Goal: Information Seeking & Learning: Compare options

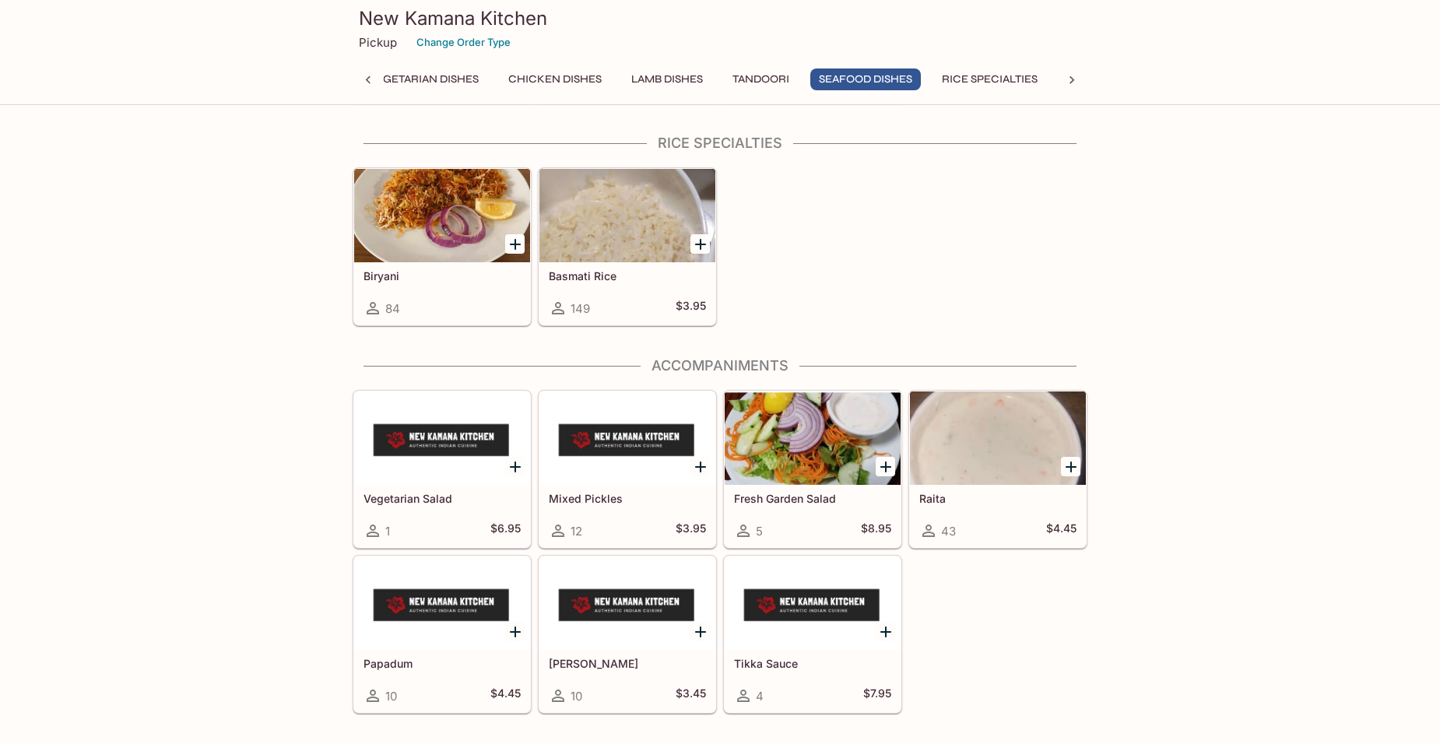
scroll to position [4280, 0]
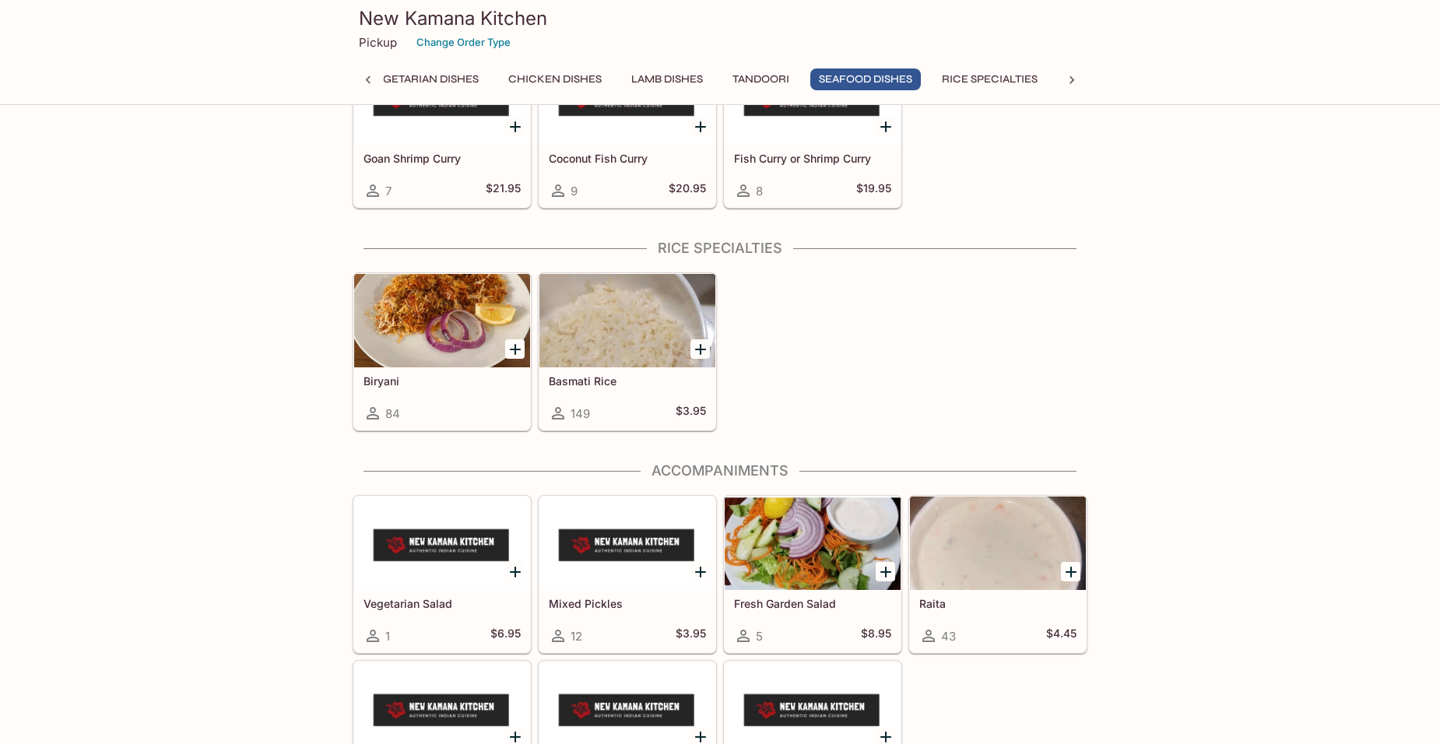
click at [411, 337] on div at bounding box center [442, 320] width 176 height 93
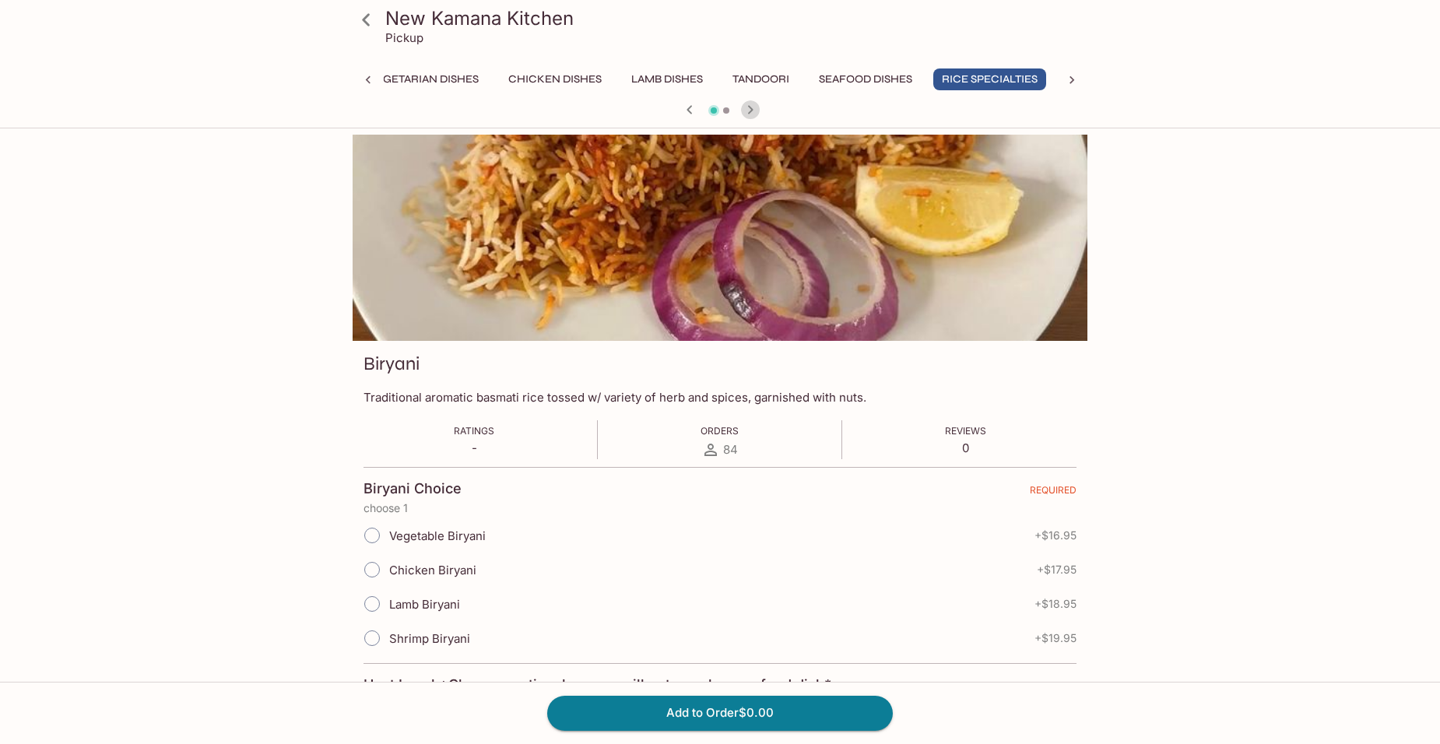
click at [749, 109] on icon "button" at bounding box center [750, 109] width 19 height 19
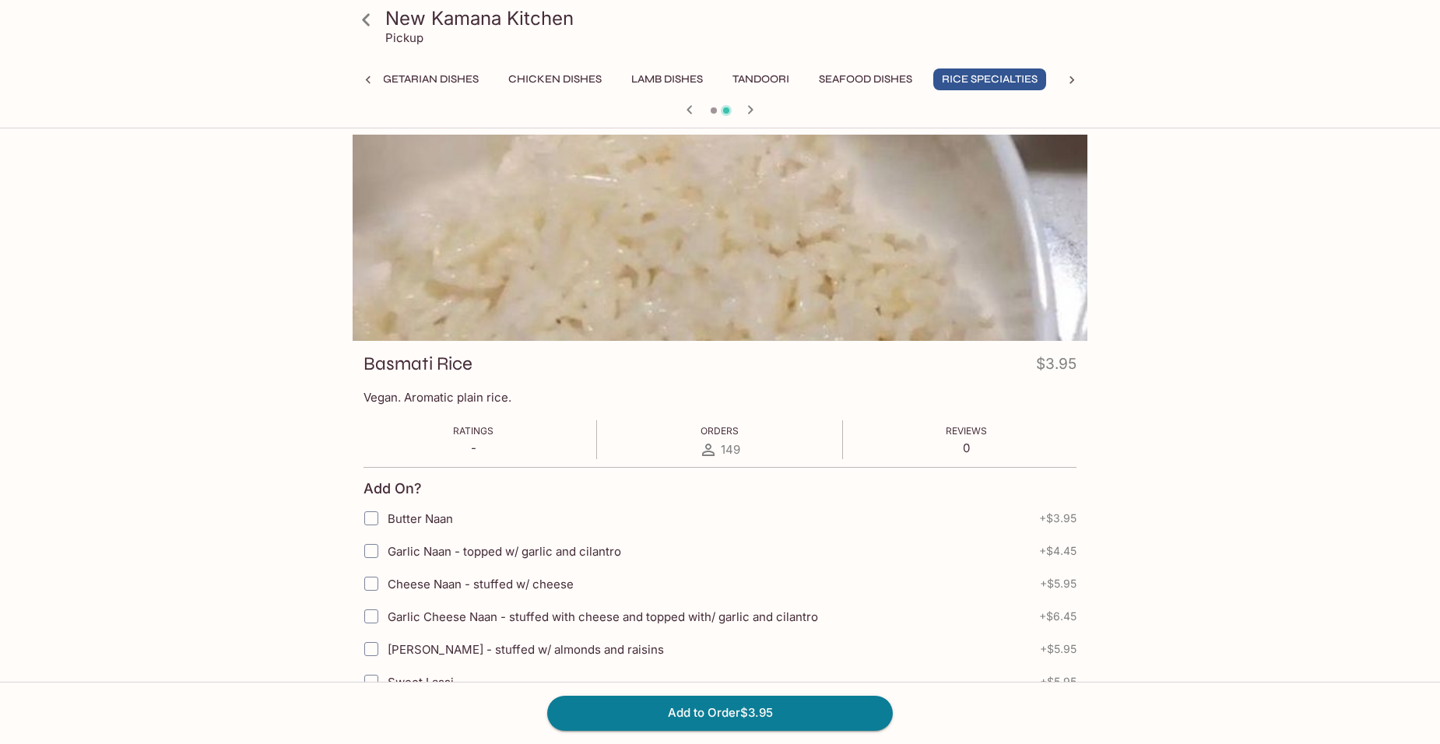
click at [686, 109] on icon "button" at bounding box center [689, 109] width 19 height 19
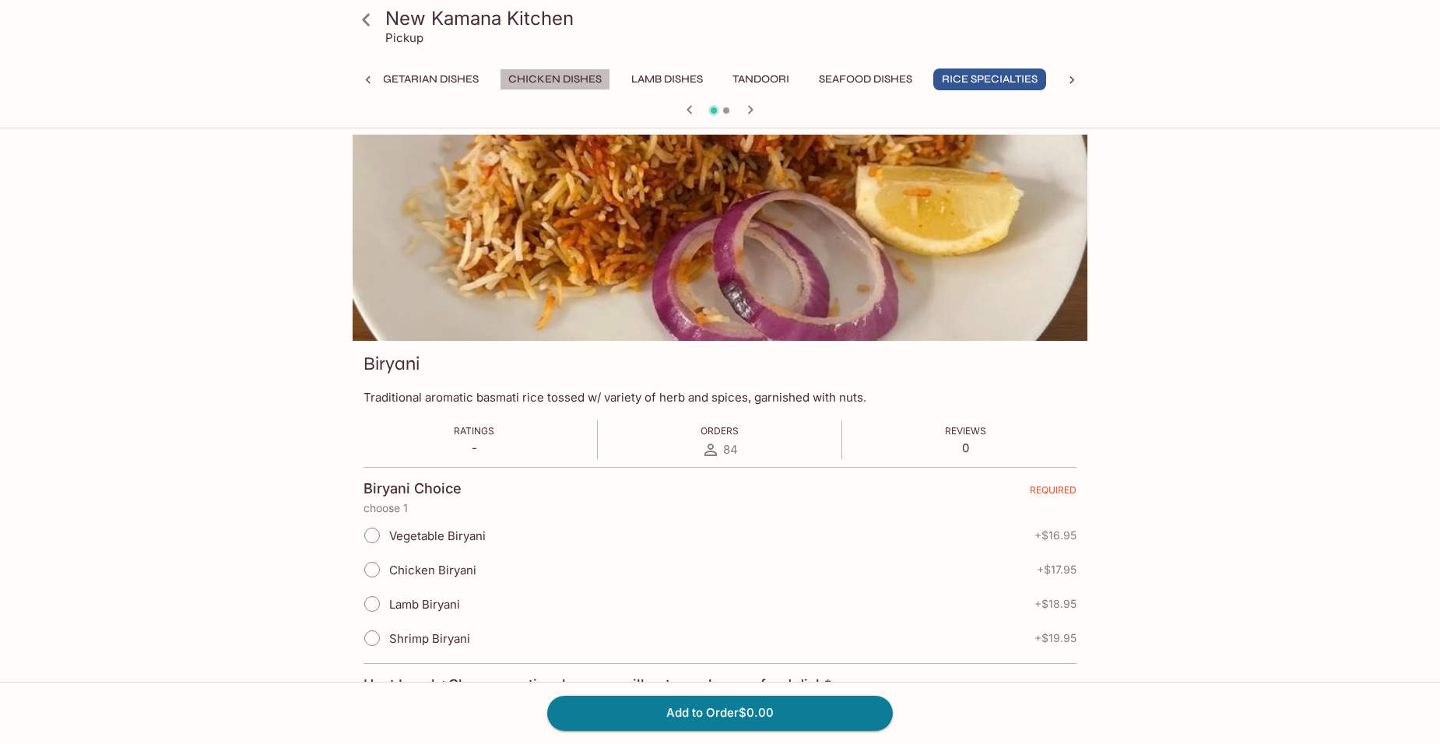
click at [535, 81] on button "Chicken Dishes" at bounding box center [555, 79] width 111 height 22
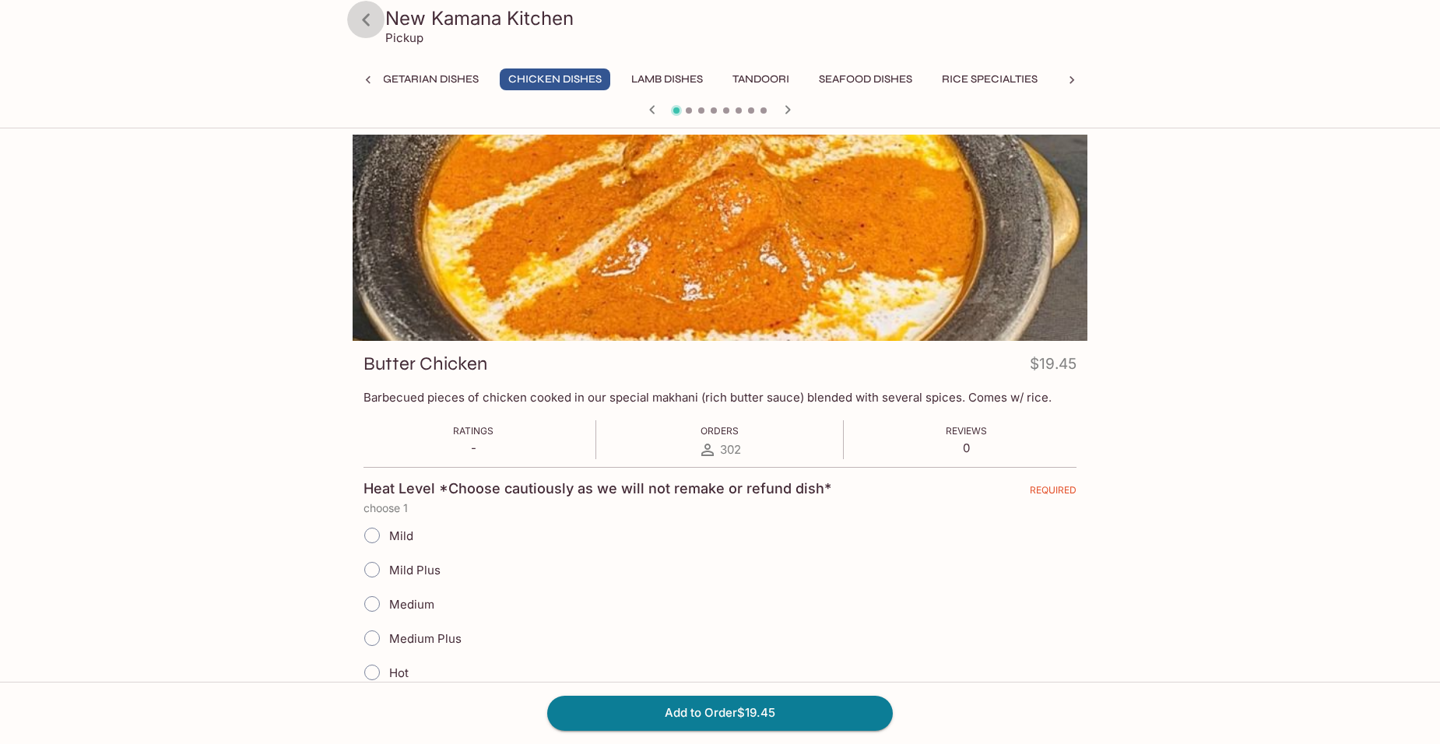
click at [371, 19] on icon at bounding box center [366, 19] width 27 height 27
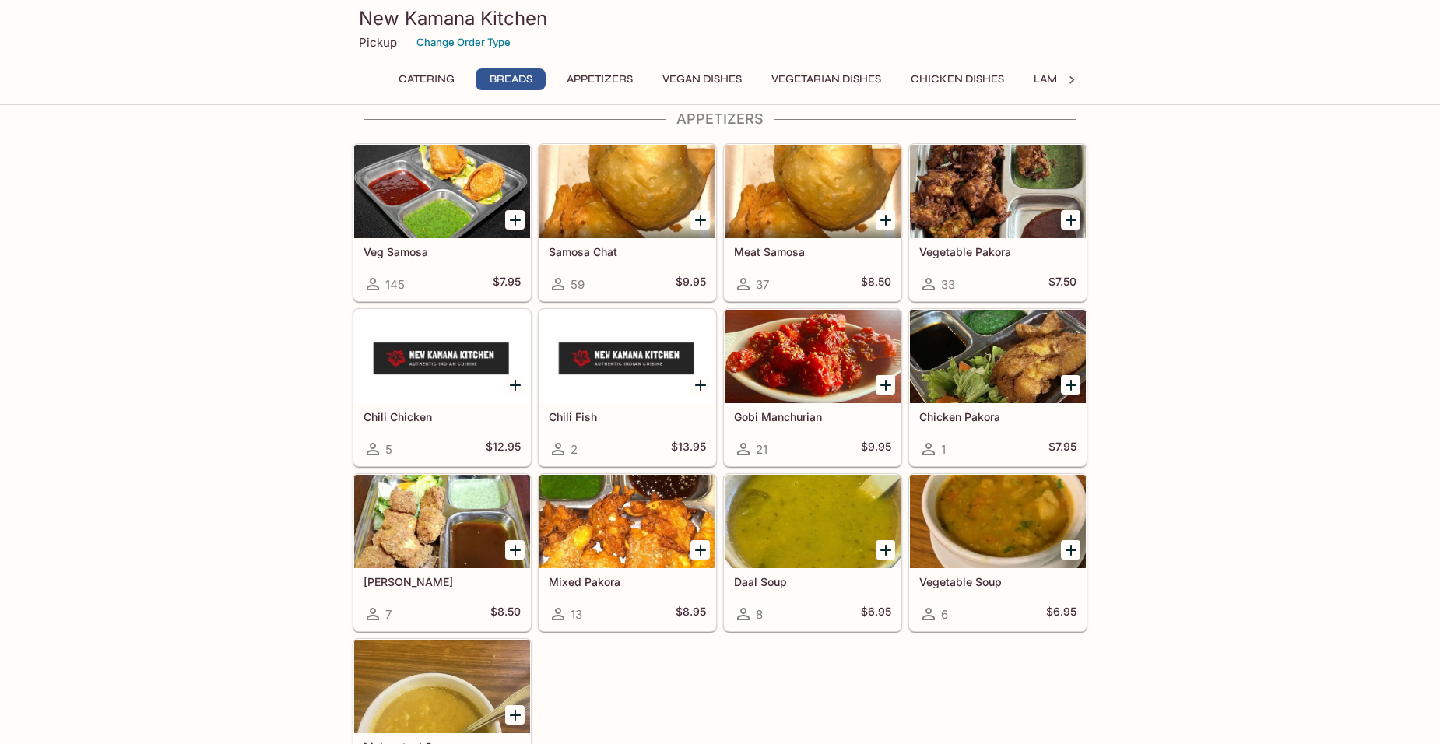
scroll to position [1012, 0]
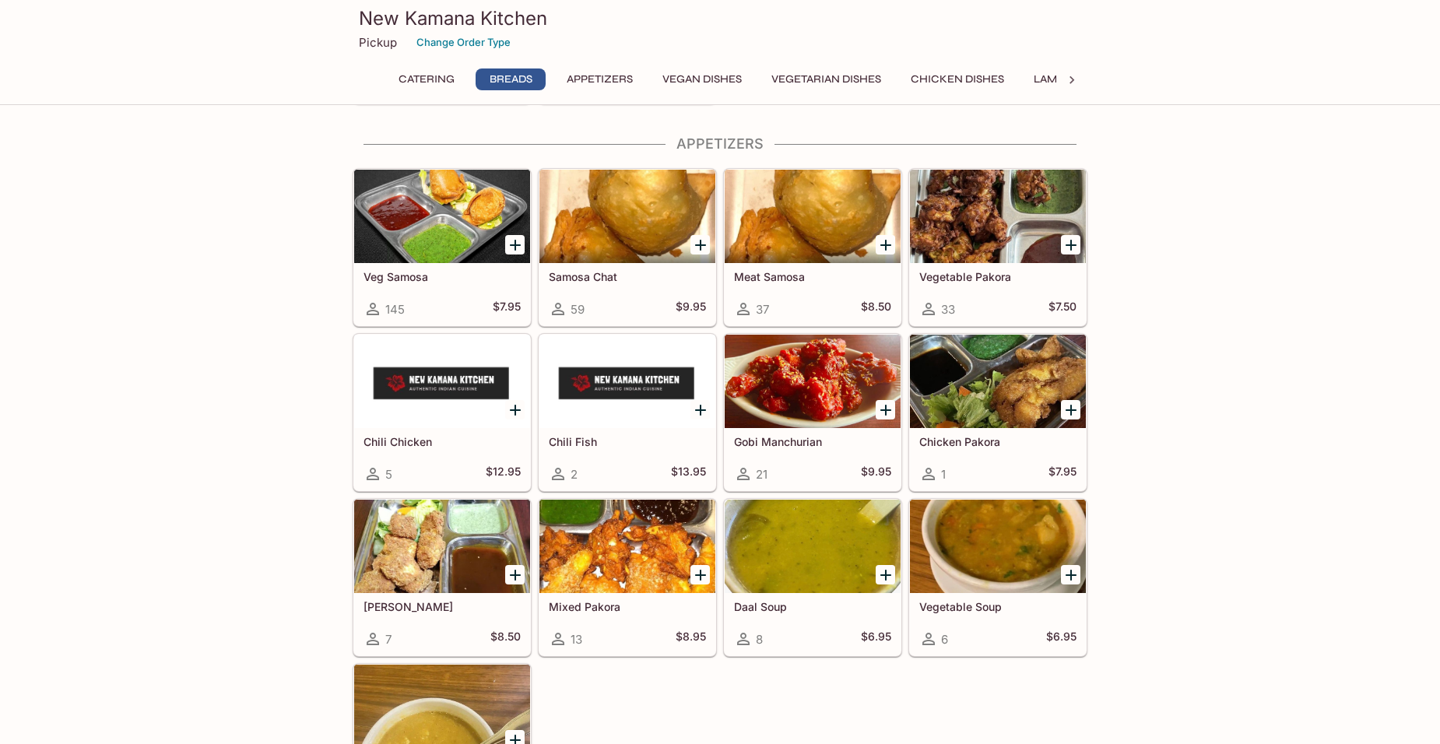
click at [814, 374] on div at bounding box center [812, 381] width 176 height 93
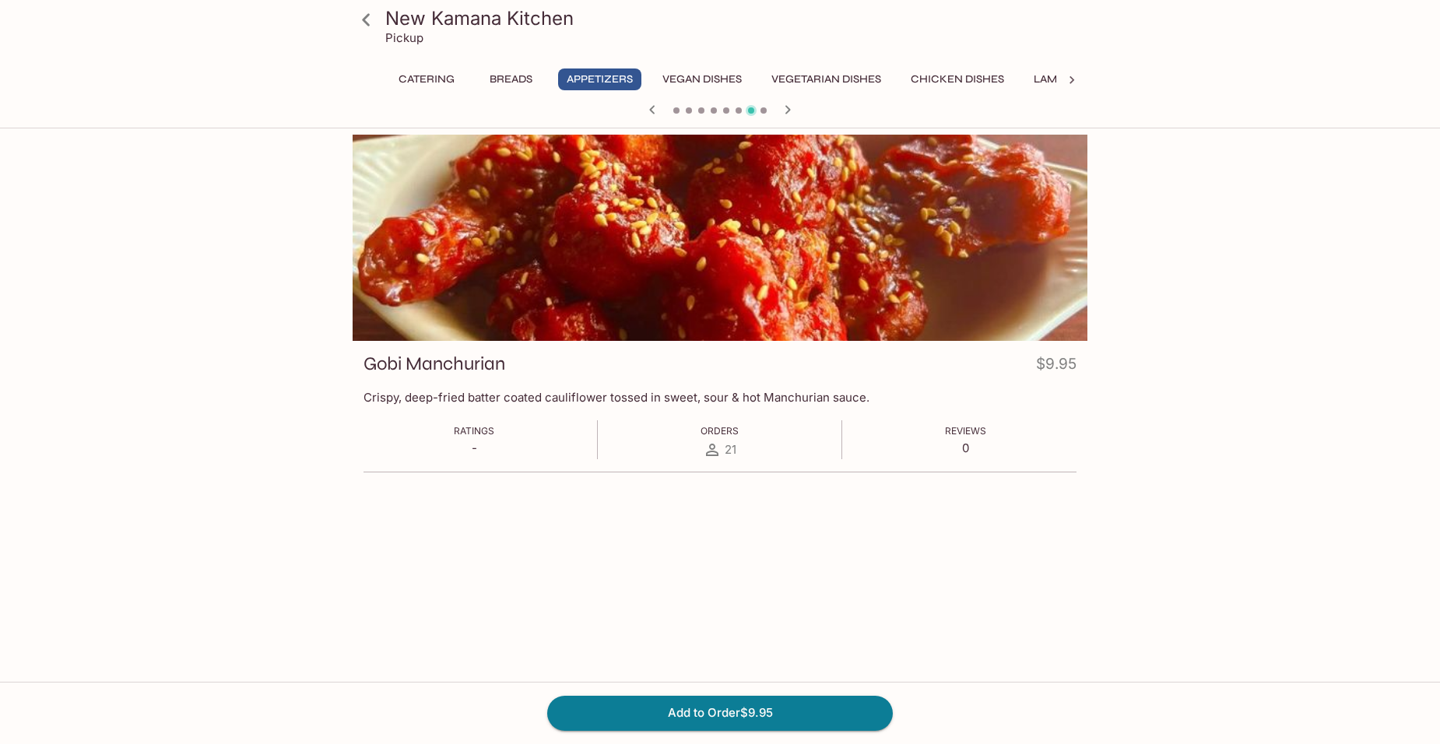
click at [367, 14] on icon at bounding box center [366, 19] width 27 height 27
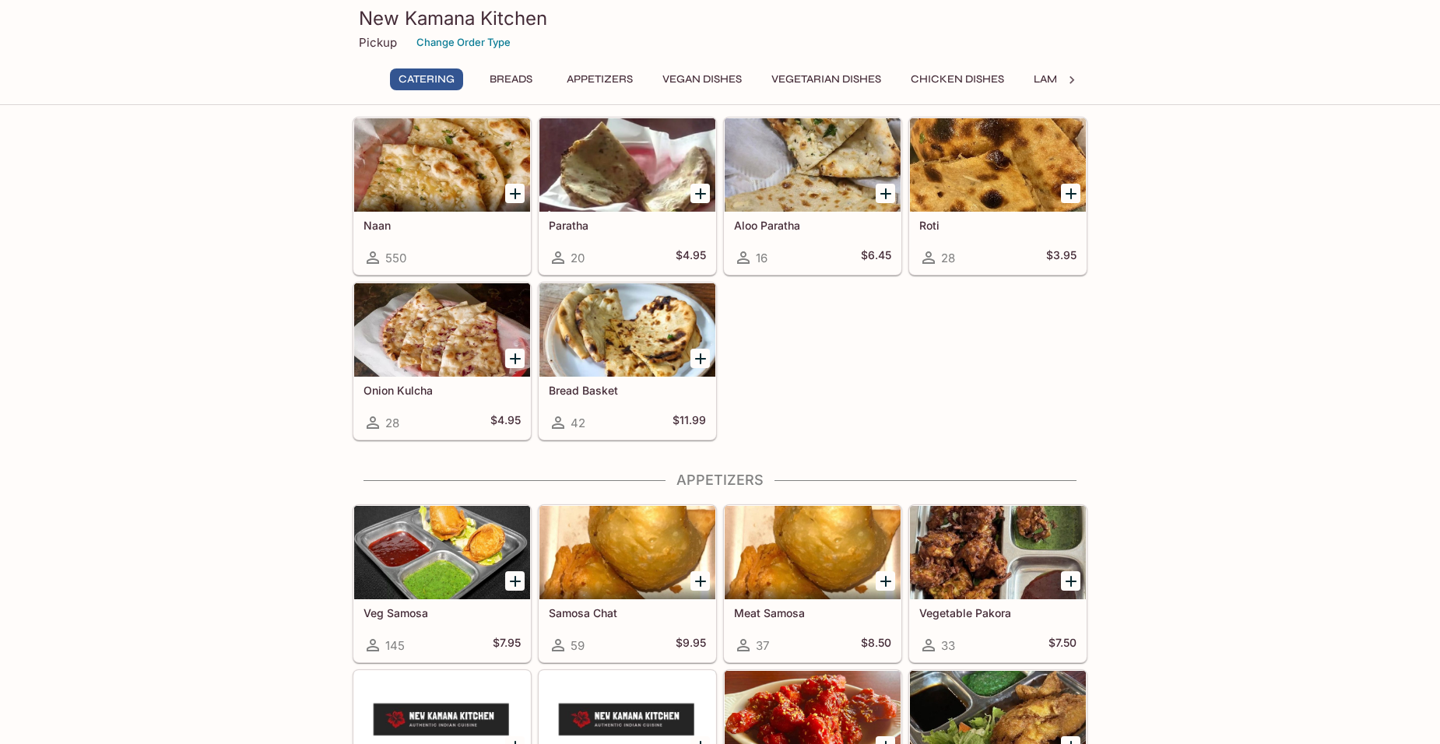
scroll to position [623, 0]
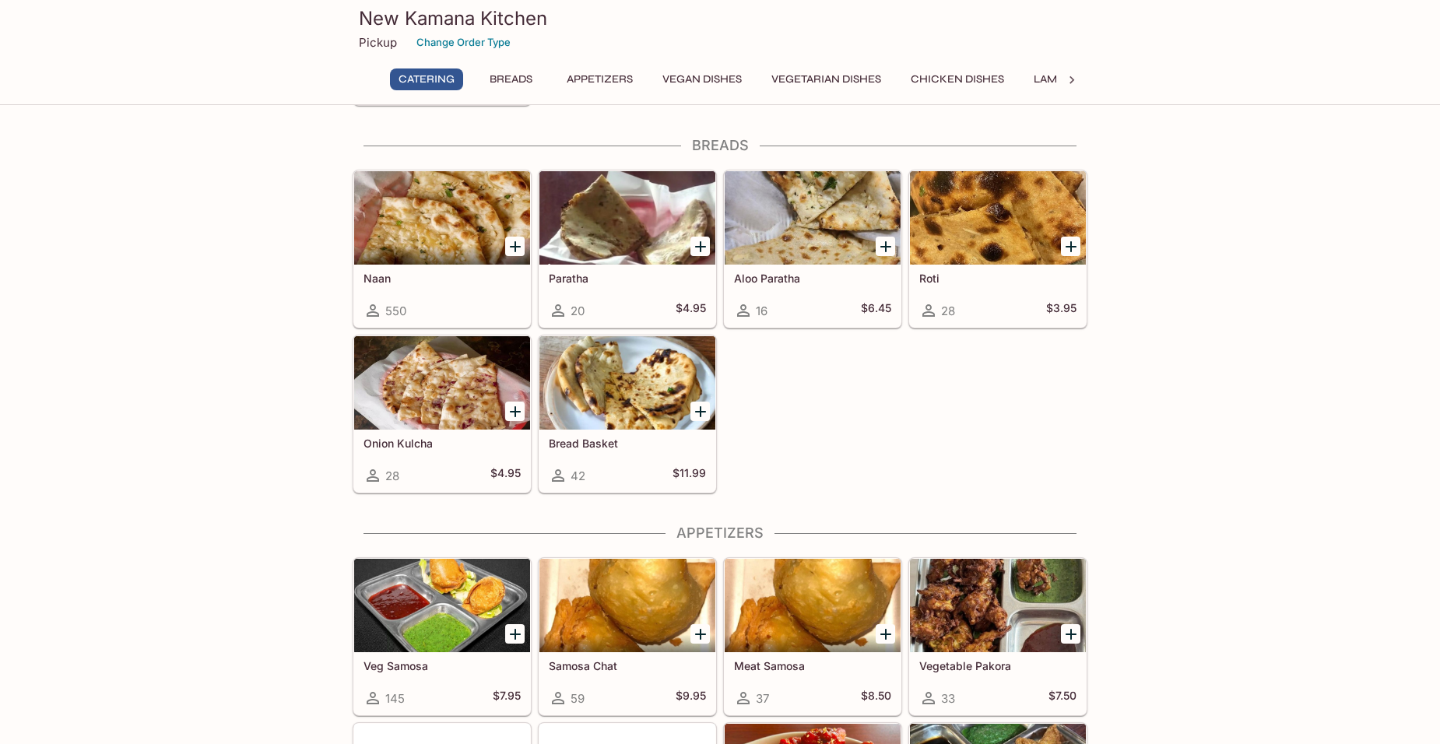
click at [1004, 222] on div at bounding box center [998, 217] width 176 height 93
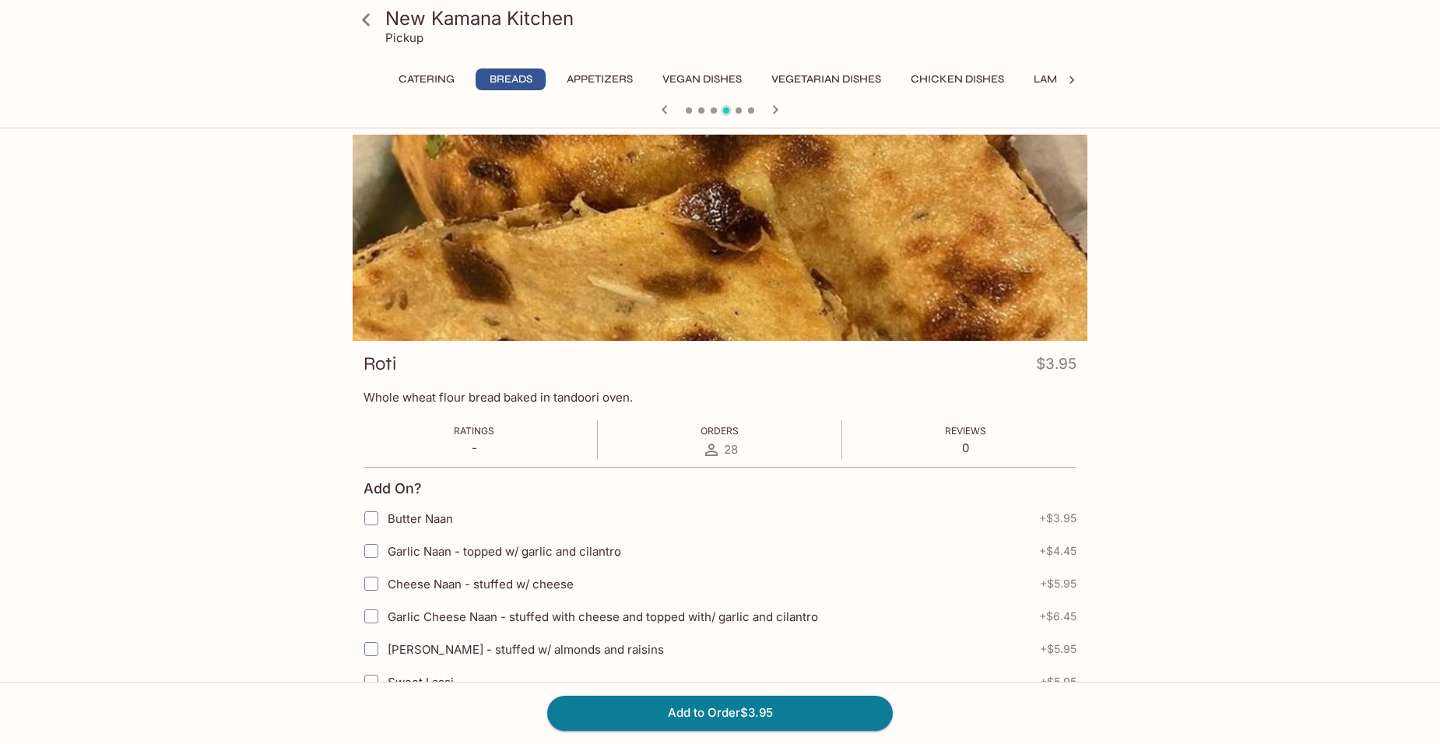
click at [621, 75] on button "Appetizers" at bounding box center [599, 79] width 83 height 22
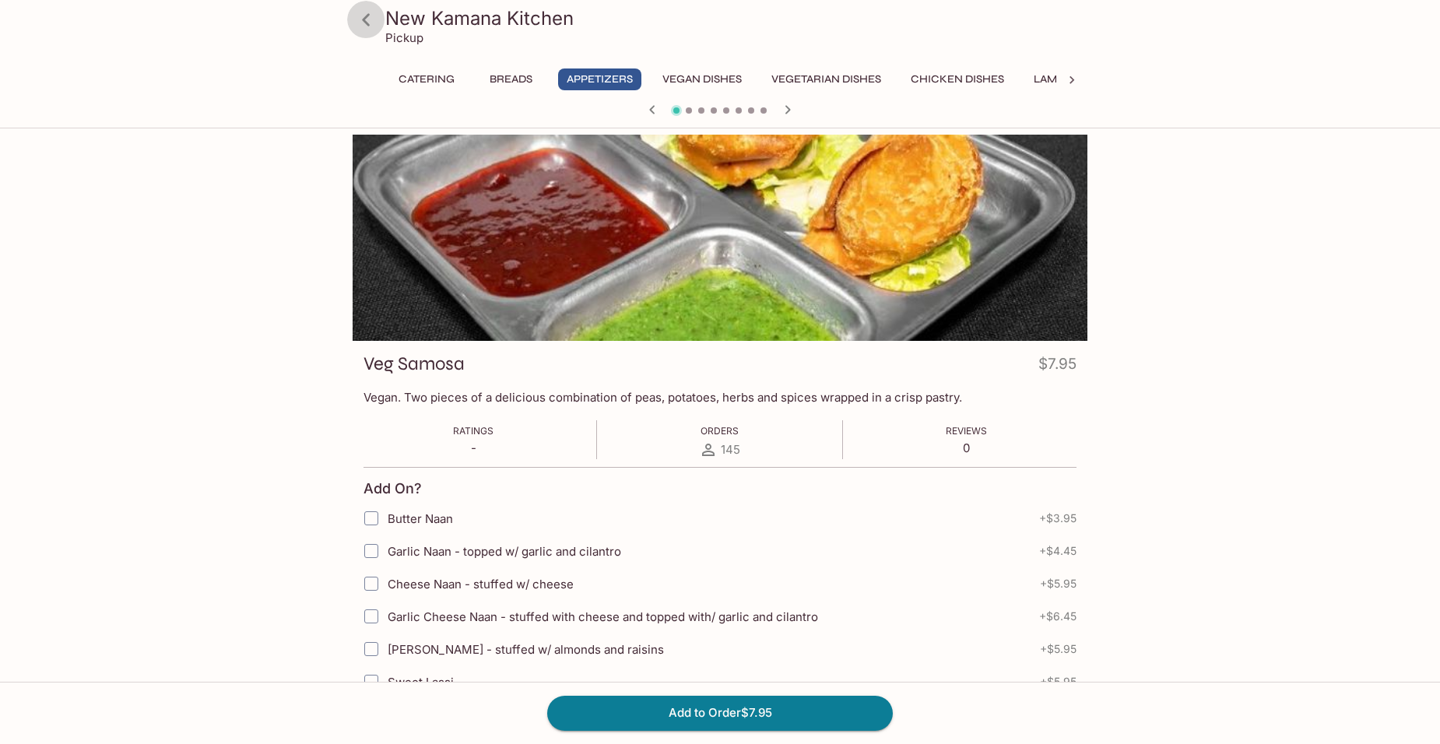
click at [367, 23] on icon at bounding box center [366, 19] width 8 height 12
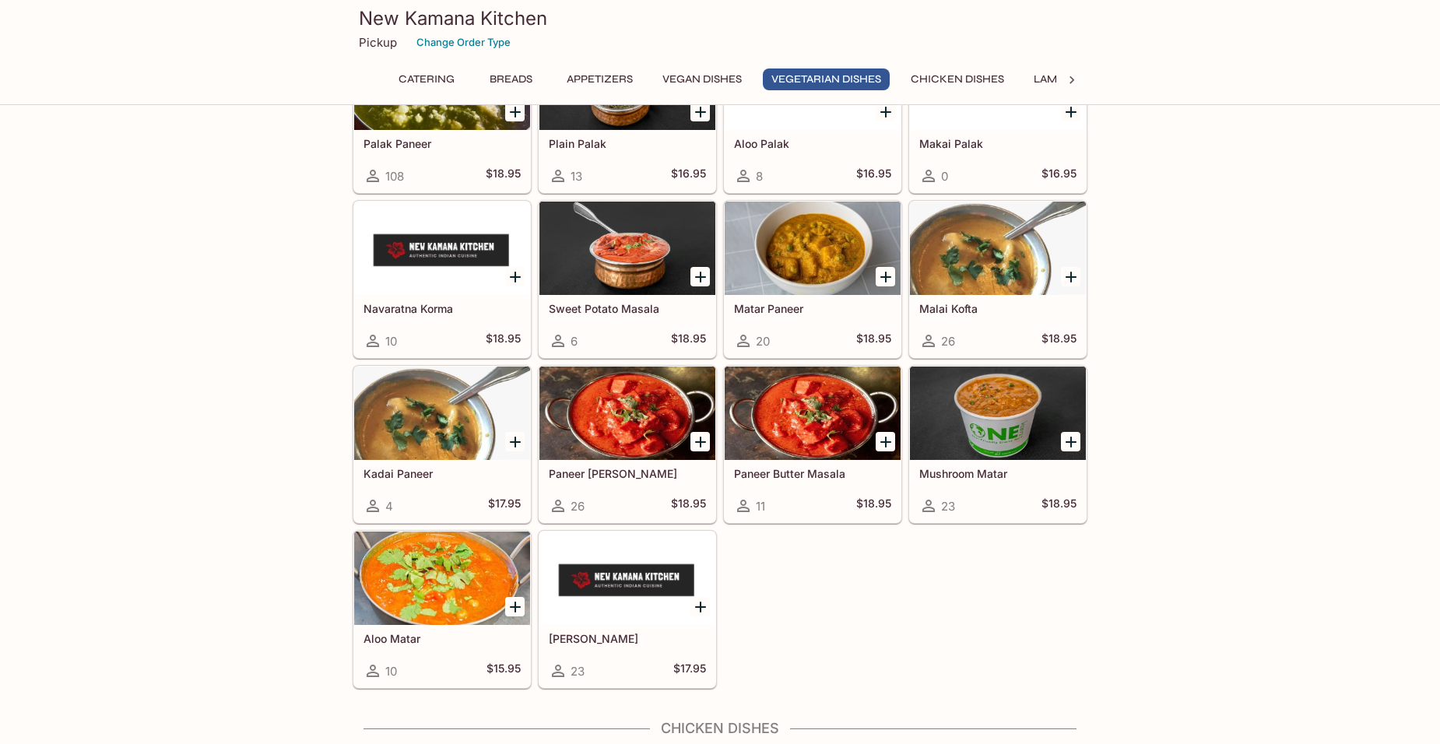
scroll to position [2257, 0]
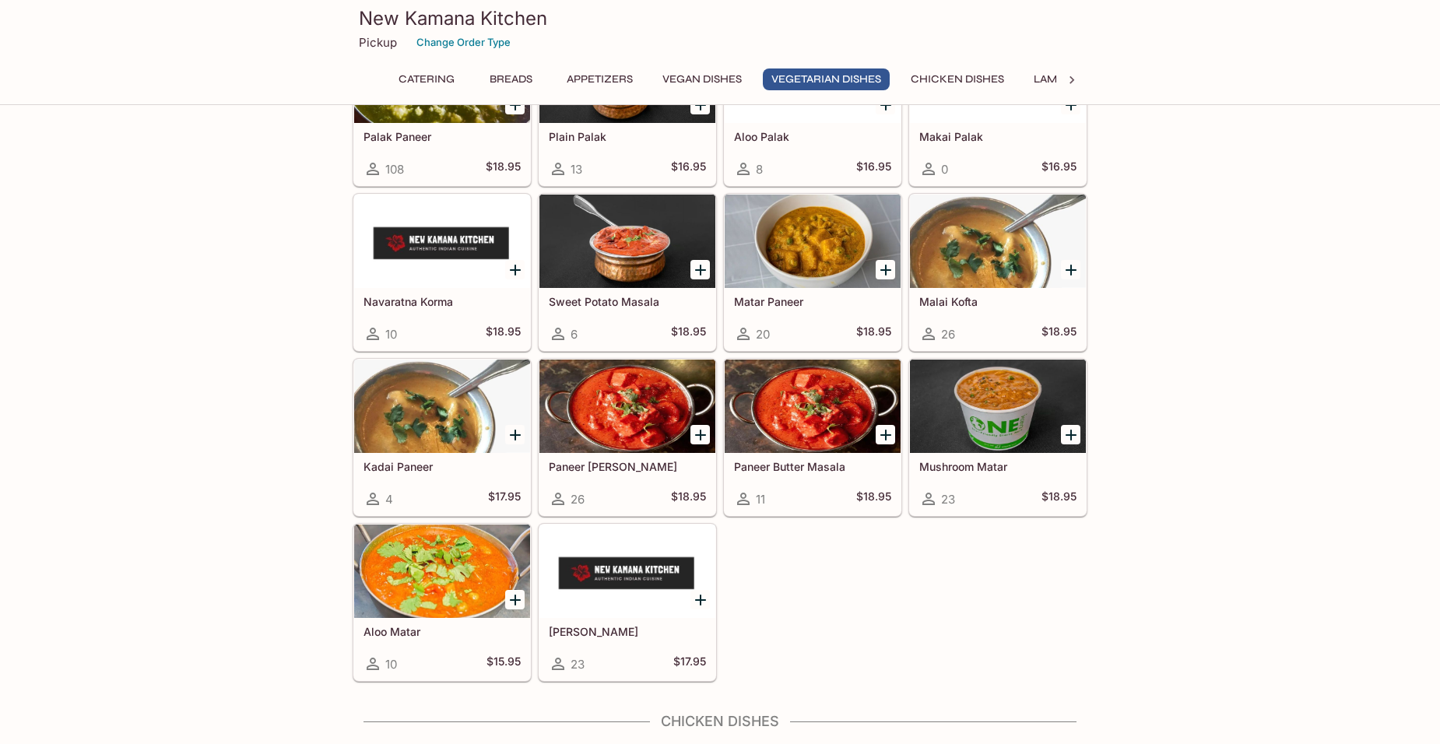
click at [822, 452] on div at bounding box center [812, 406] width 176 height 93
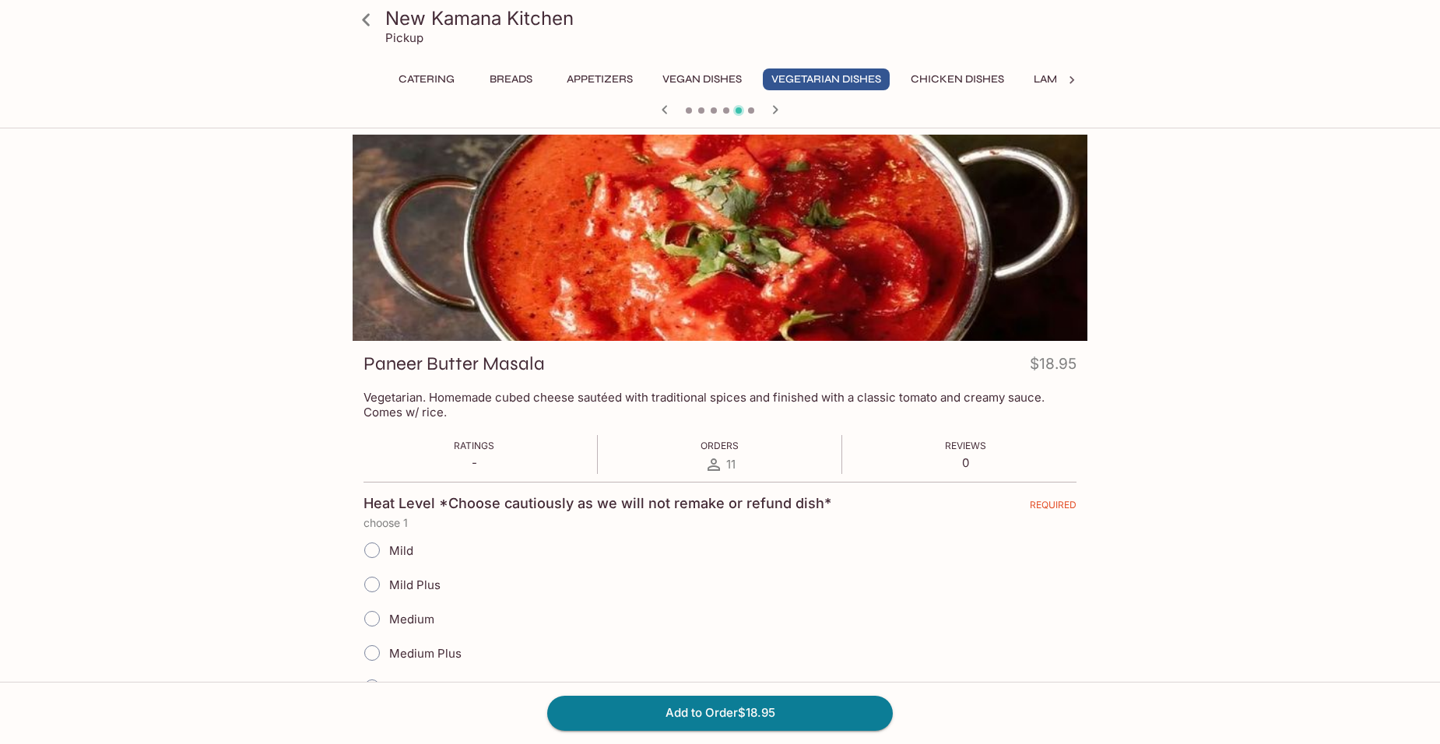
click at [370, 19] on icon at bounding box center [366, 19] width 27 height 27
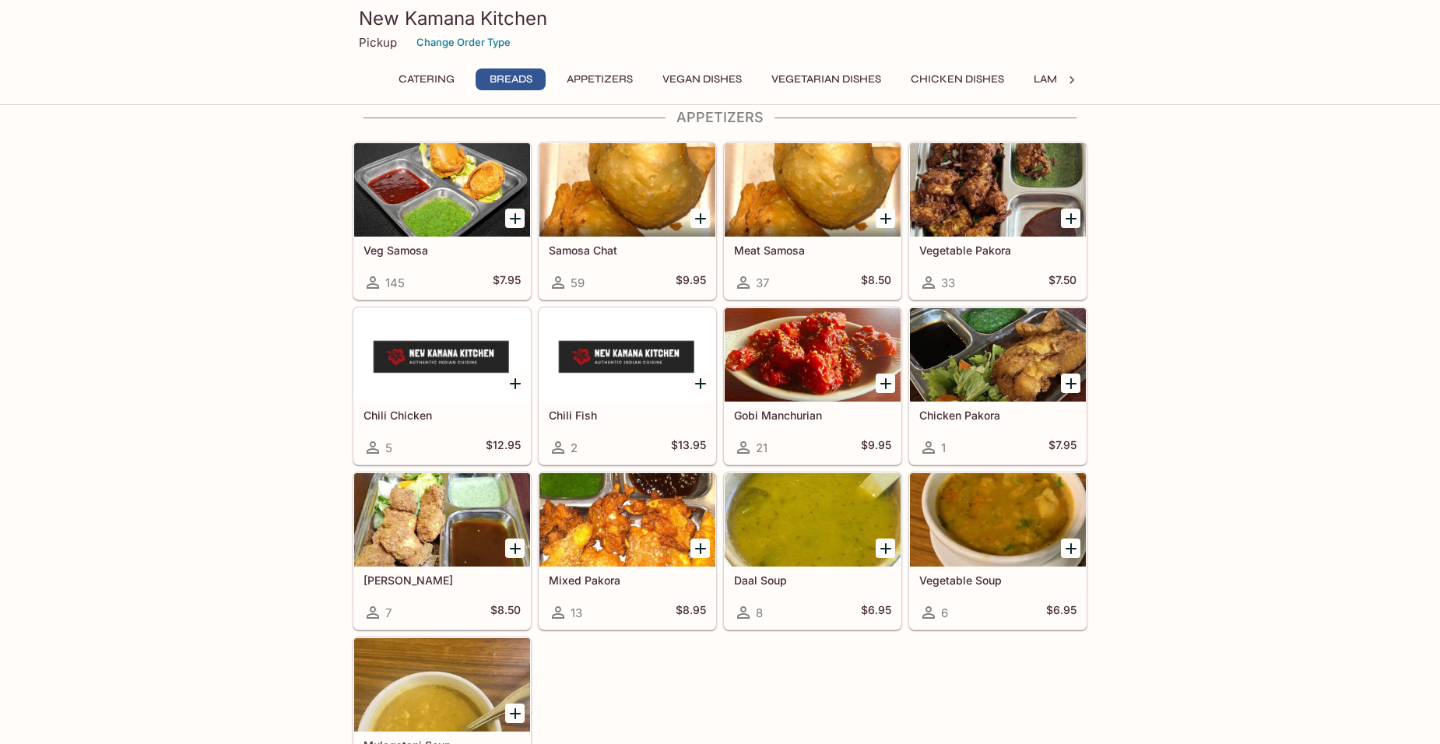
scroll to position [1012, 0]
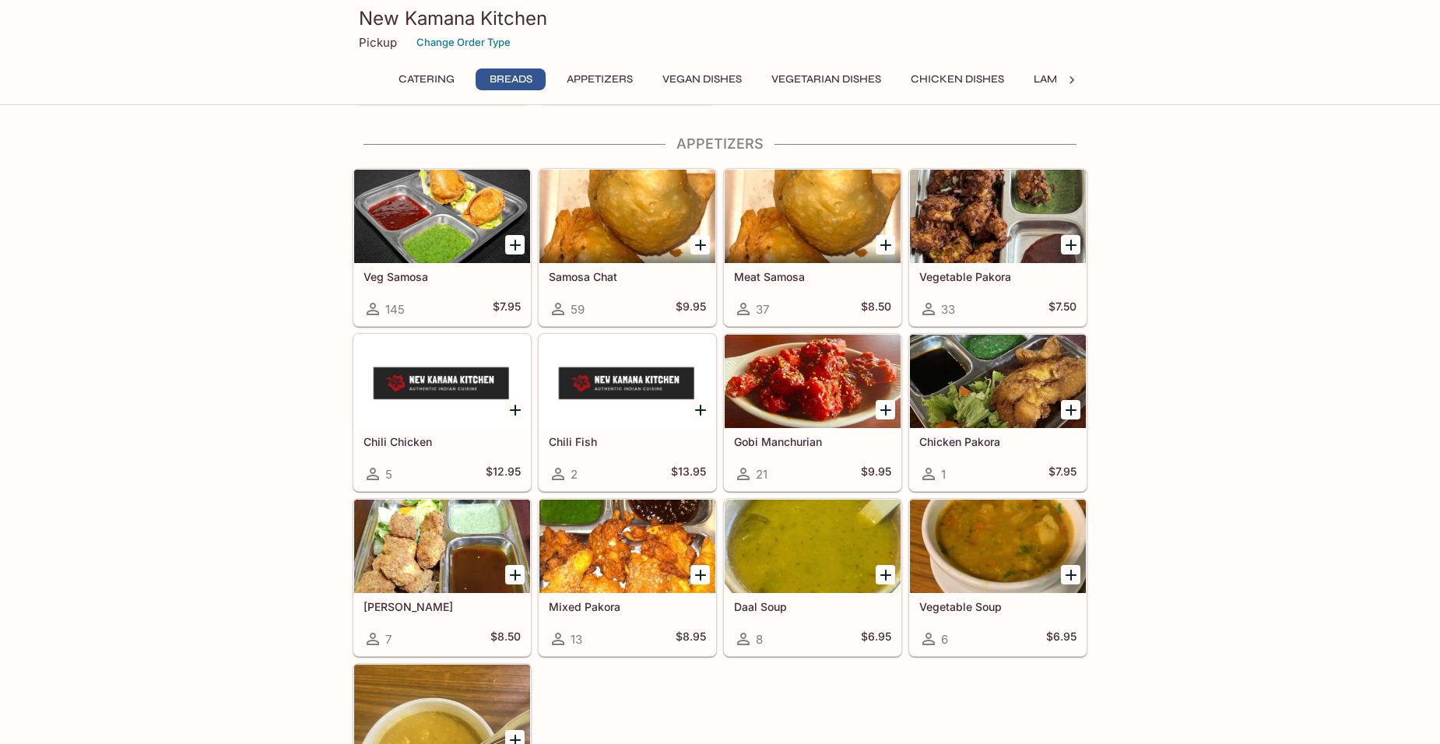
click at [959, 437] on h5 "Chicken Pakora" at bounding box center [997, 441] width 157 height 13
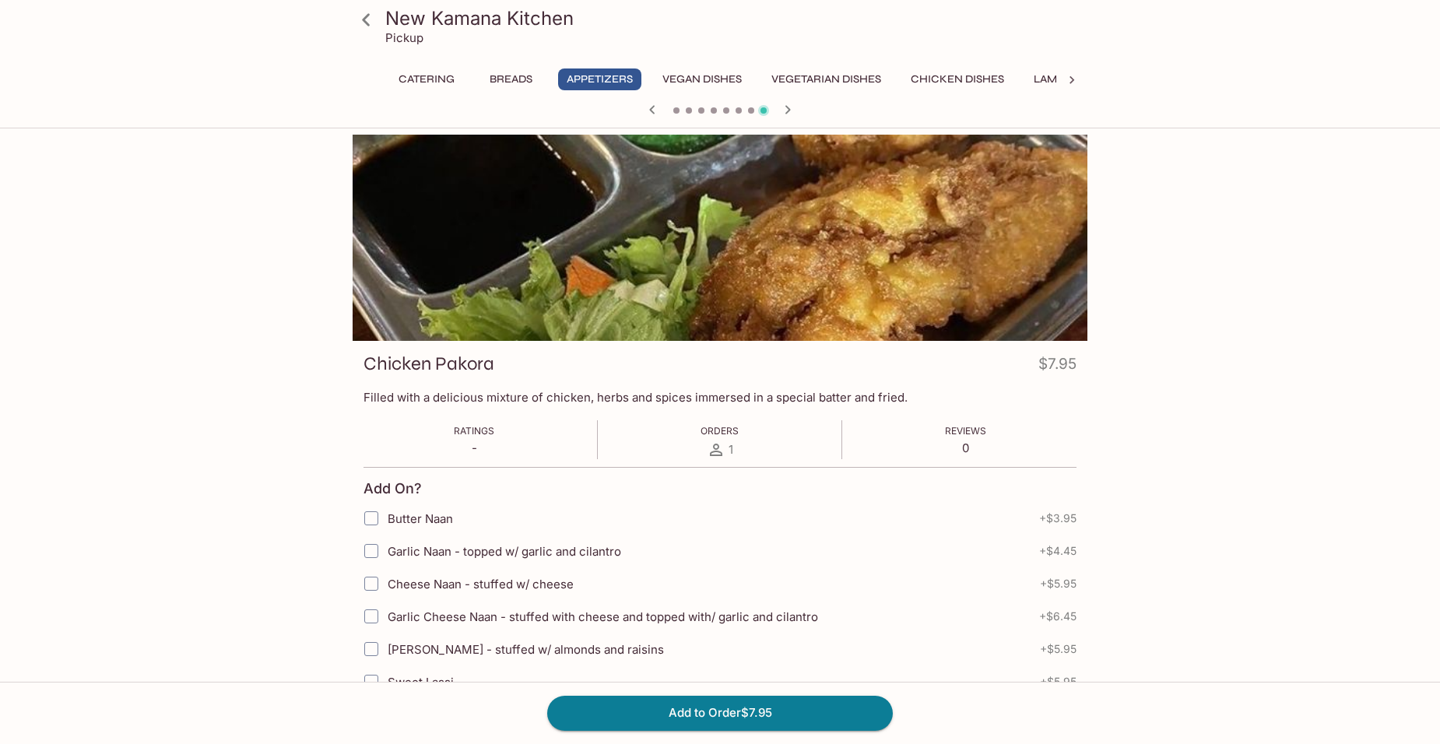
click at [360, 19] on icon at bounding box center [366, 19] width 27 height 27
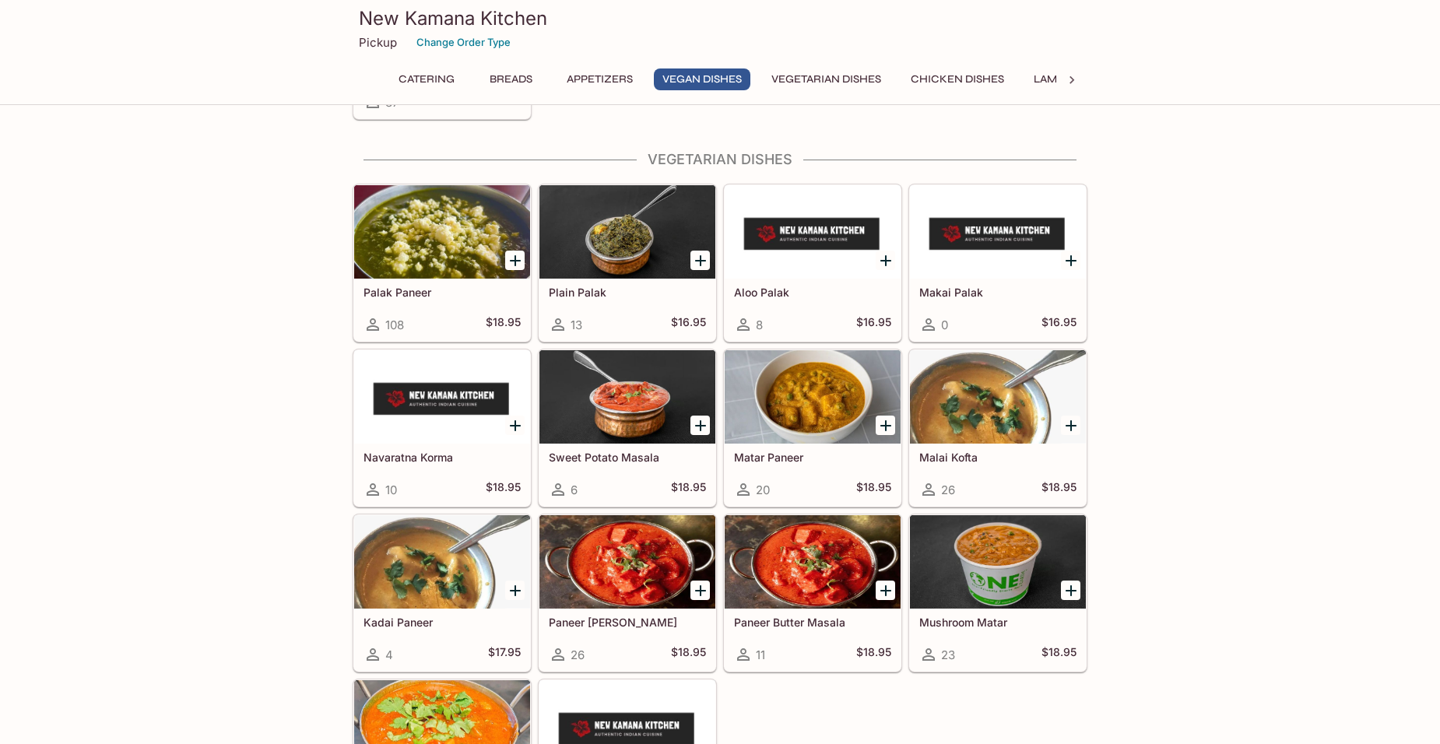
scroll to position [2179, 0]
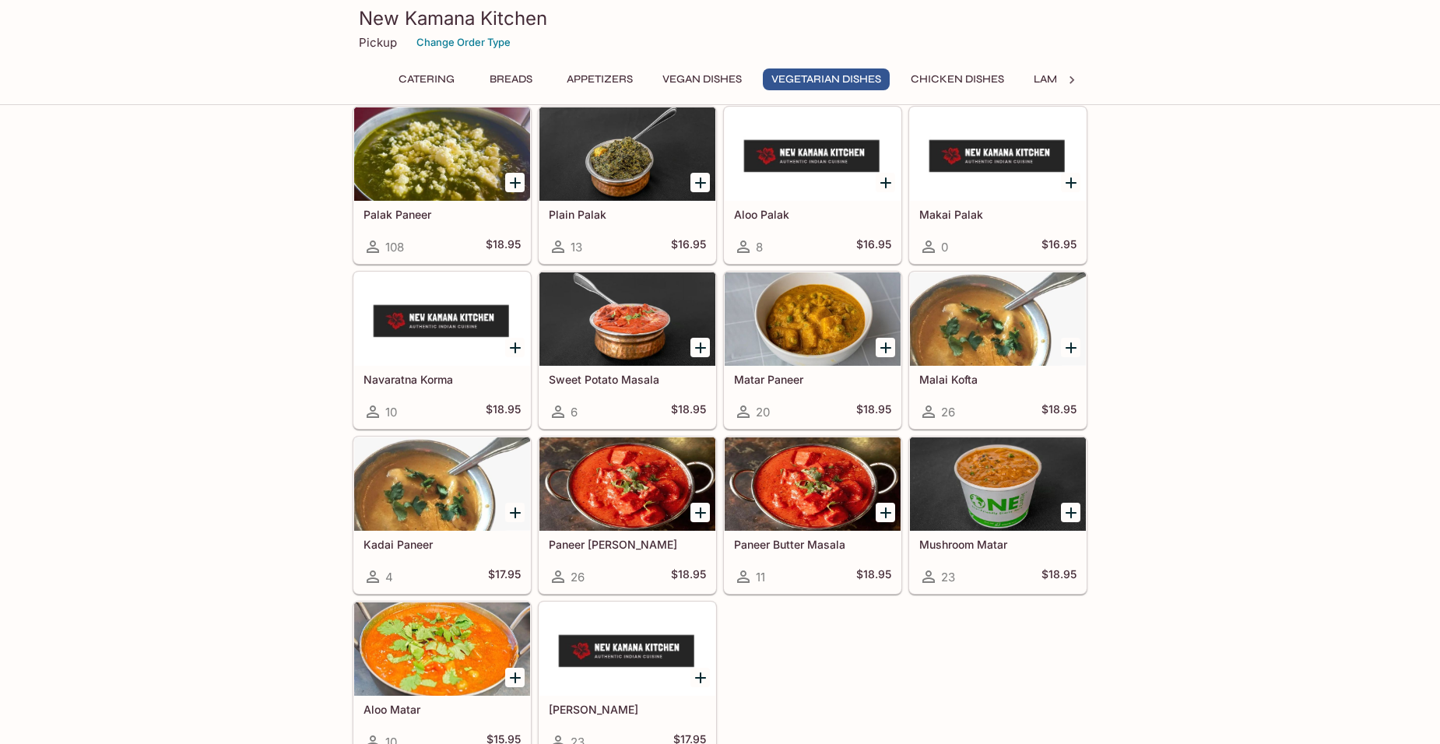
click at [977, 493] on div at bounding box center [998, 483] width 176 height 93
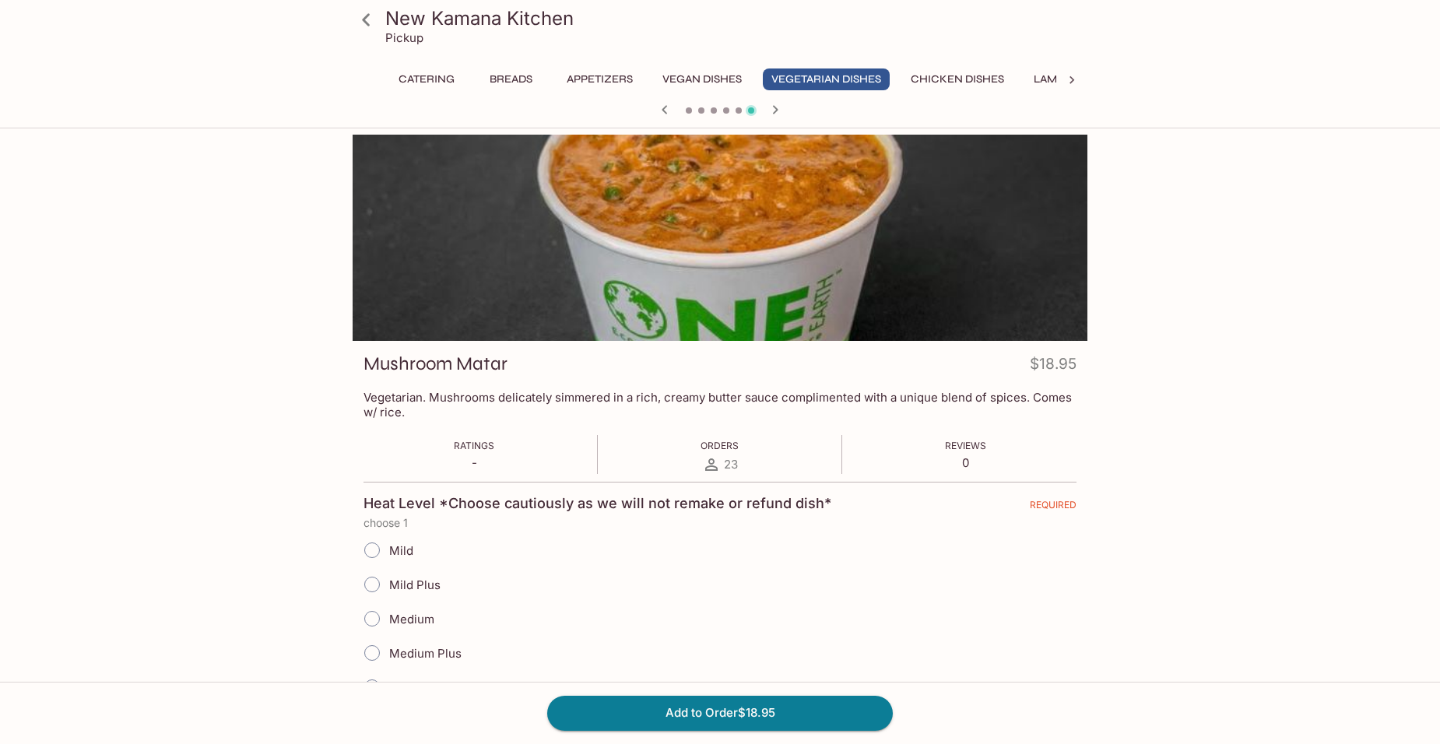
click at [374, 21] on icon at bounding box center [366, 19] width 27 height 27
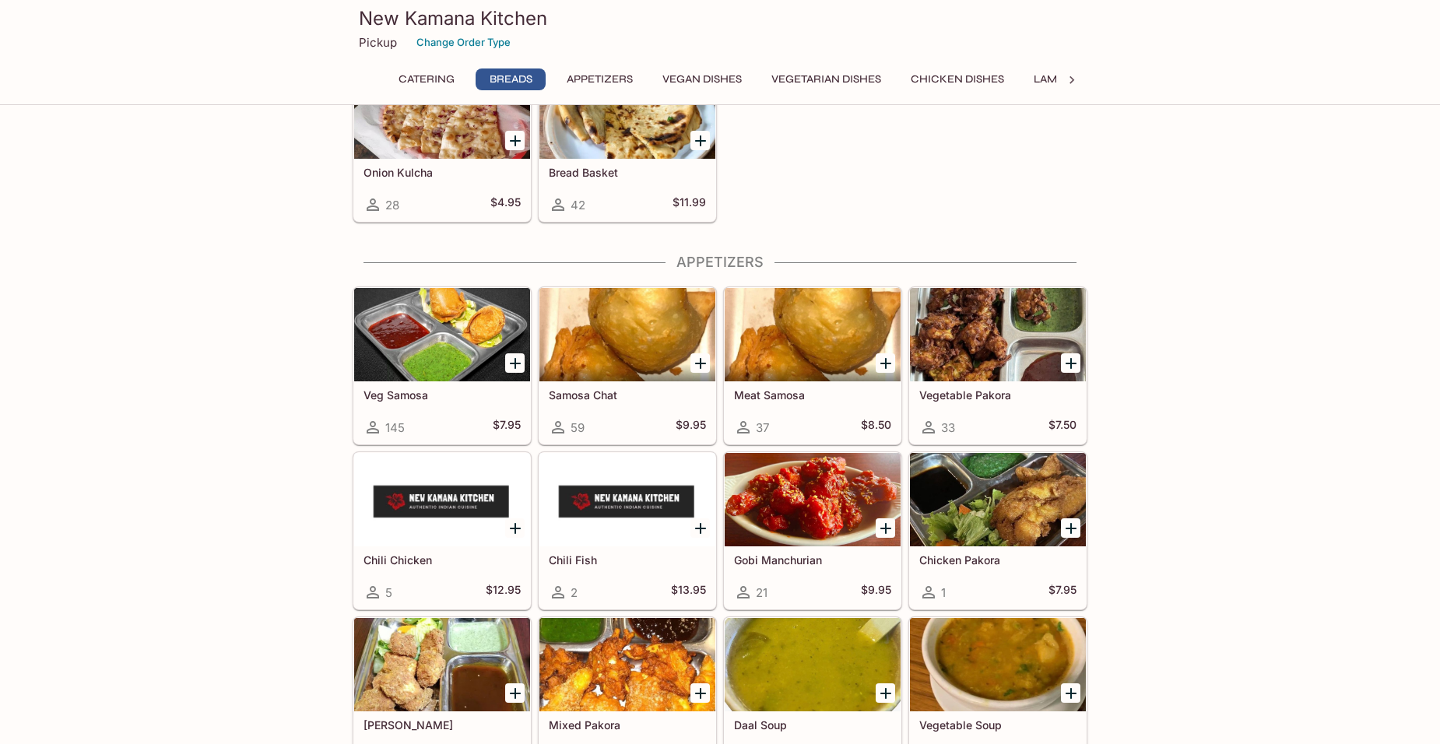
scroll to position [934, 0]
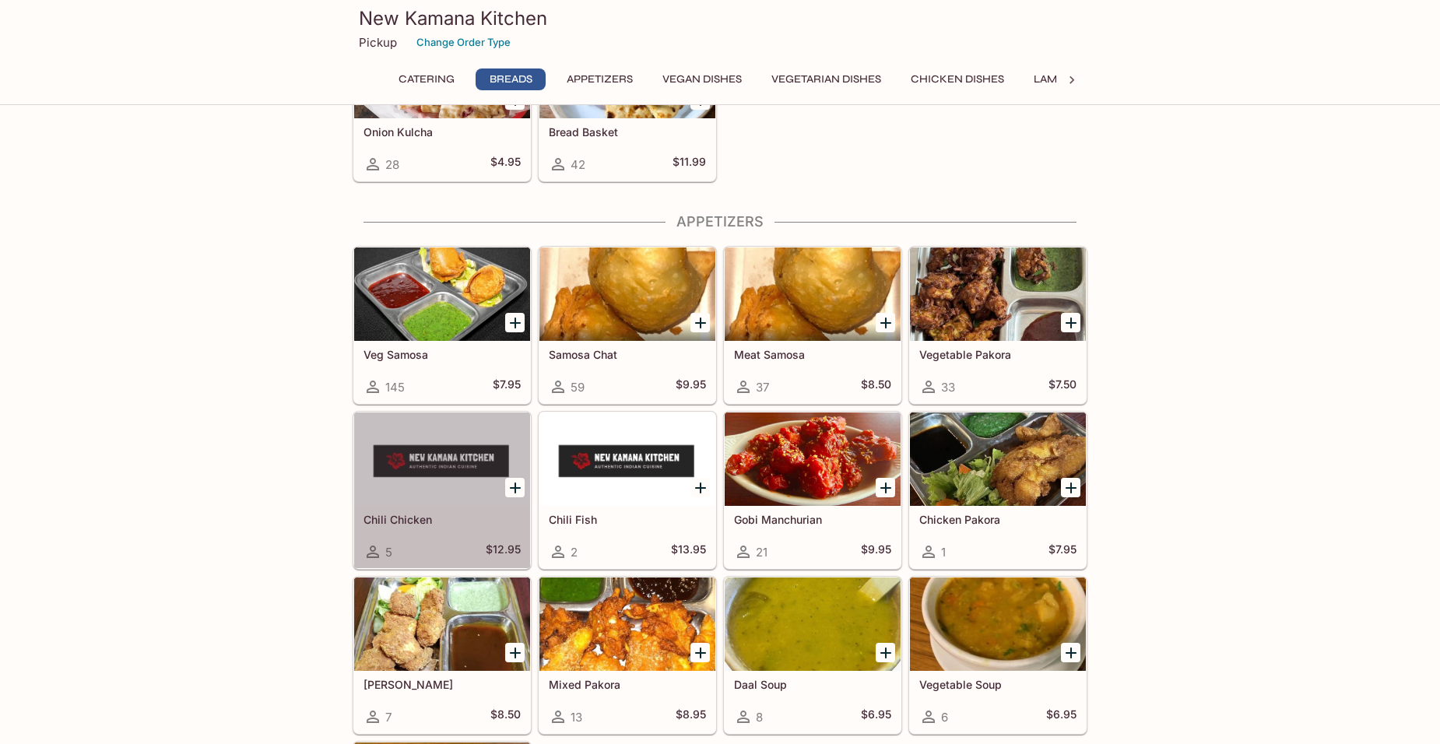
click at [428, 507] on div "Chili Chicken 5 $12.95" at bounding box center [442, 537] width 176 height 62
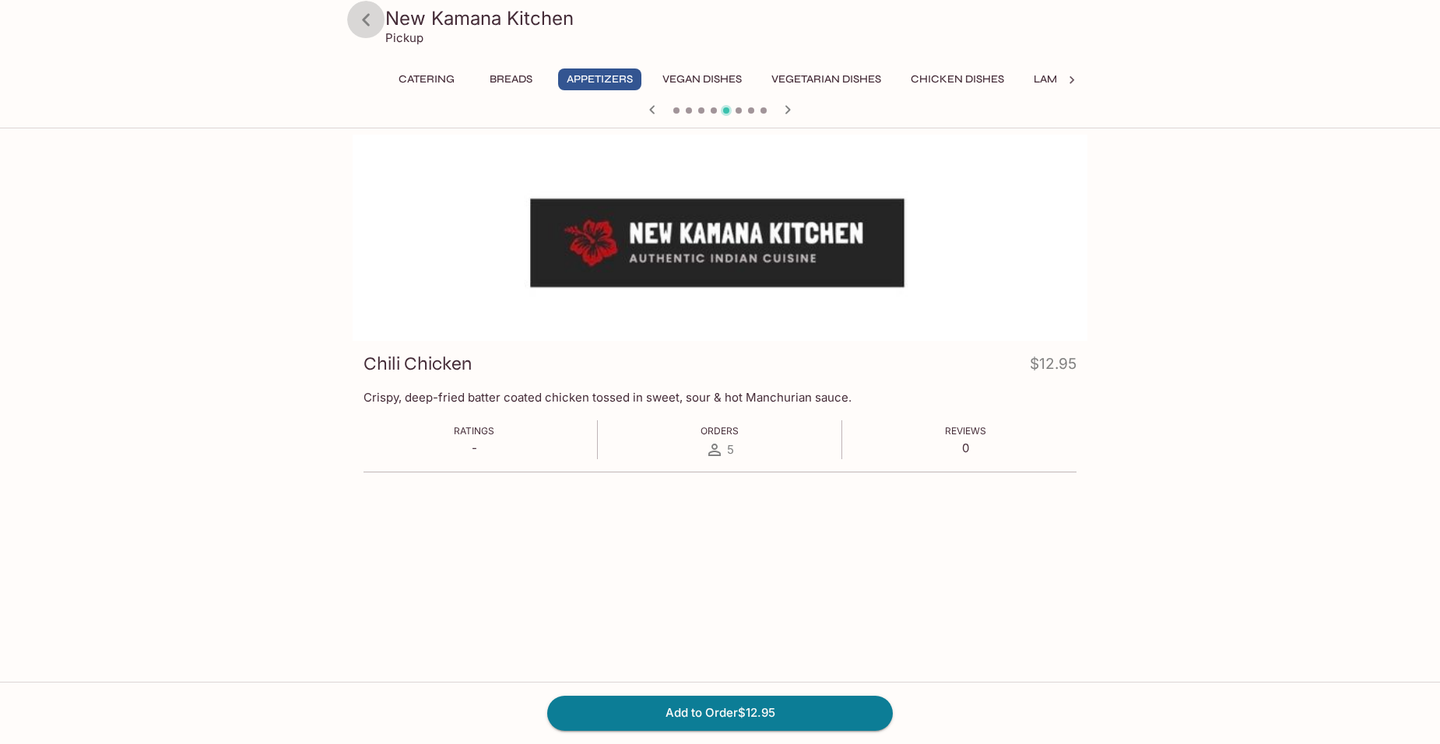
click at [374, 23] on icon at bounding box center [366, 19] width 27 height 27
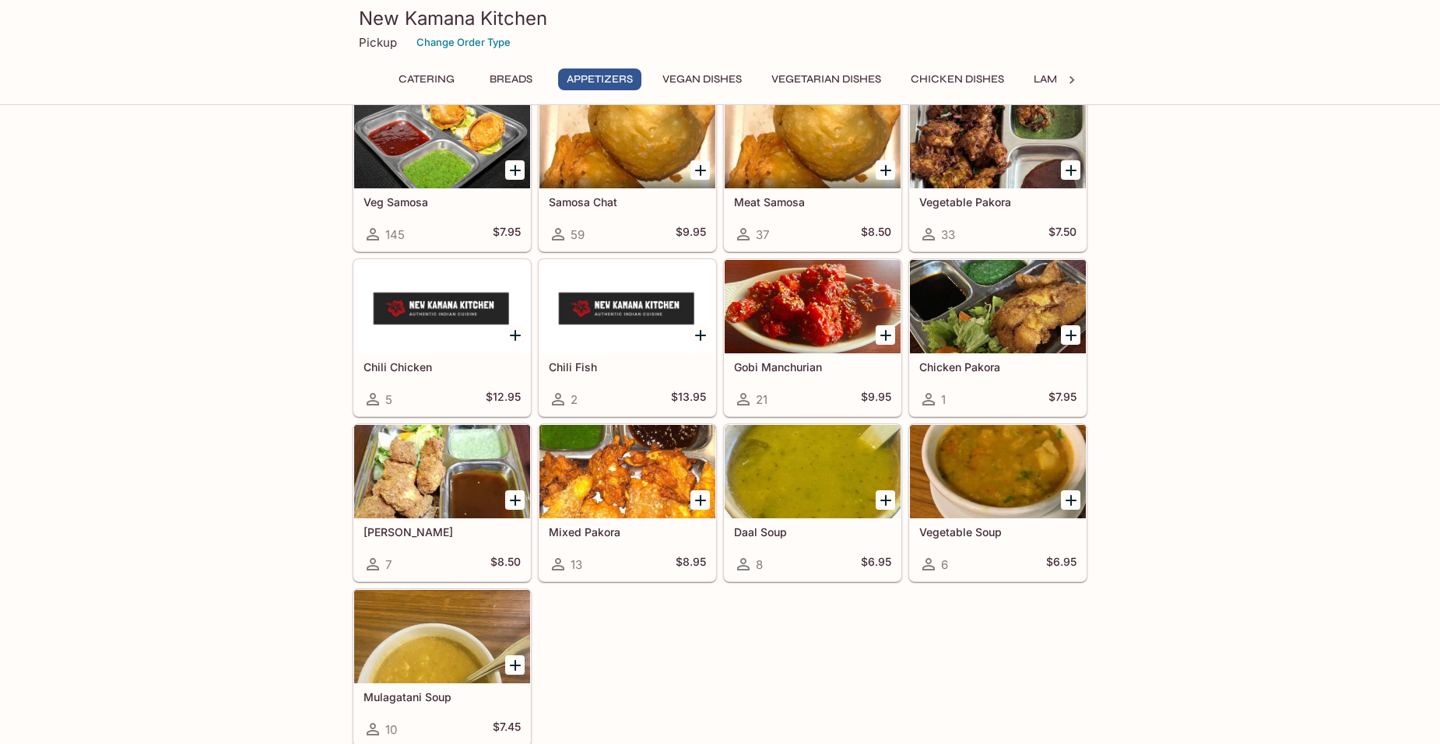
scroll to position [1089, 0]
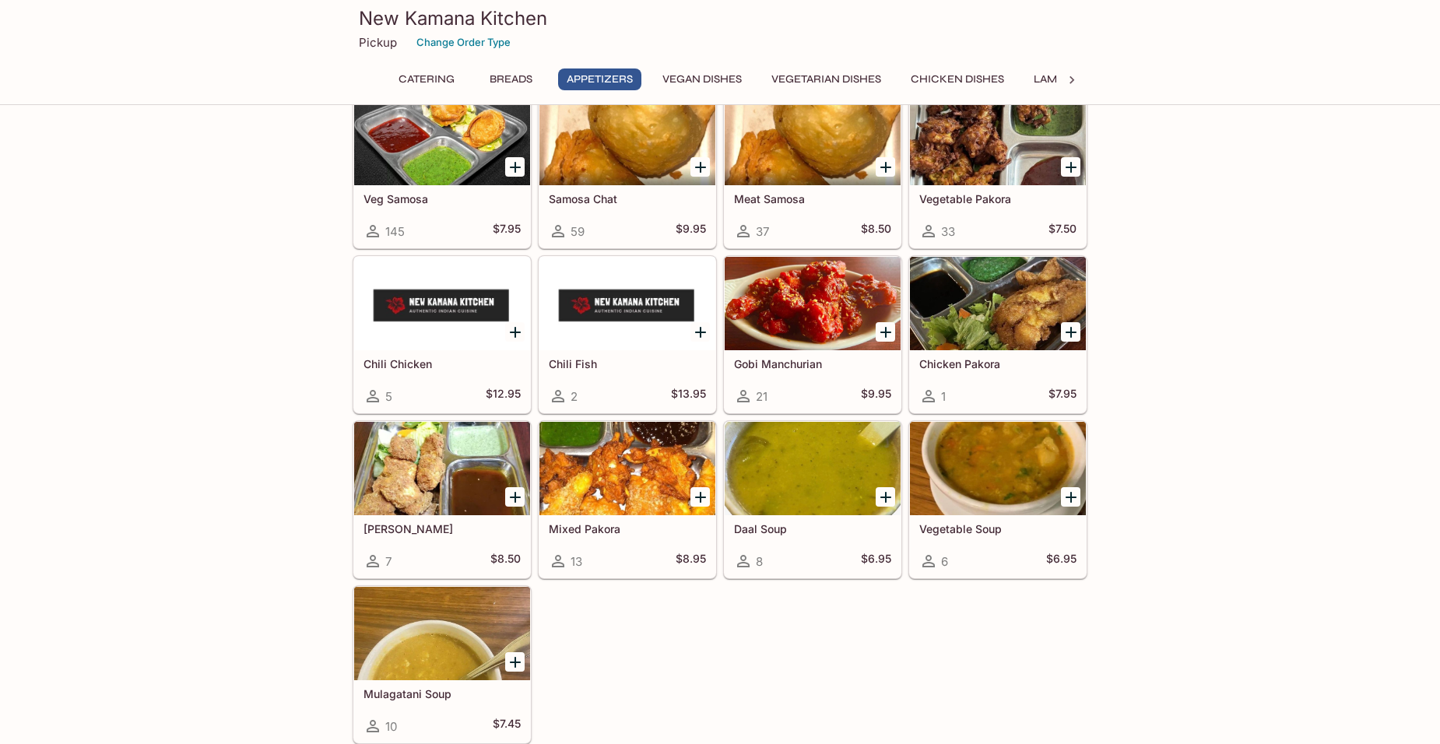
click at [840, 164] on div at bounding box center [812, 138] width 176 height 93
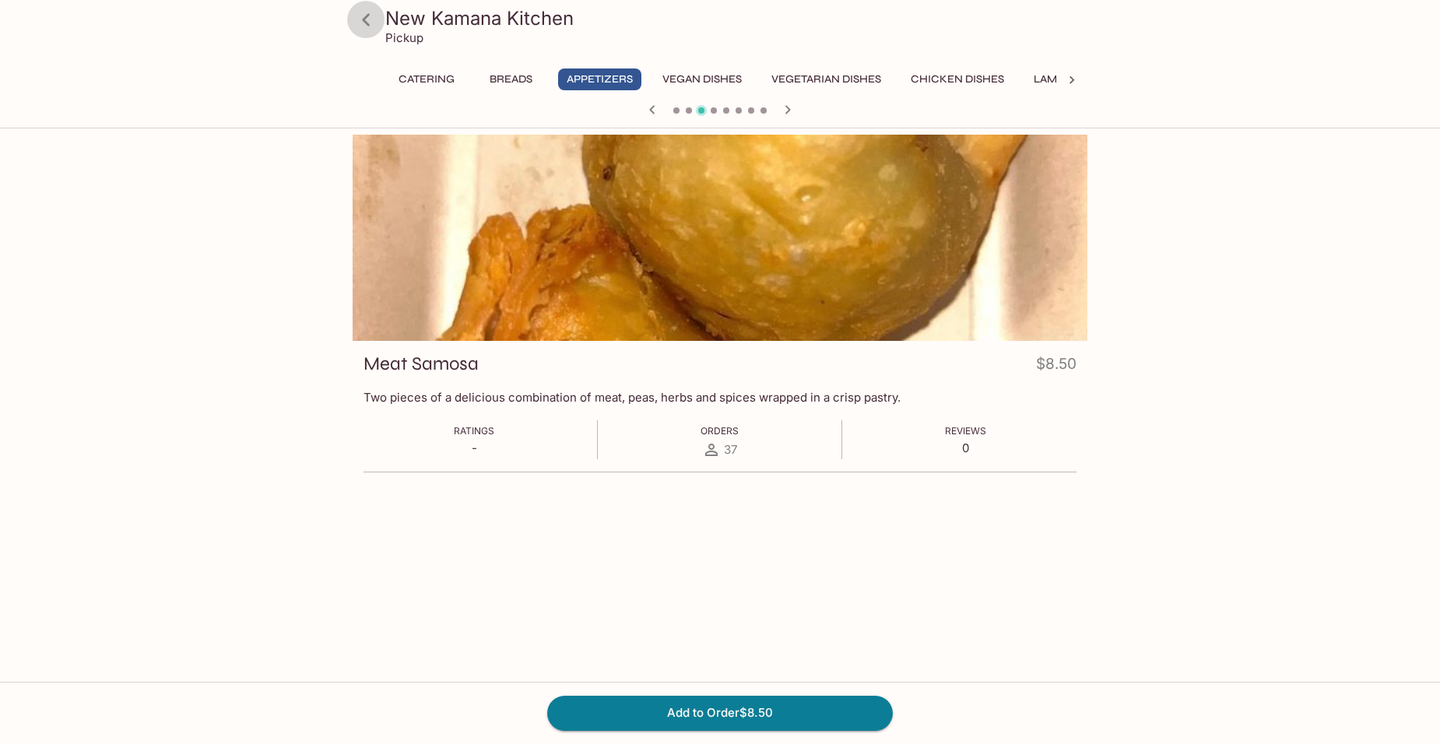
click at [369, 17] on icon at bounding box center [366, 19] width 27 height 27
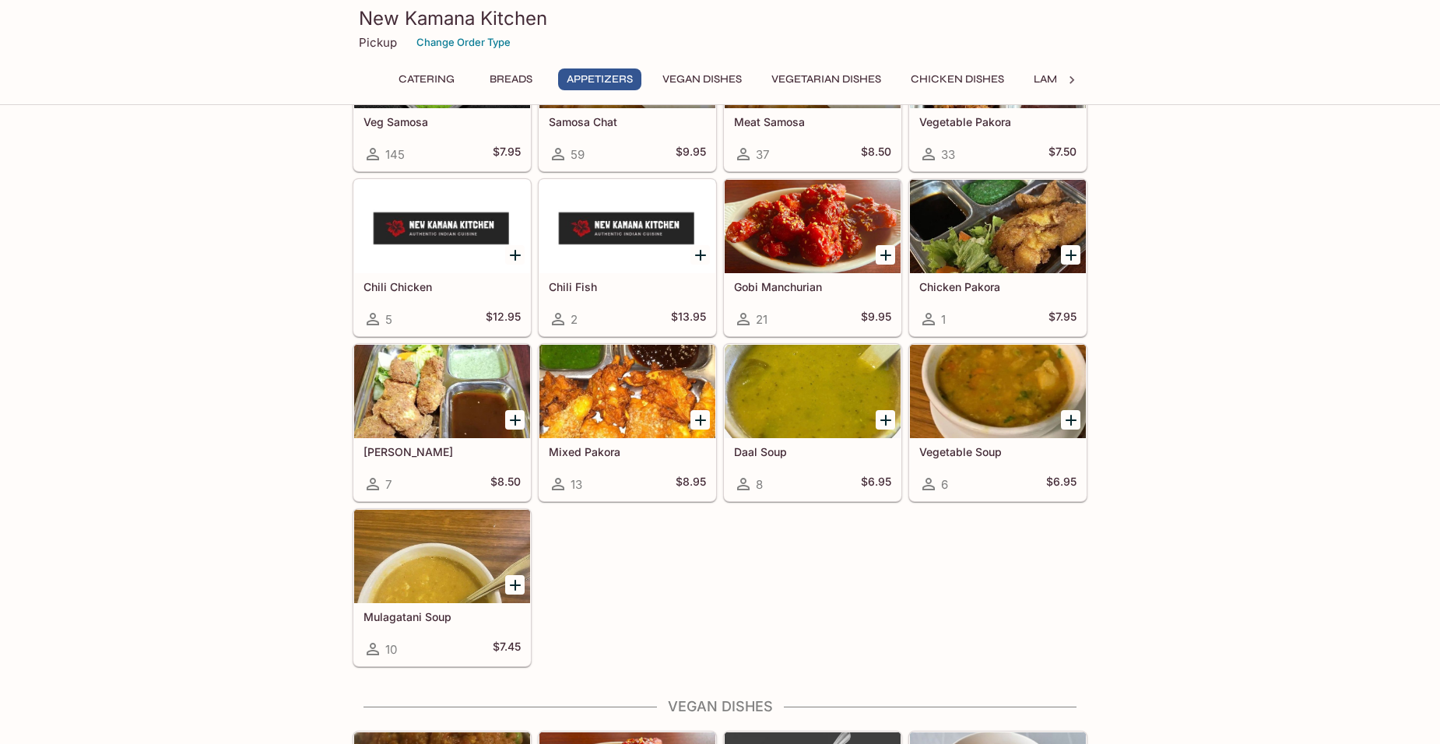
scroll to position [1167, 0]
click at [414, 410] on div at bounding box center [442, 390] width 176 height 93
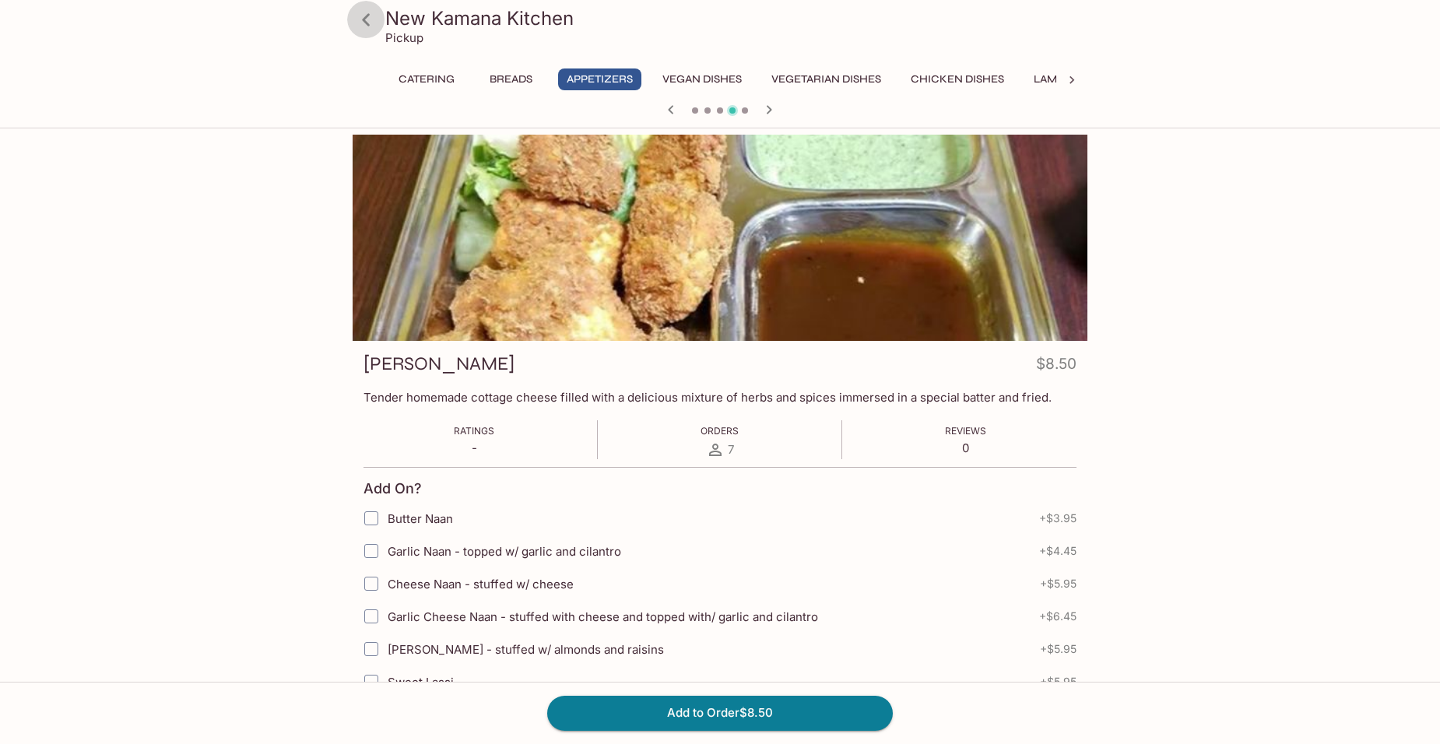
click at [360, 22] on icon at bounding box center [366, 19] width 27 height 27
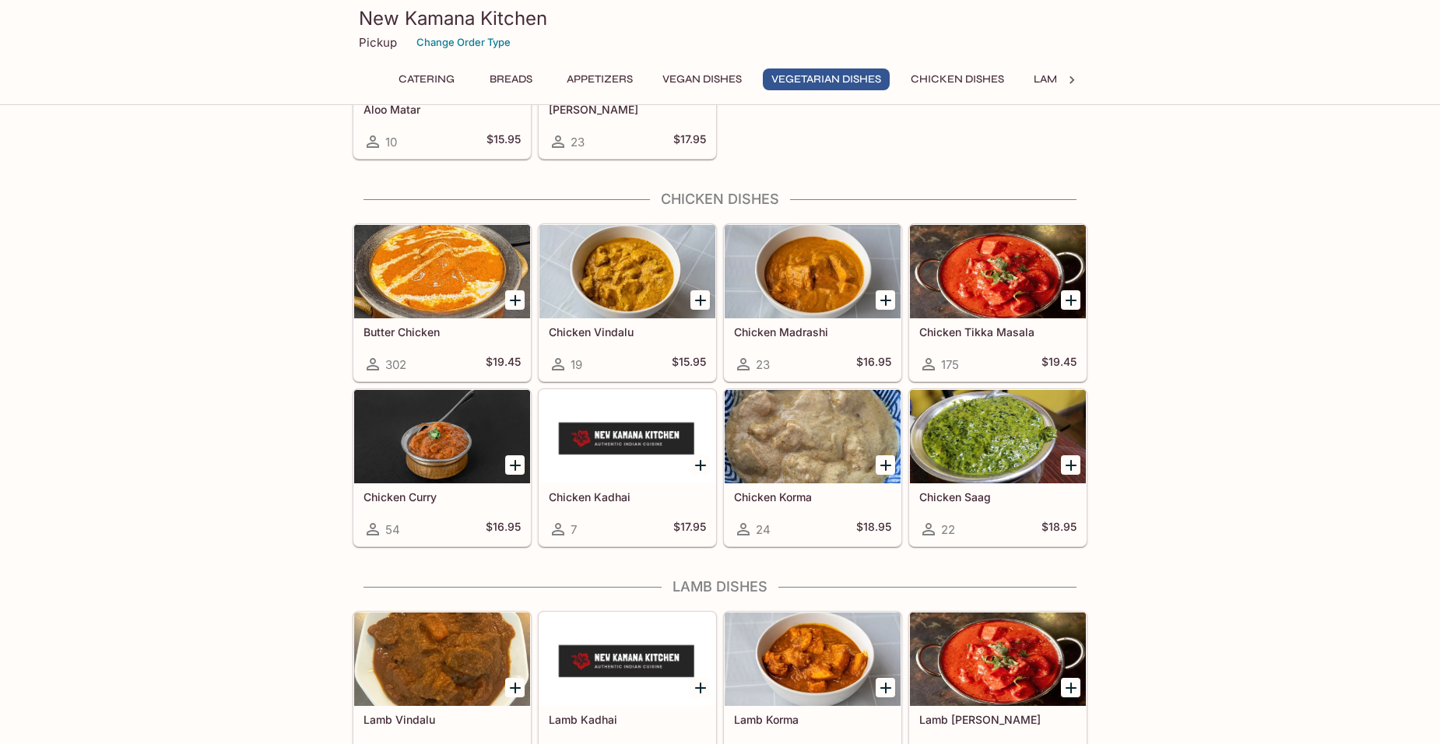
scroll to position [2801, 0]
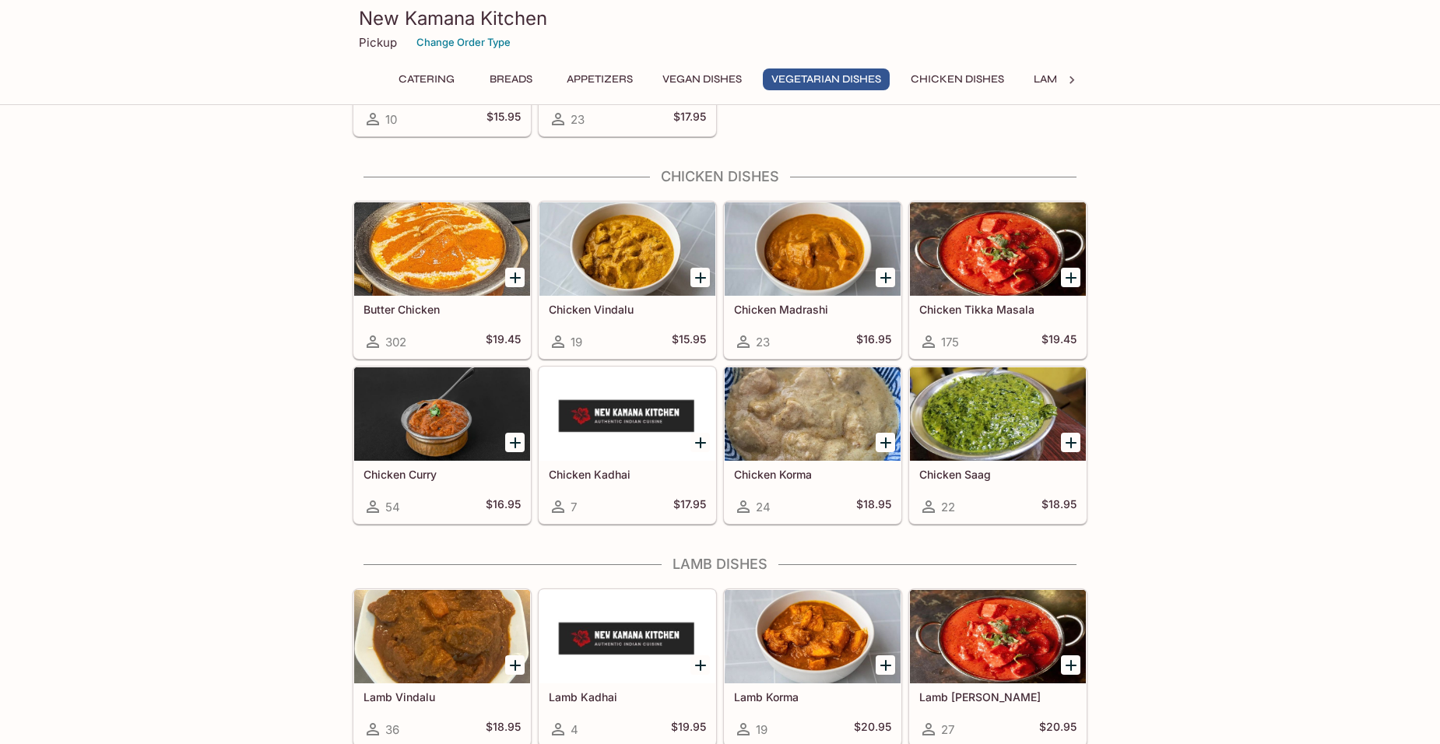
click at [578, 307] on h5 "Chicken Vindalu" at bounding box center [627, 309] width 157 height 13
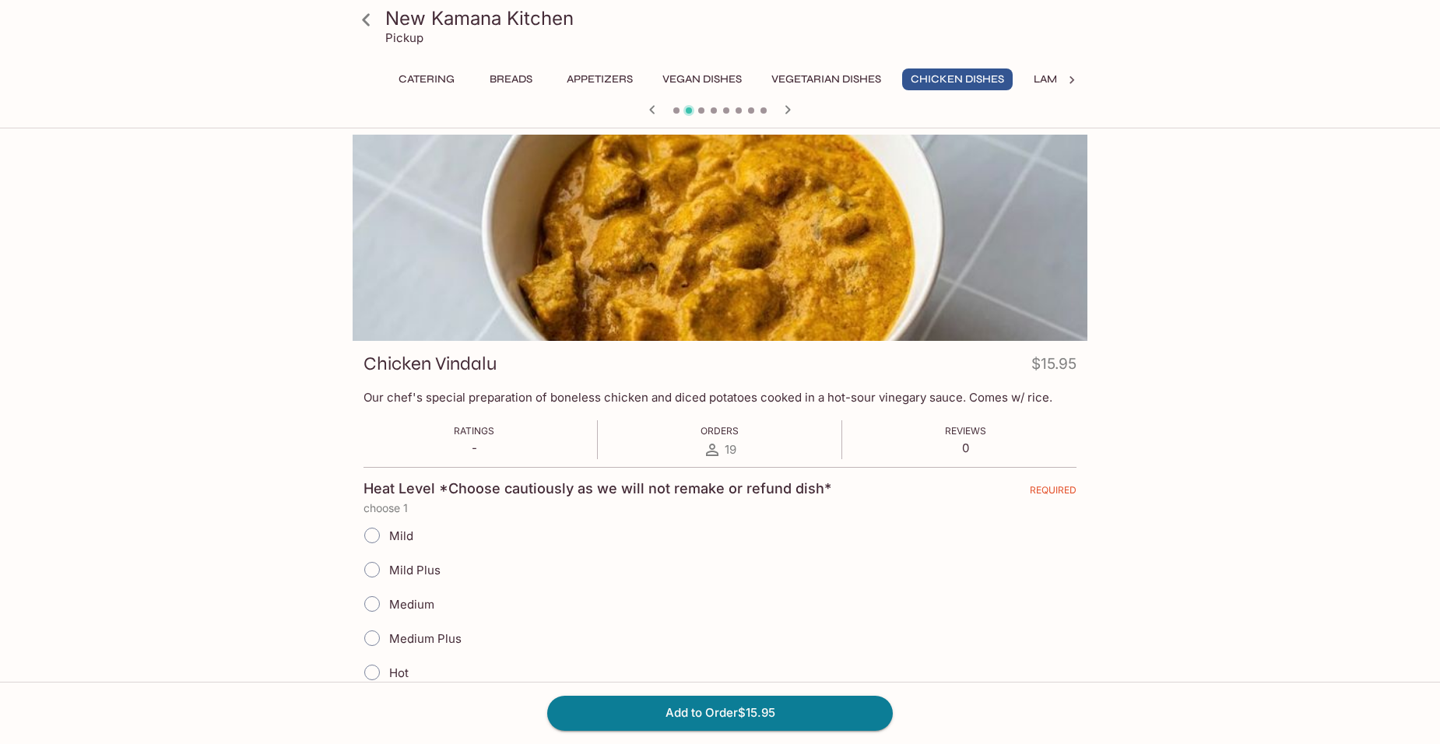
click at [374, 20] on icon at bounding box center [366, 19] width 27 height 27
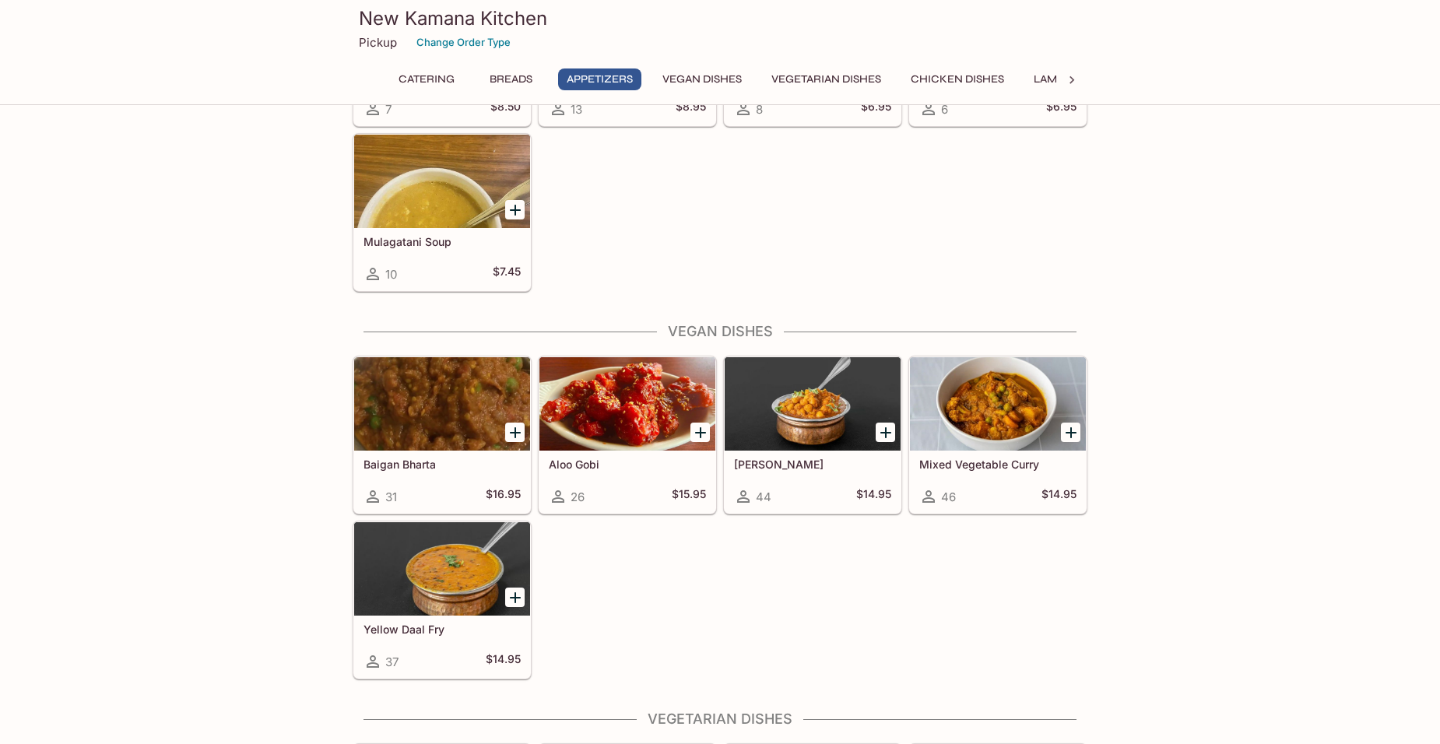
scroll to position [1556, 0]
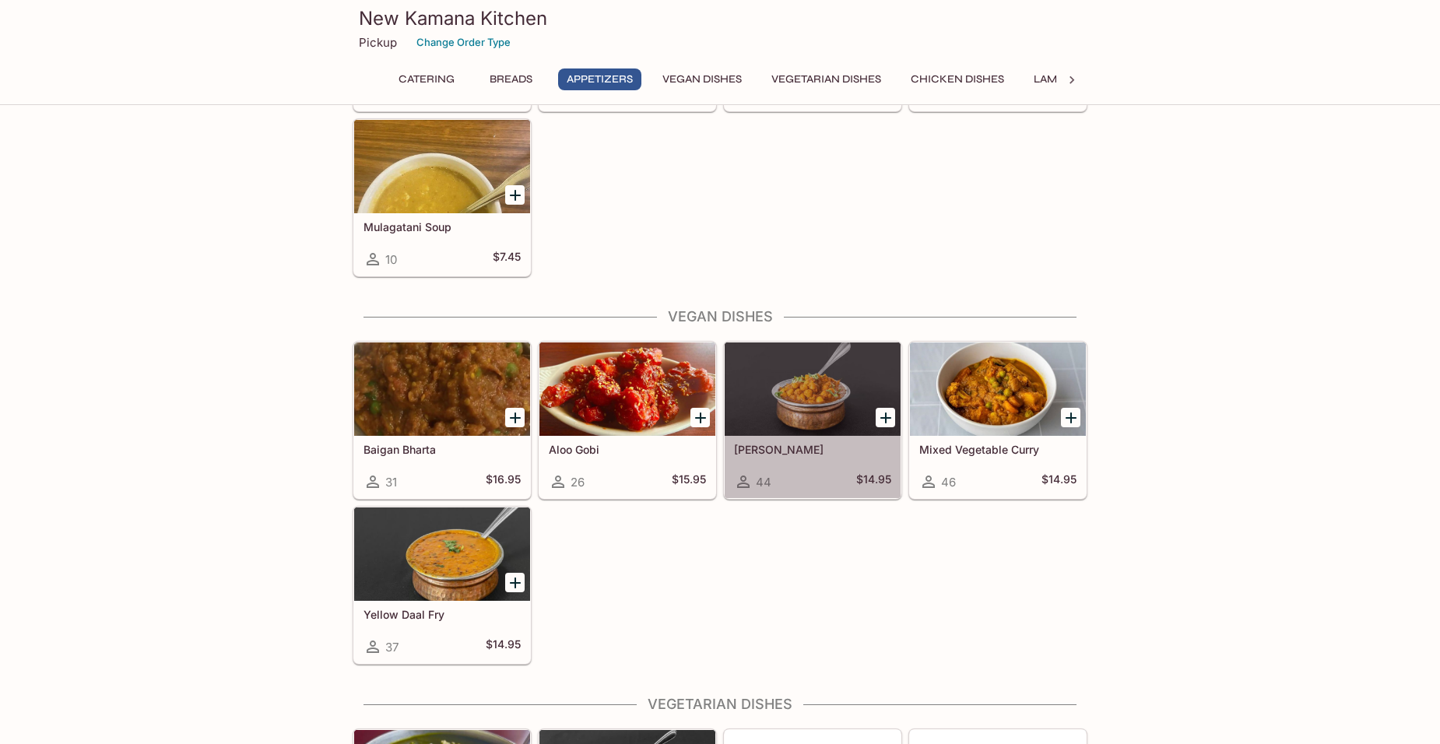
click at [795, 446] on h5 "[PERSON_NAME]" at bounding box center [812, 449] width 157 height 13
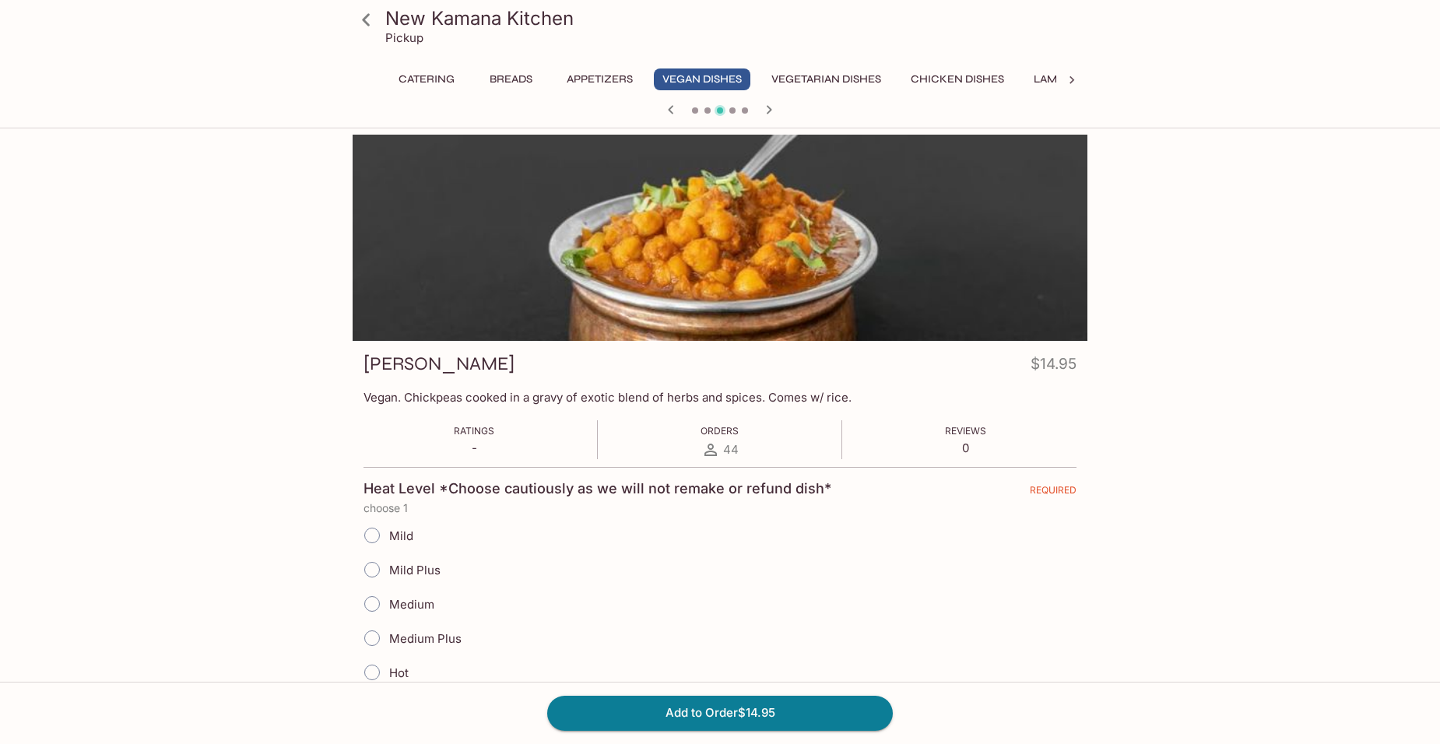
click at [370, 18] on icon at bounding box center [366, 19] width 27 height 27
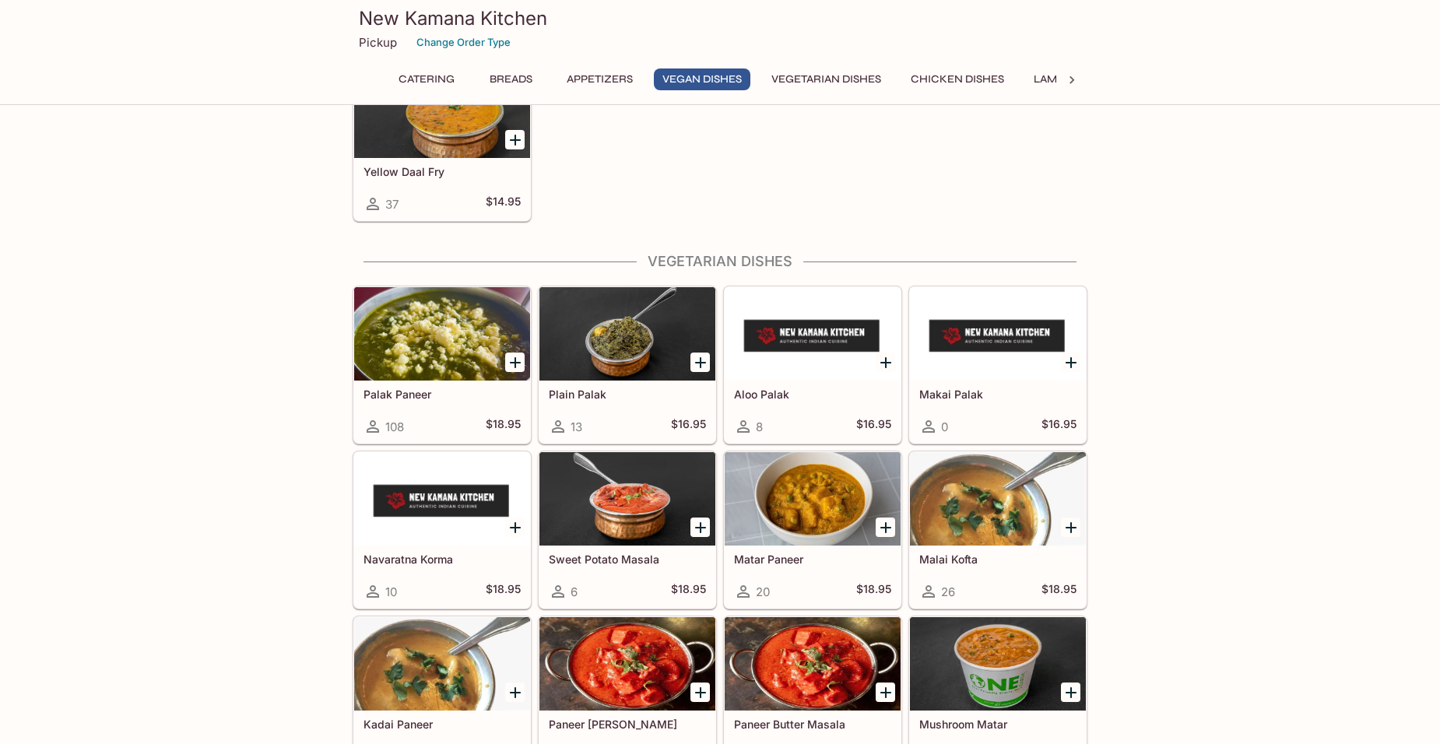
scroll to position [2023, 0]
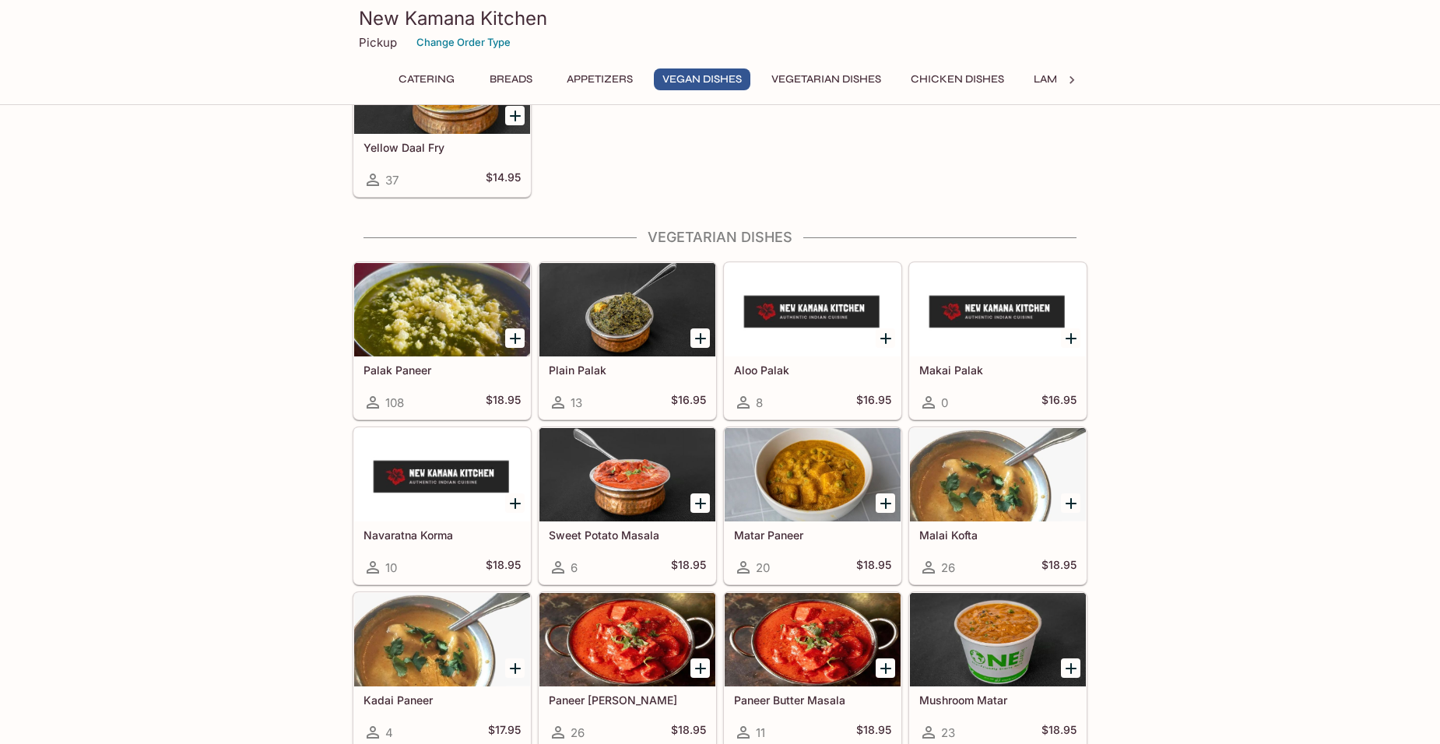
click at [440, 320] on div at bounding box center [442, 309] width 176 height 93
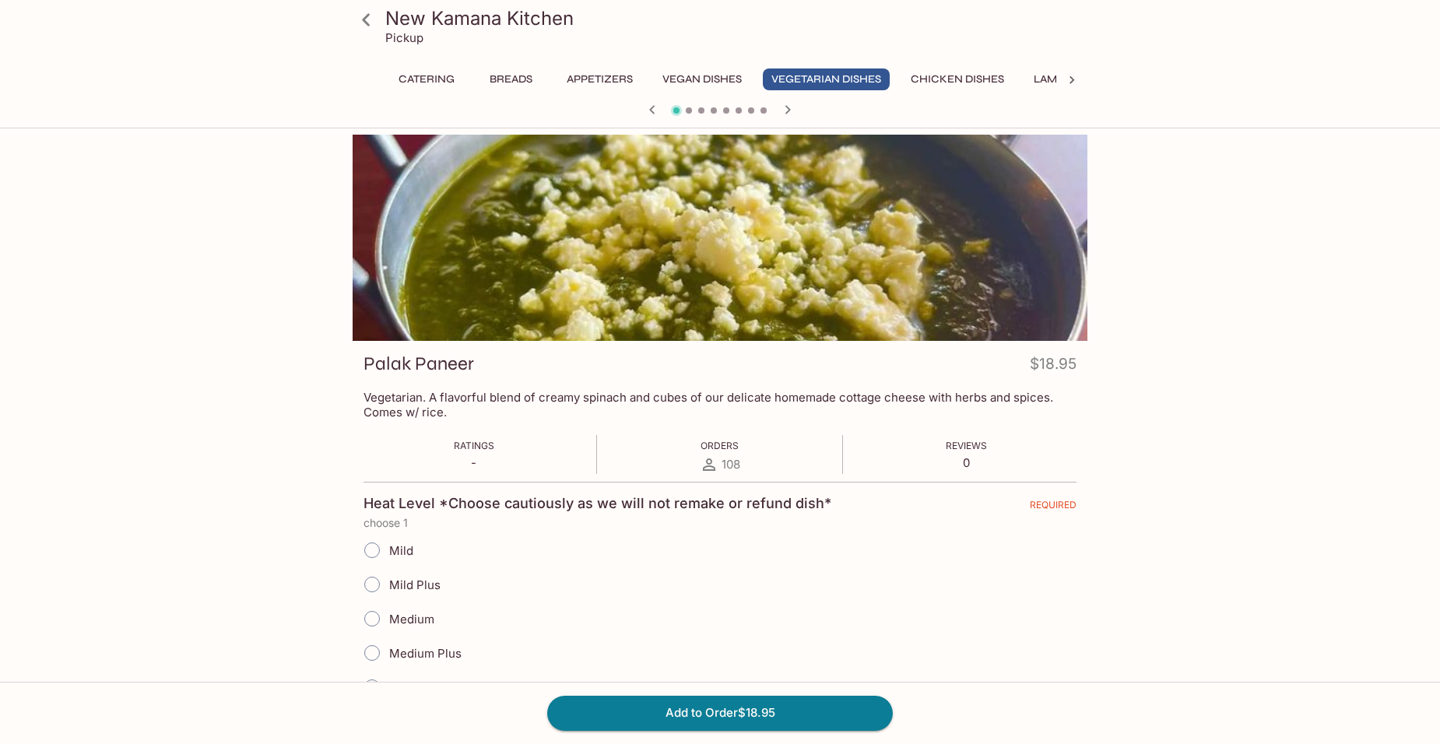
click at [369, 19] on icon at bounding box center [366, 19] width 27 height 27
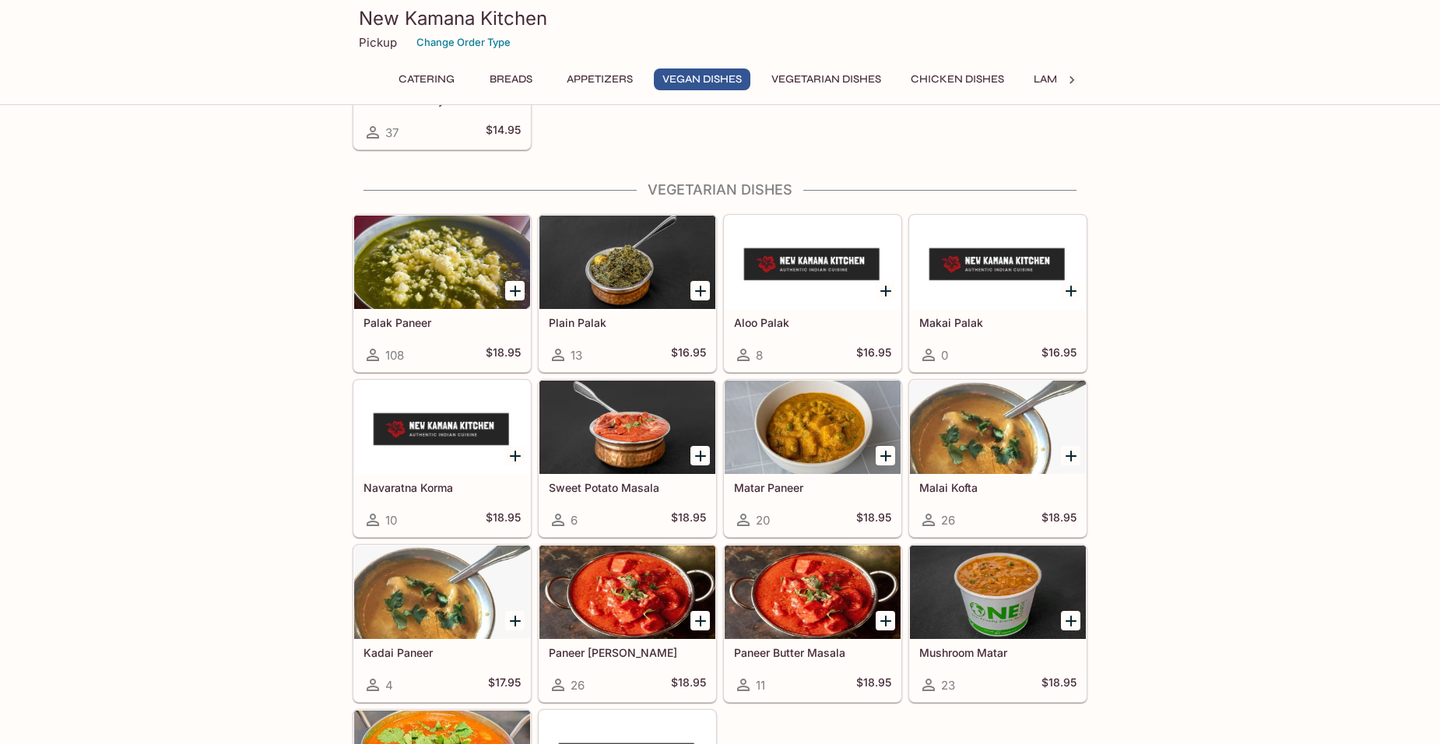
scroll to position [2101, 0]
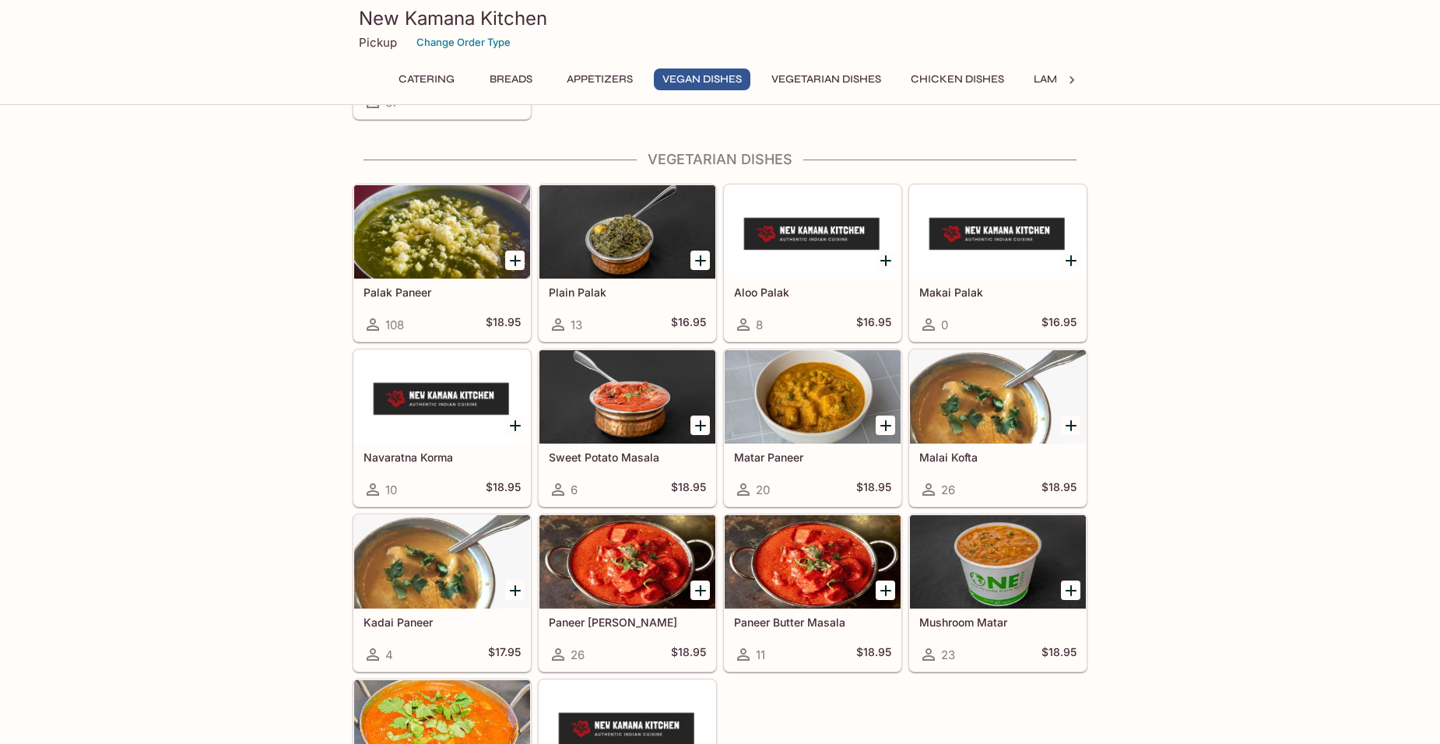
click at [624, 263] on div at bounding box center [627, 231] width 176 height 93
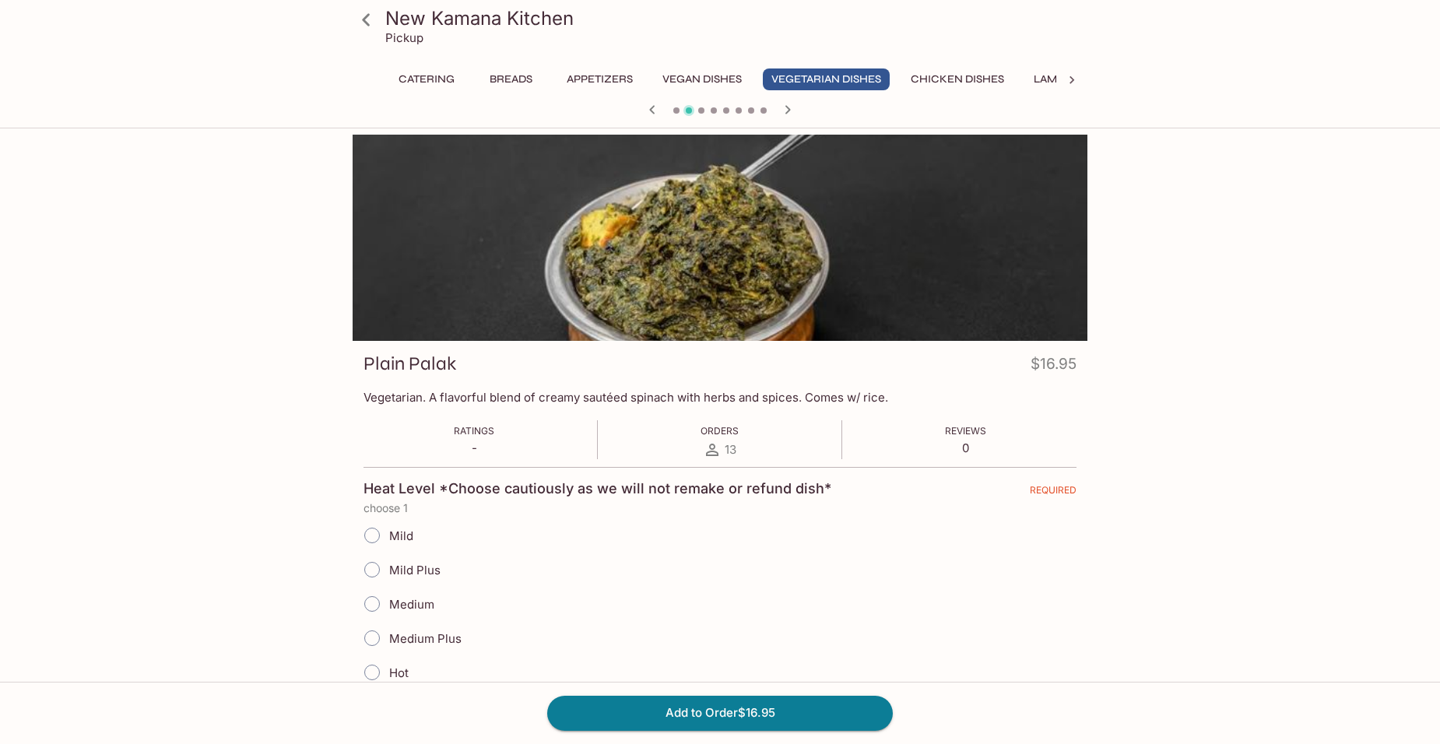
click at [365, 27] on icon at bounding box center [366, 19] width 27 height 27
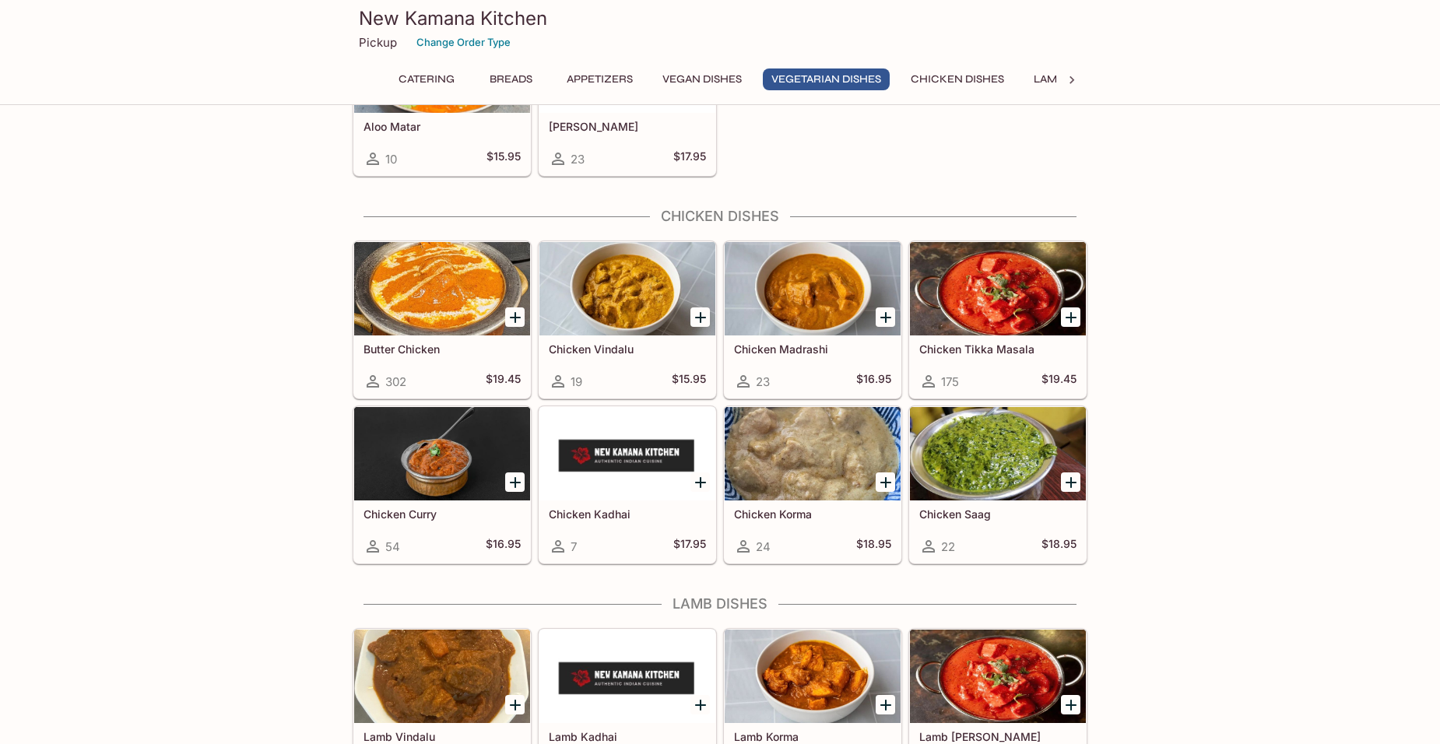
scroll to position [2801, 0]
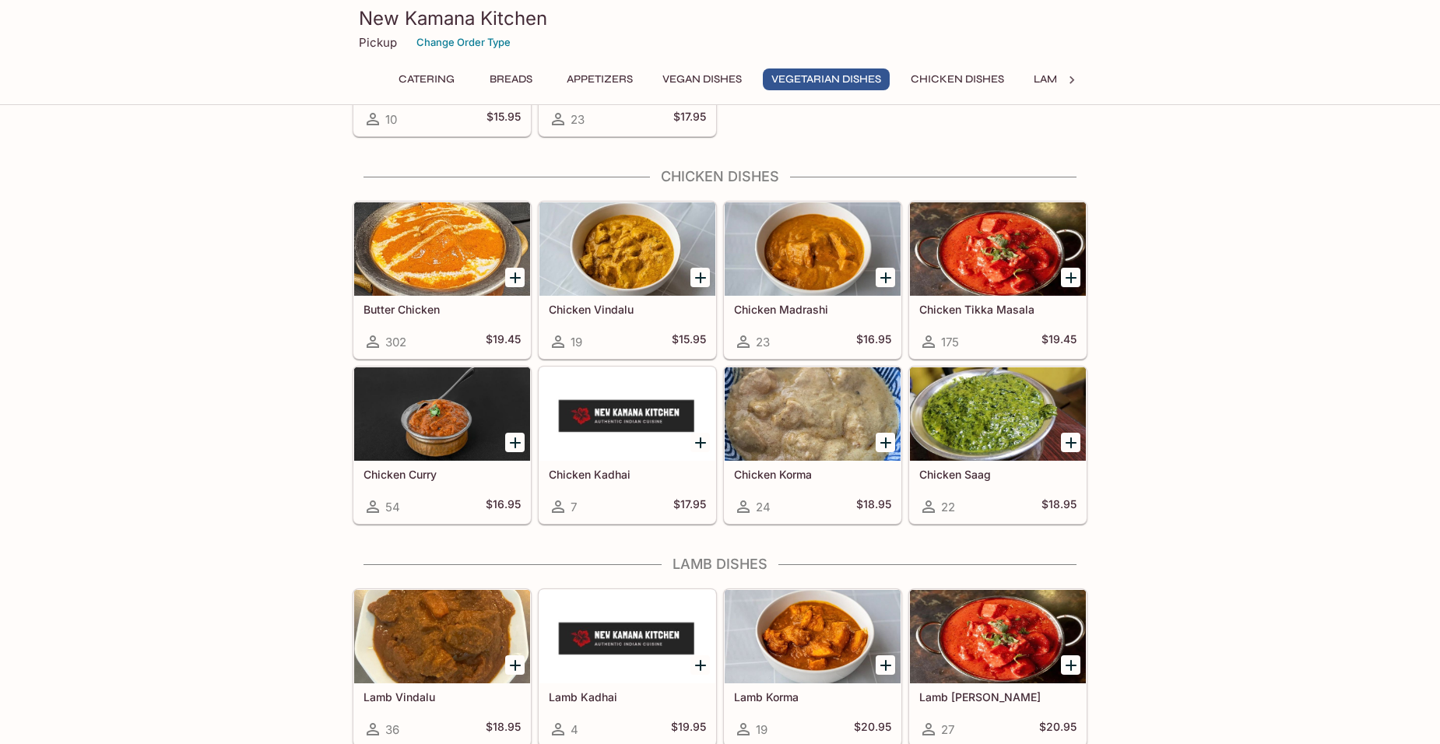
click at [815, 303] on h5 "Chicken Madrashi" at bounding box center [812, 309] width 157 height 13
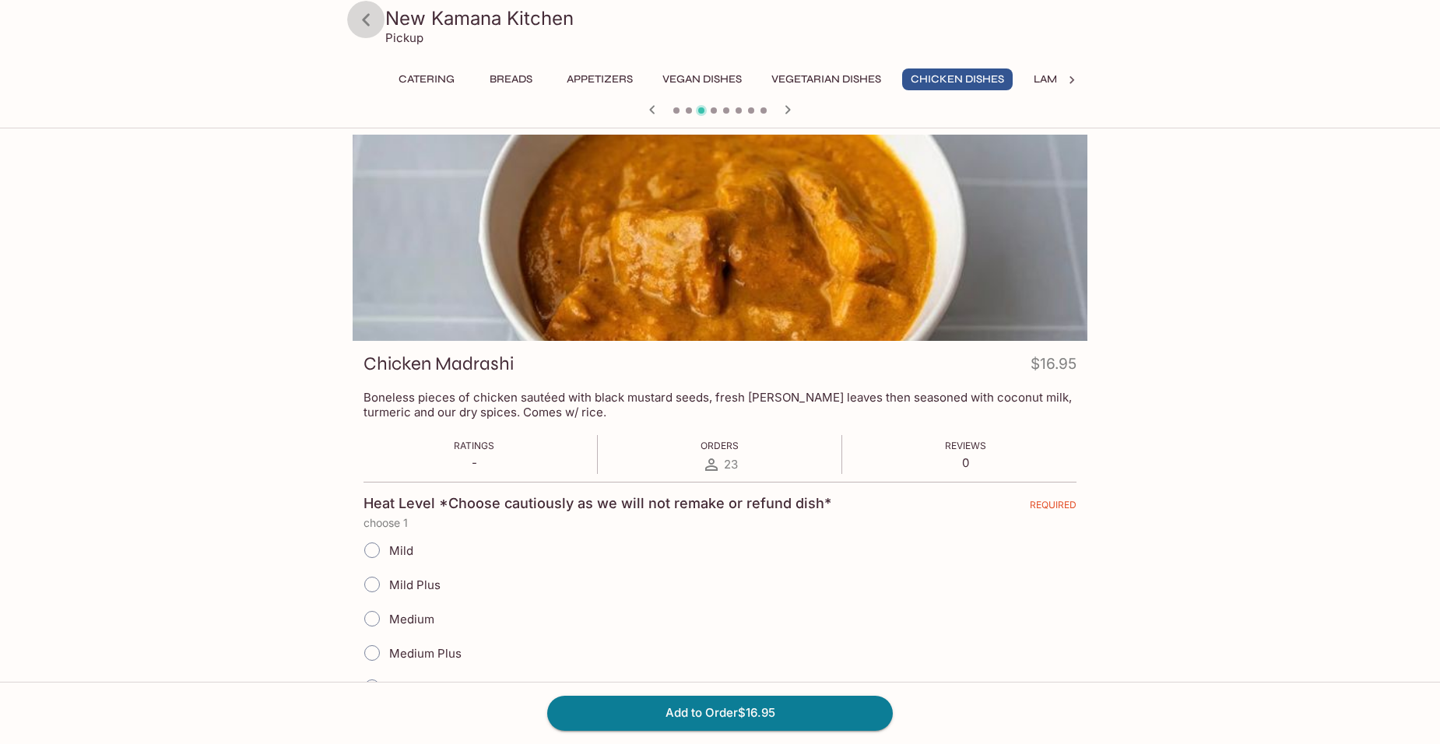
click at [373, 30] on icon at bounding box center [366, 19] width 27 height 27
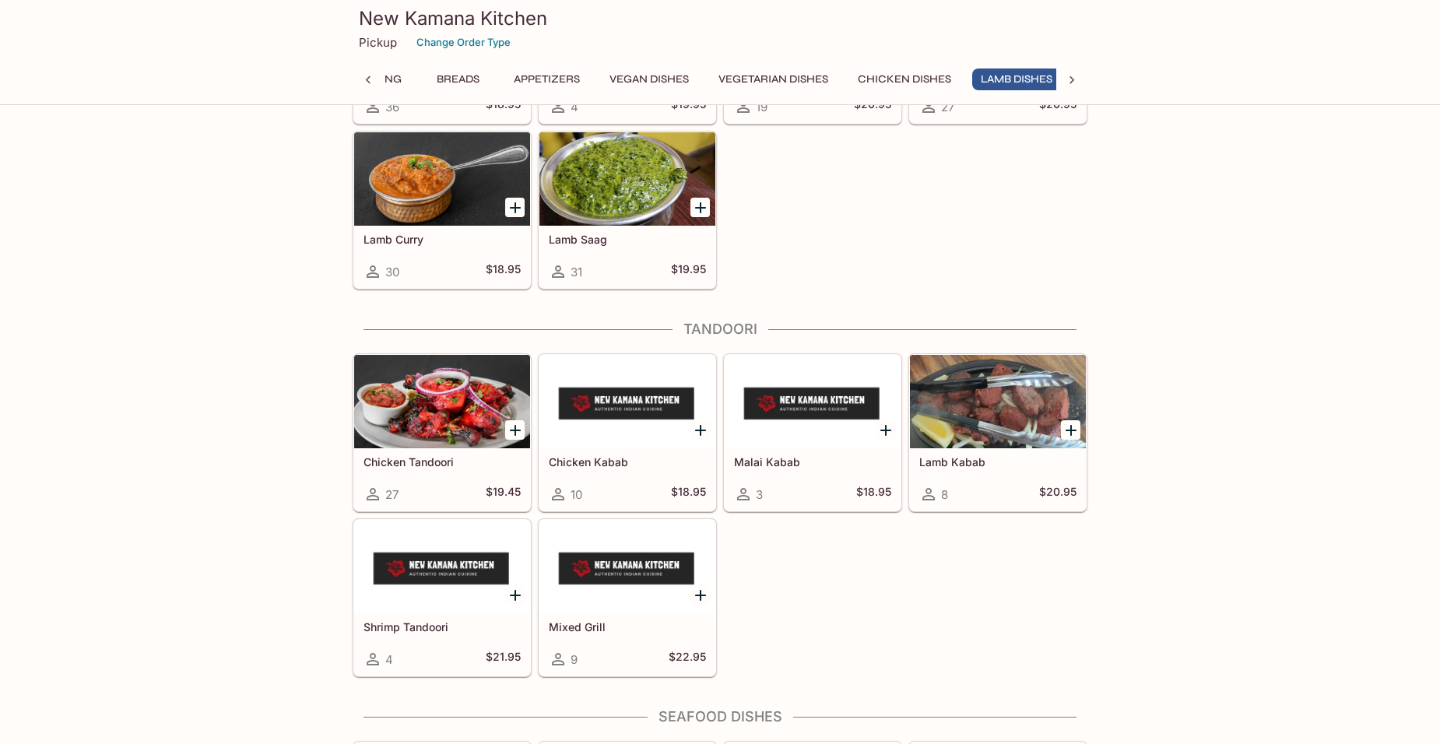
scroll to position [0, 64]
click at [489, 411] on div at bounding box center [442, 401] width 176 height 93
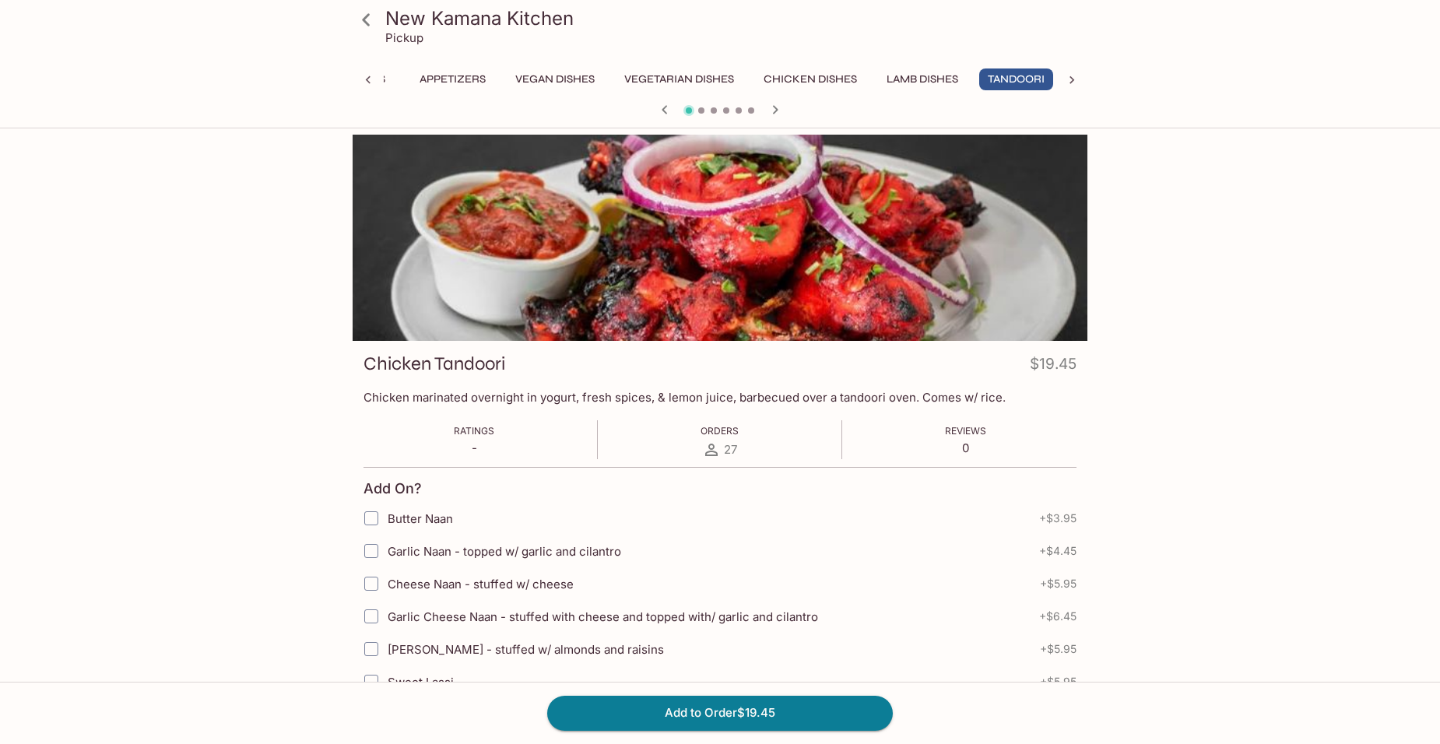
scroll to position [0, 152]
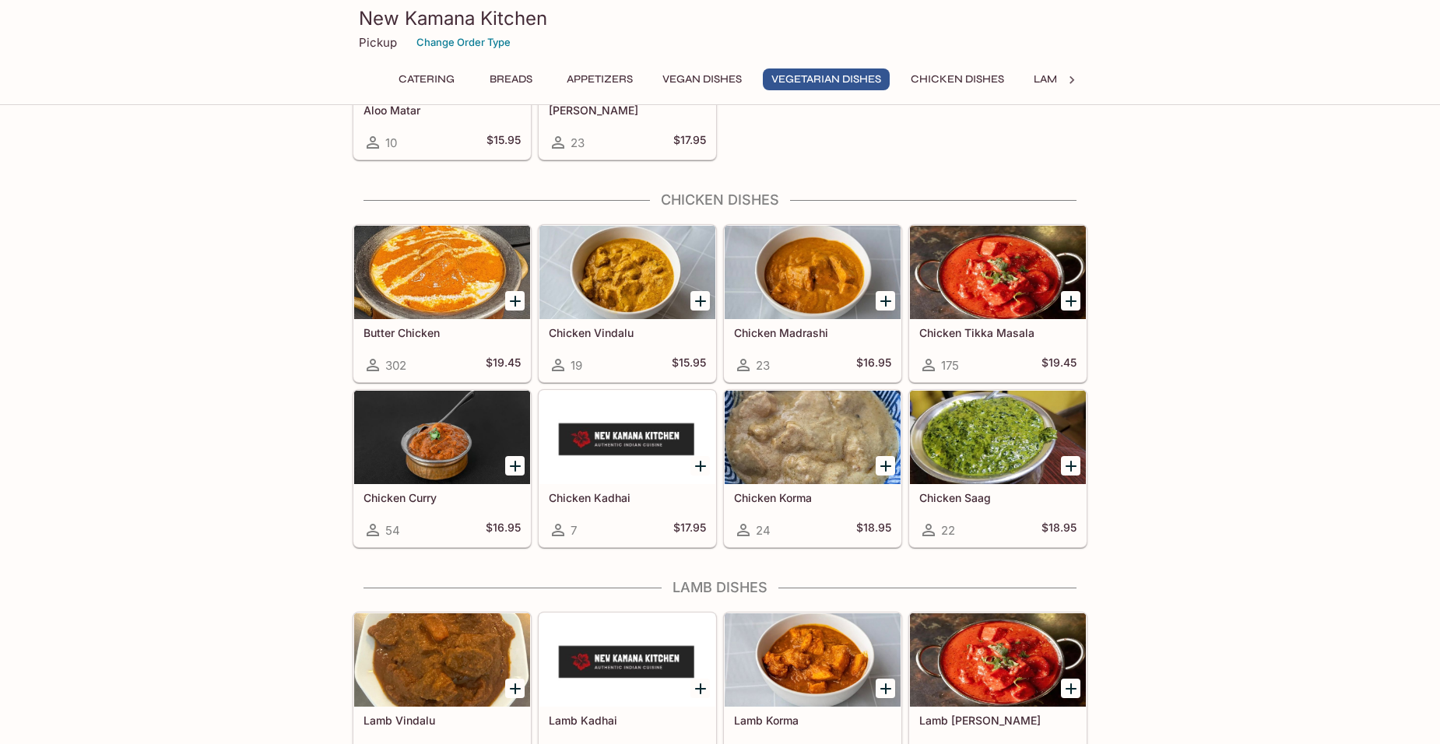
scroll to position [2791, 0]
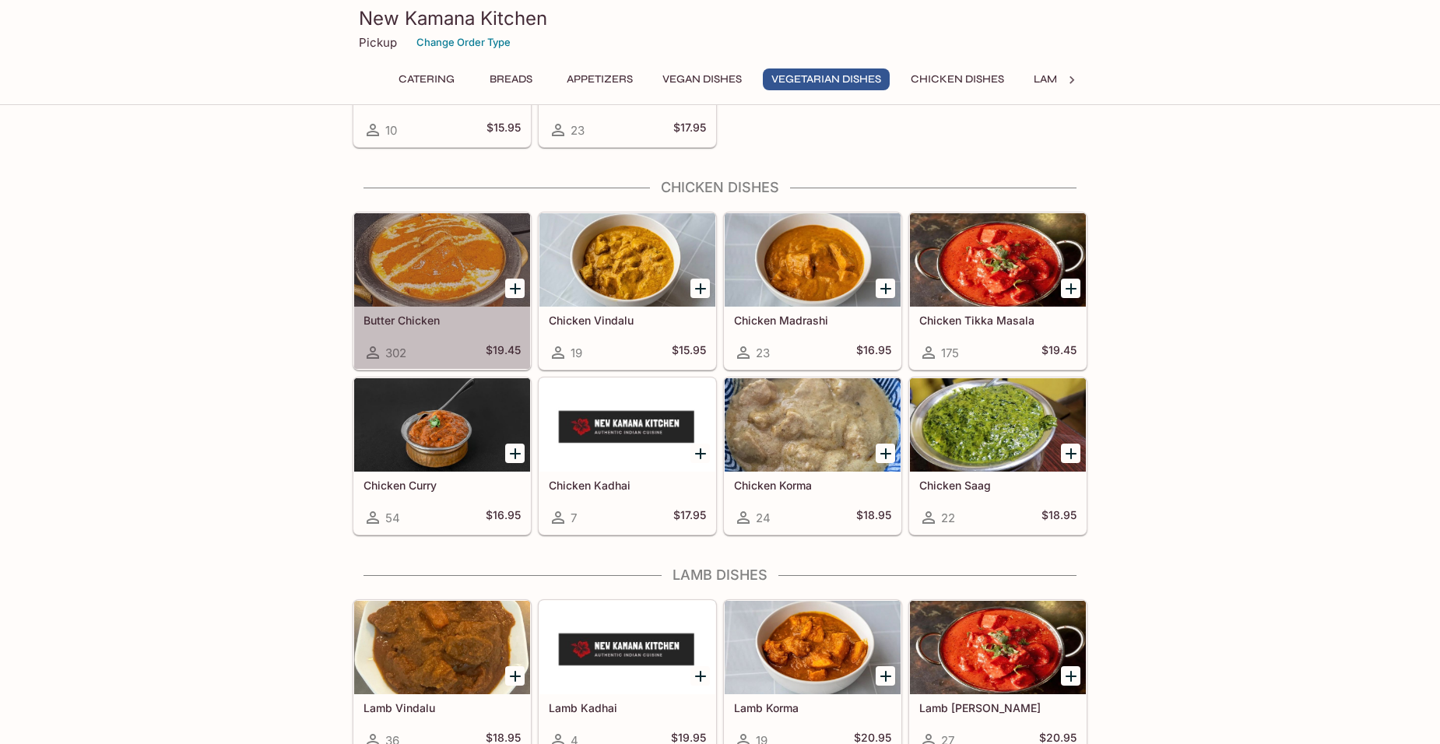
click at [412, 309] on div "Butter Chicken 302 $19.45" at bounding box center [442, 338] width 176 height 62
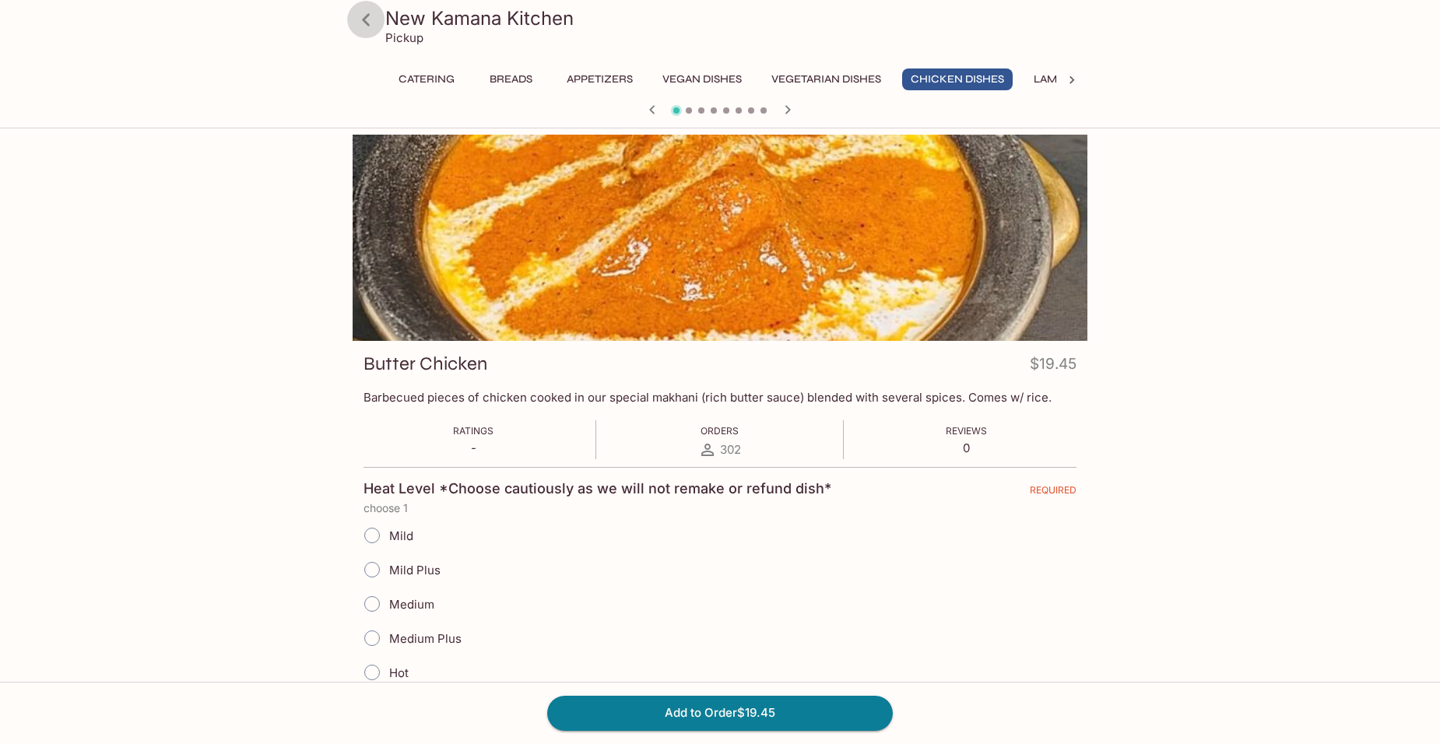
click at [360, 19] on icon at bounding box center [366, 19] width 27 height 27
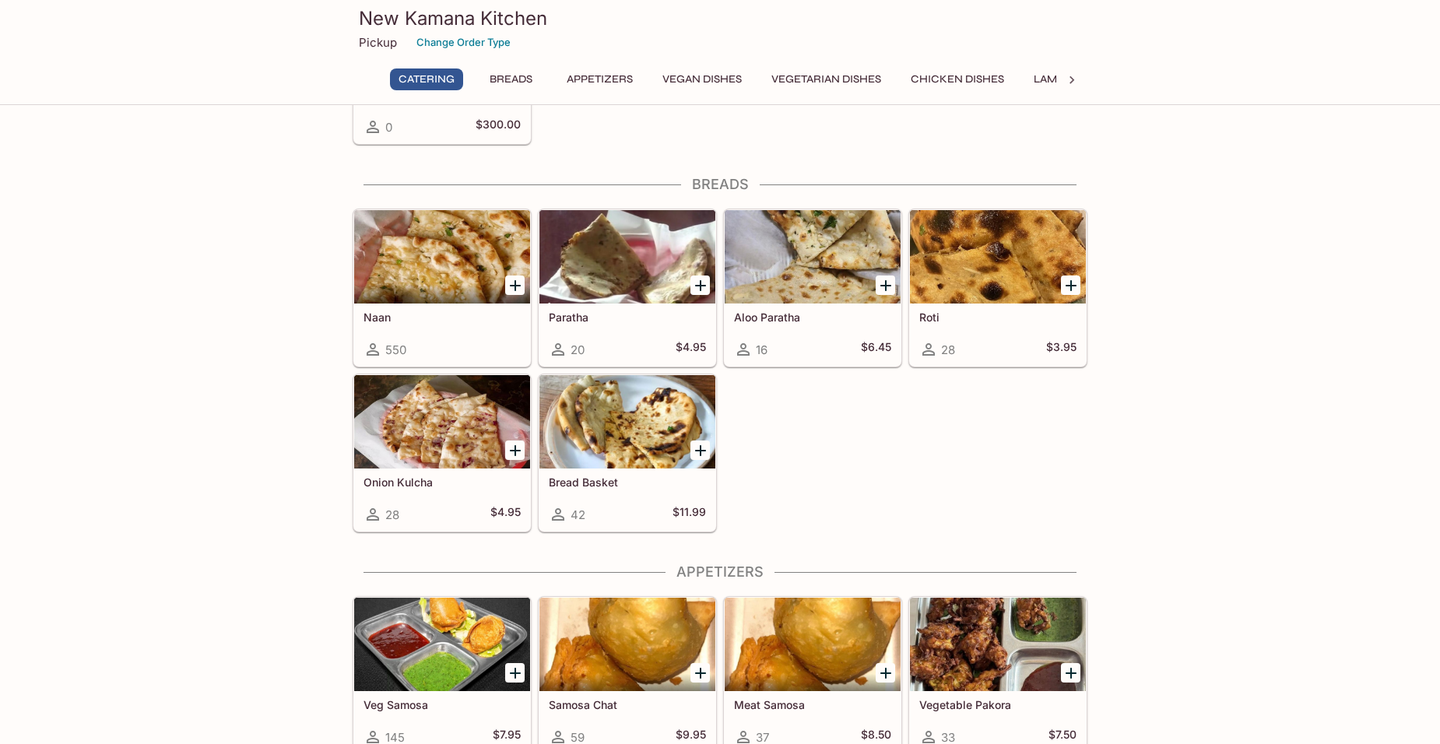
scroll to position [545, 0]
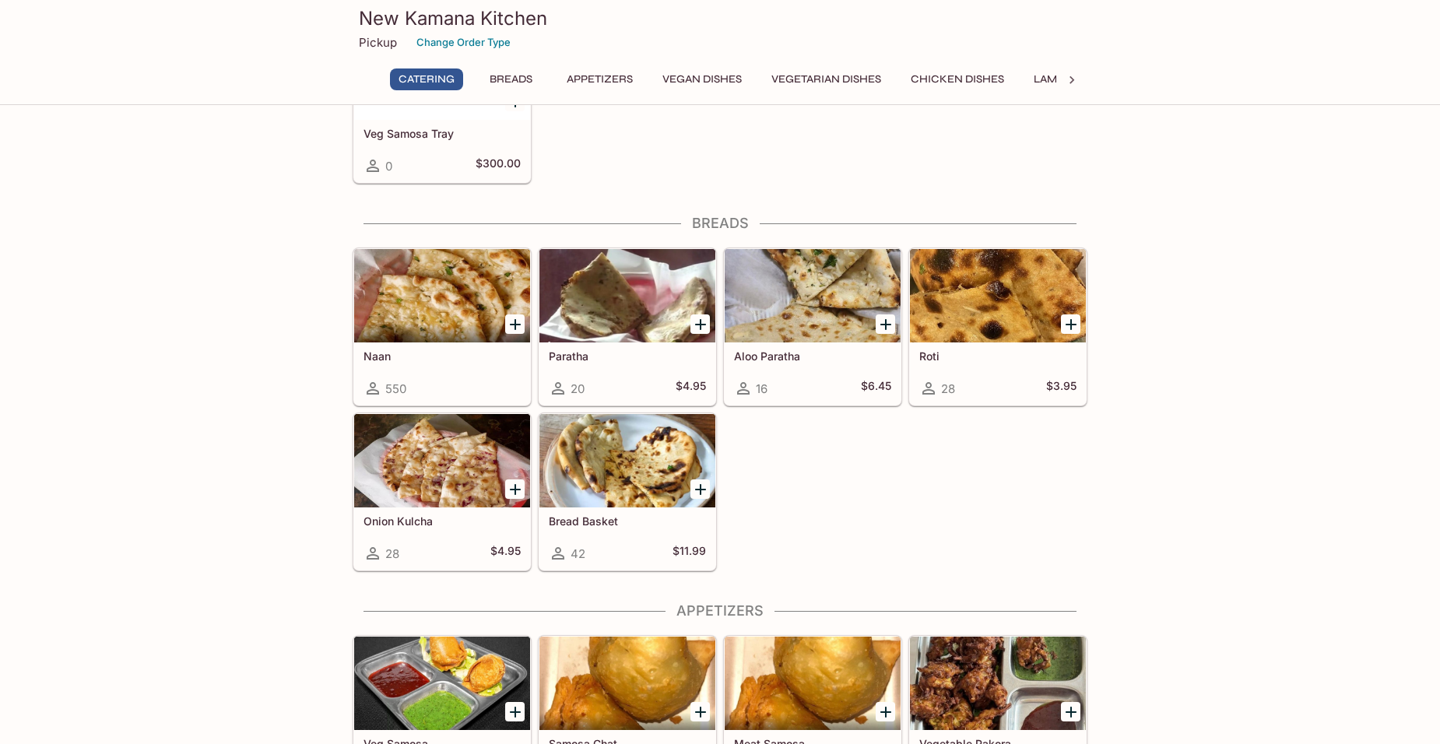
click at [626, 293] on div at bounding box center [627, 295] width 176 height 93
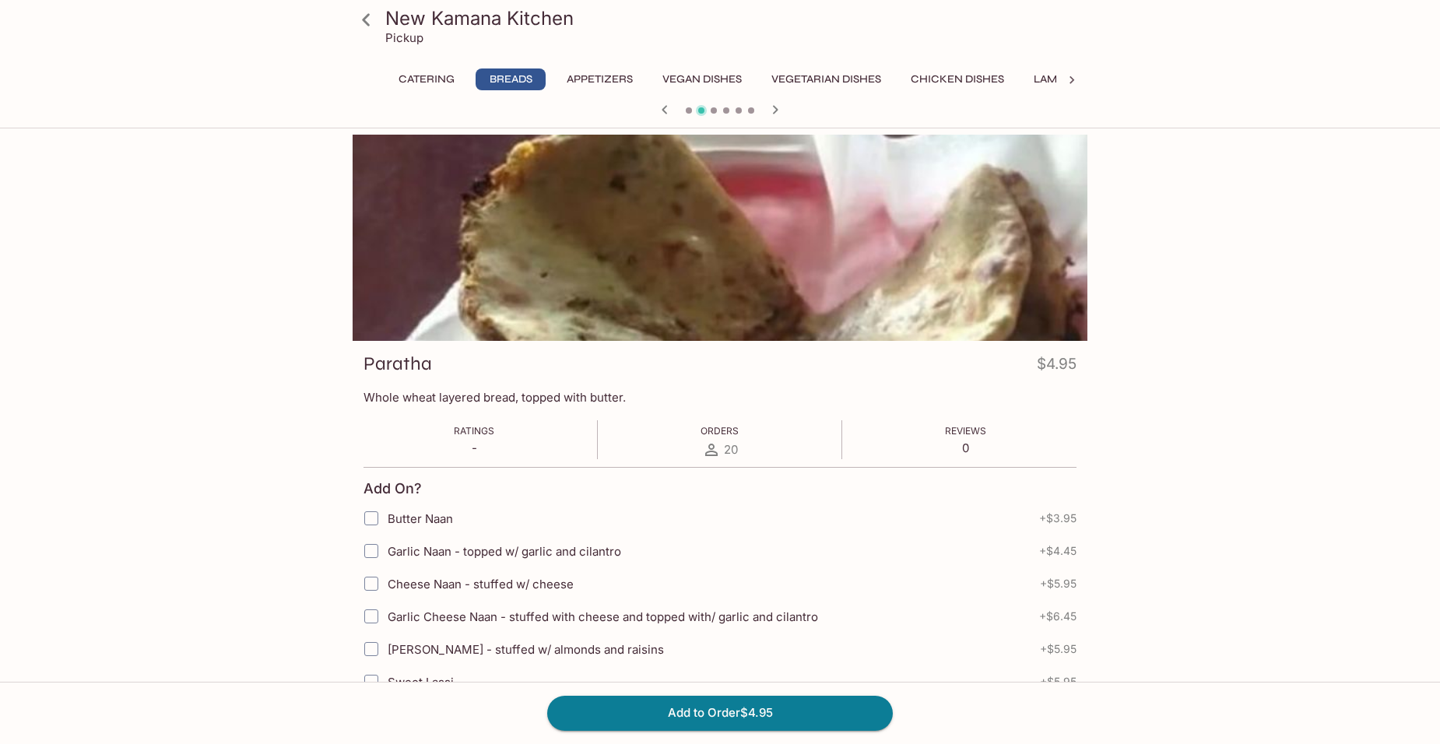
click at [367, 25] on icon at bounding box center [366, 19] width 27 height 27
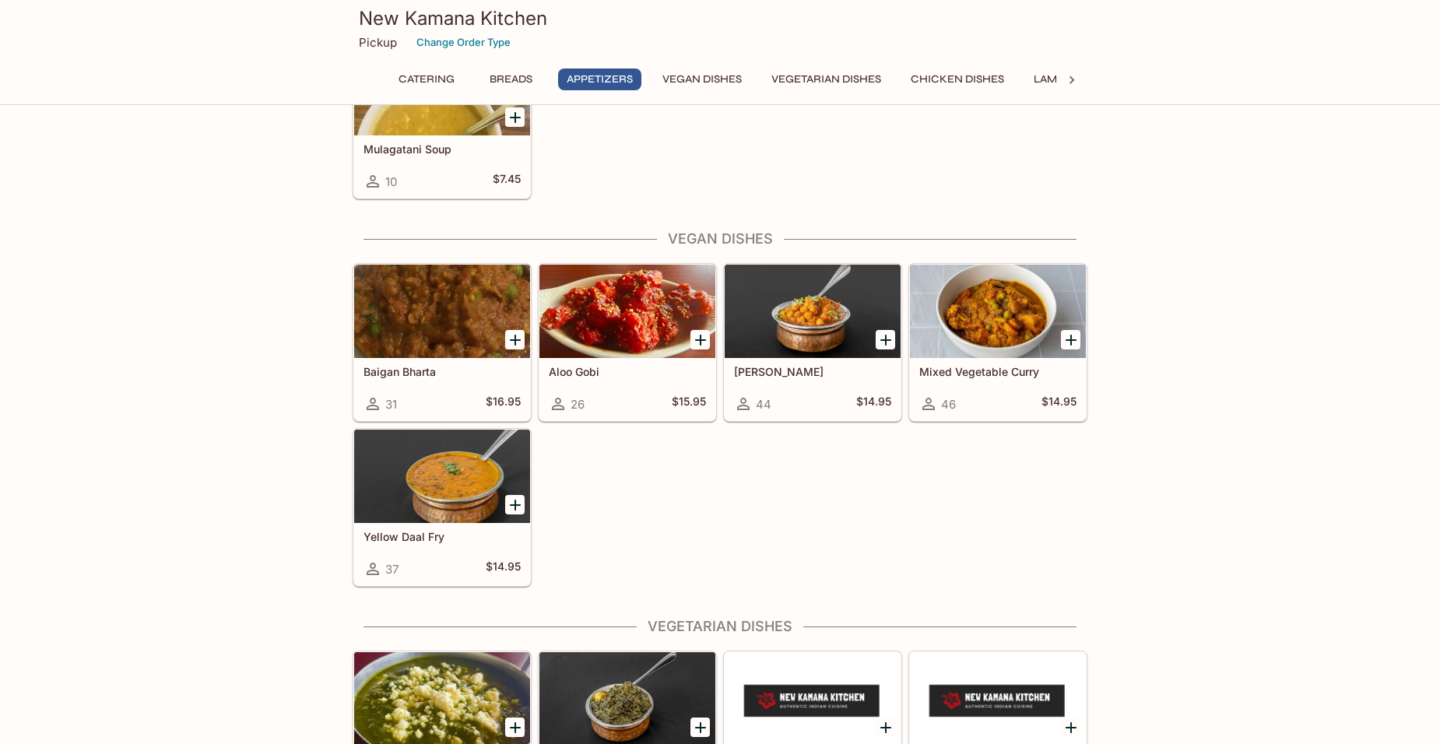
scroll to position [2023, 0]
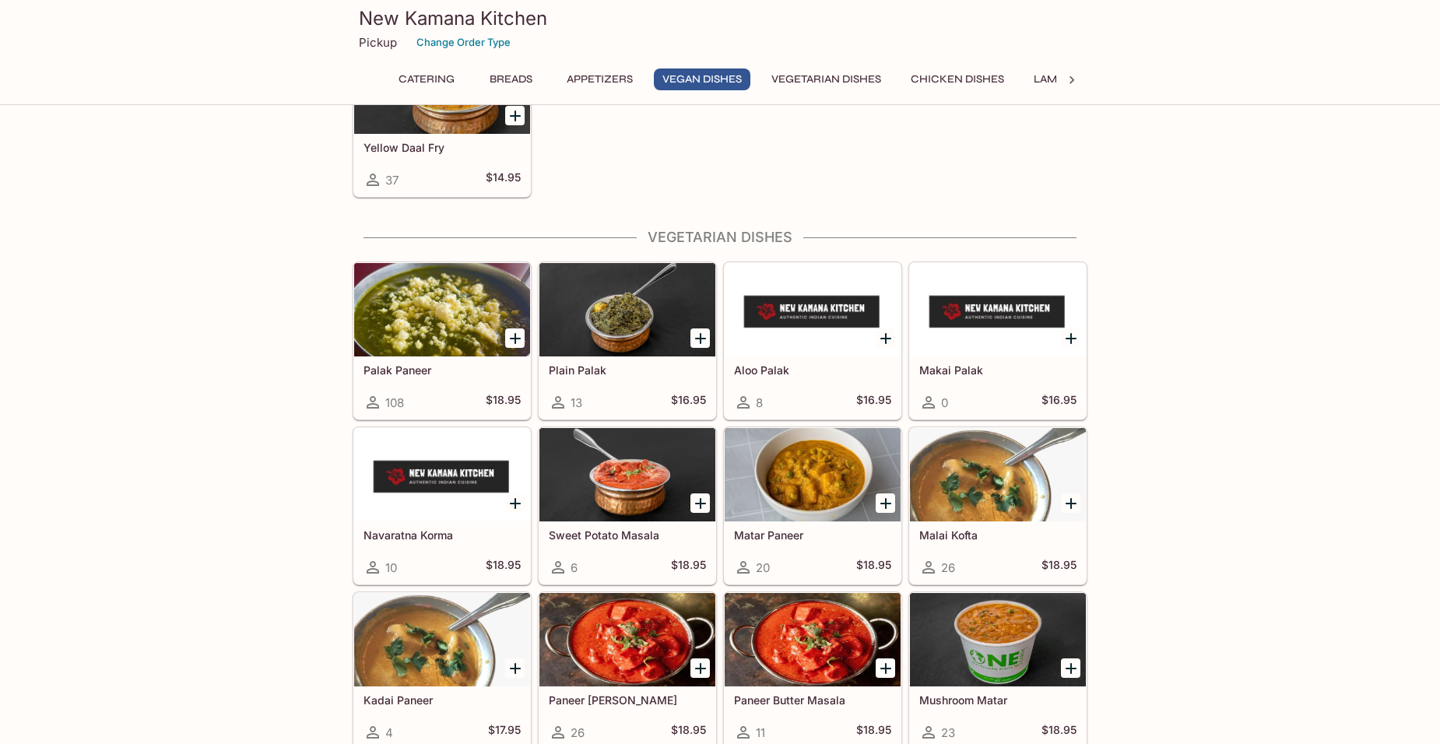
click at [793, 366] on h5 "Aloo Palak" at bounding box center [812, 369] width 157 height 13
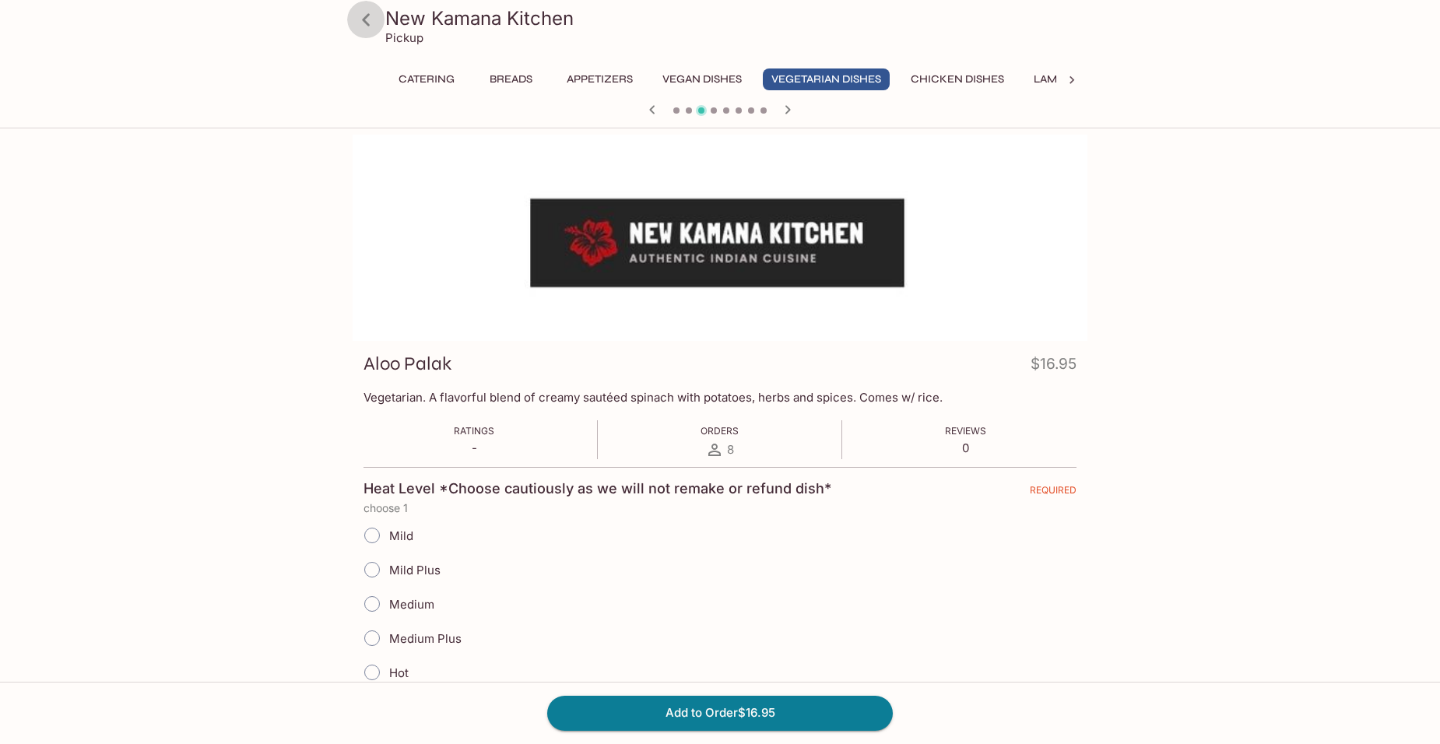
click at [358, 19] on icon at bounding box center [366, 19] width 27 height 27
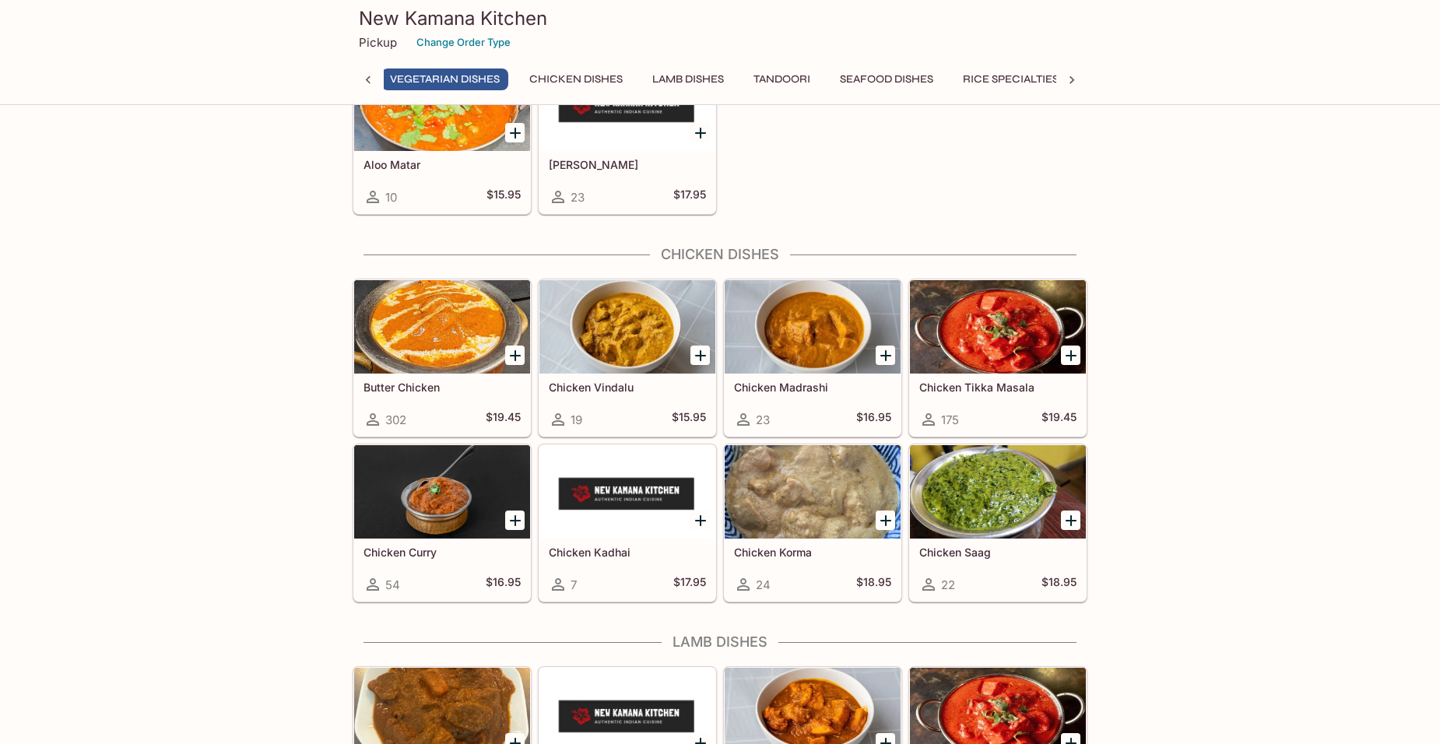
click at [988, 495] on div at bounding box center [998, 491] width 176 height 93
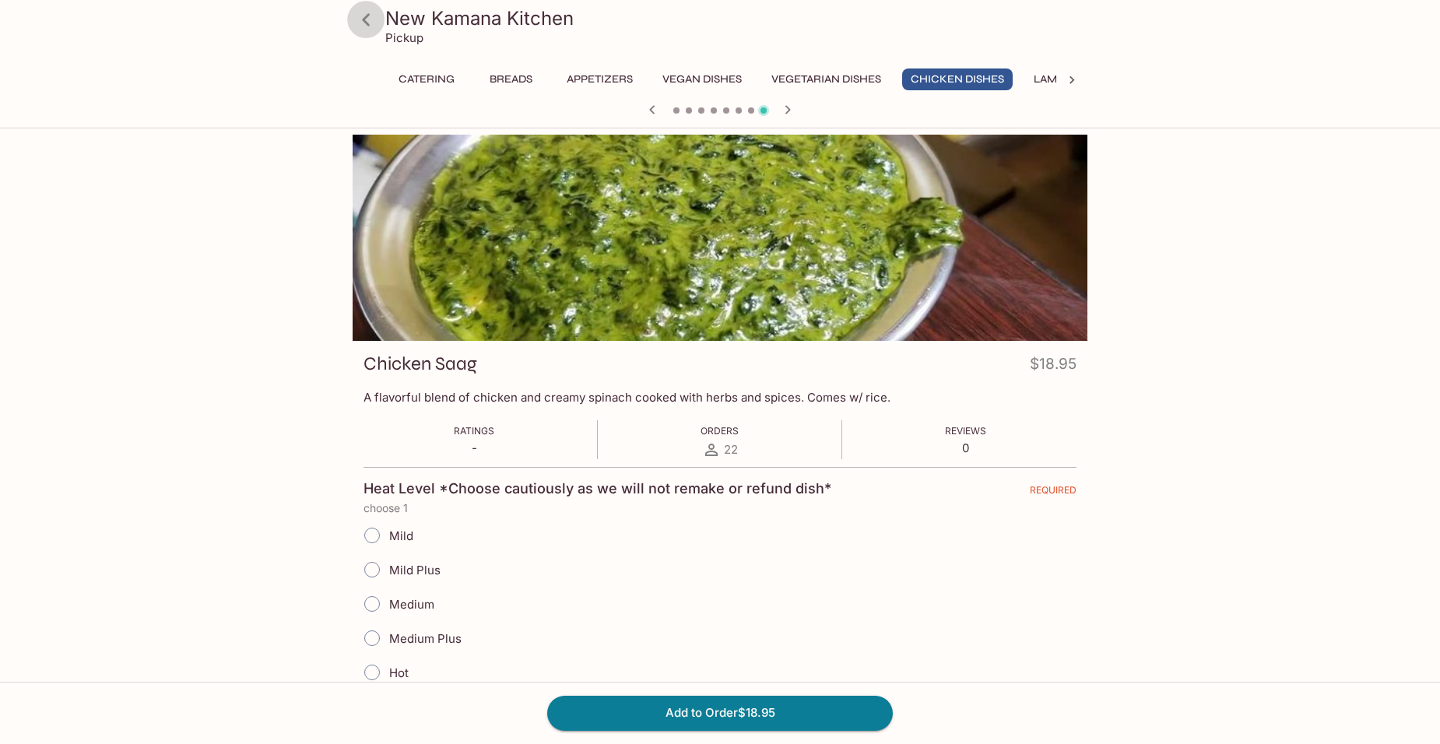
click at [361, 21] on icon at bounding box center [366, 19] width 27 height 27
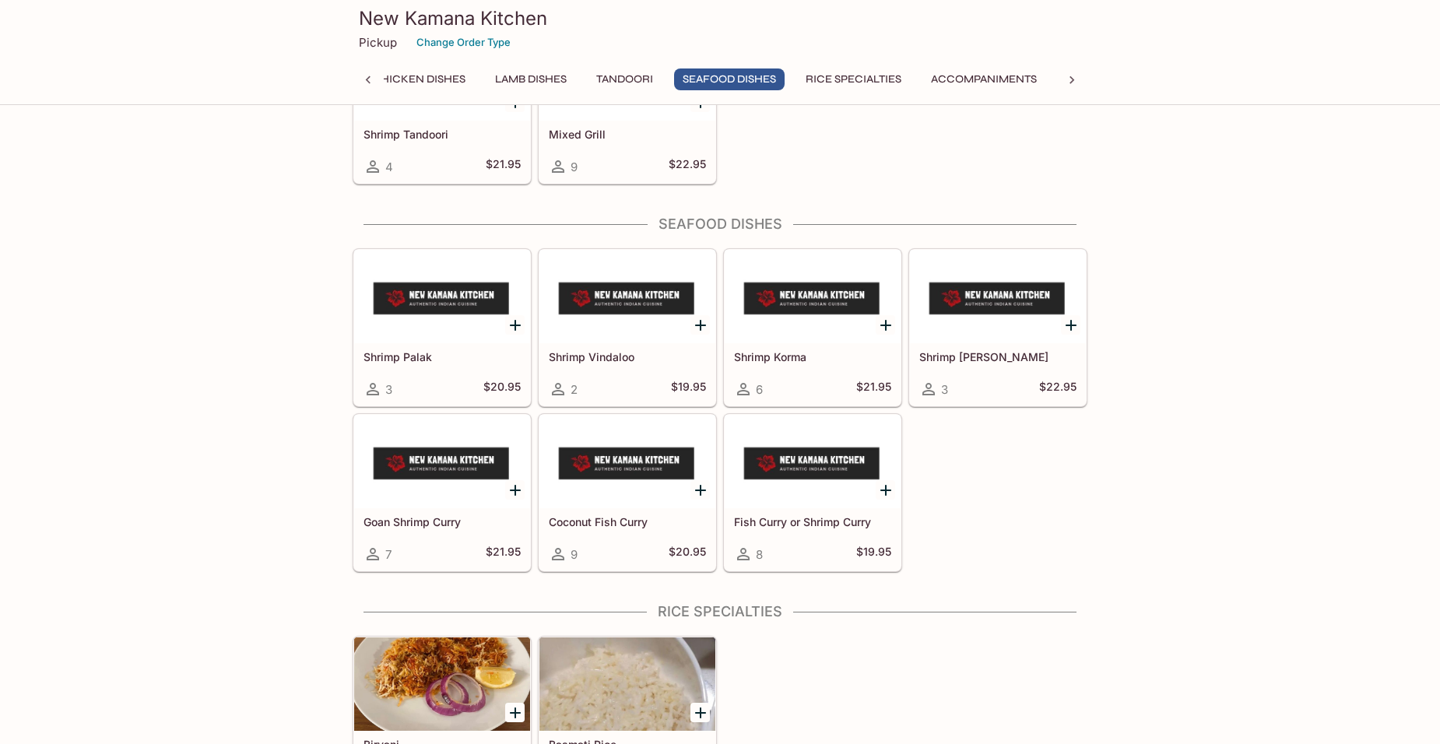
scroll to position [4046, 0]
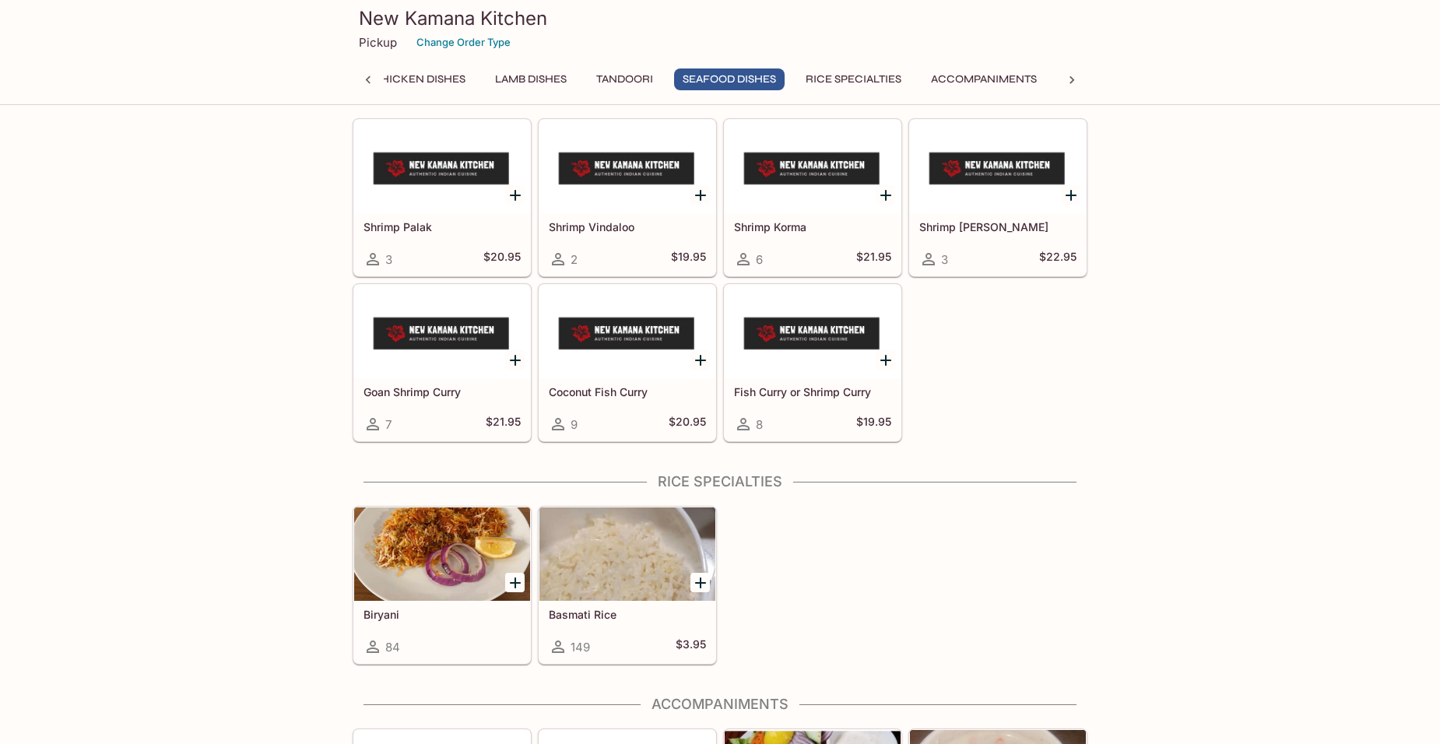
click at [367, 553] on div at bounding box center [442, 553] width 176 height 93
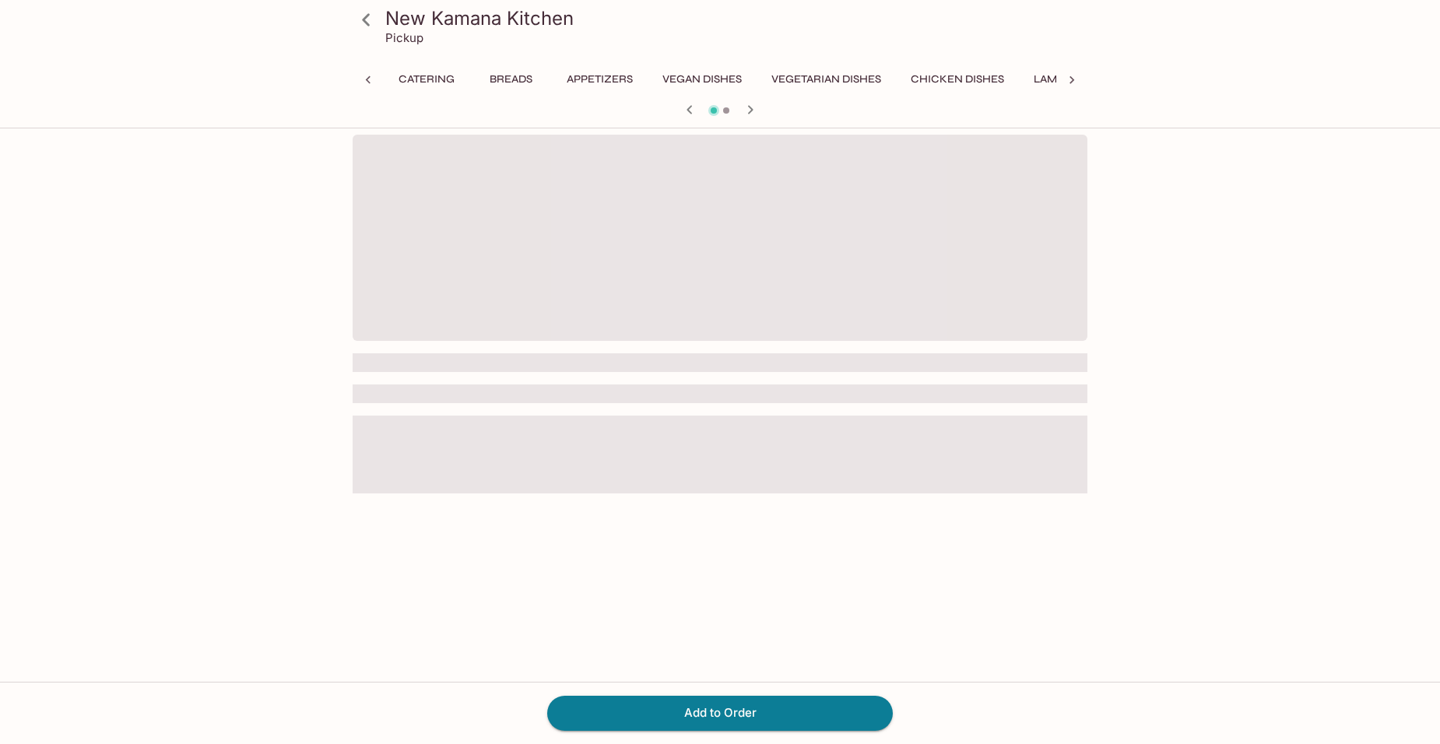
scroll to position [0, 402]
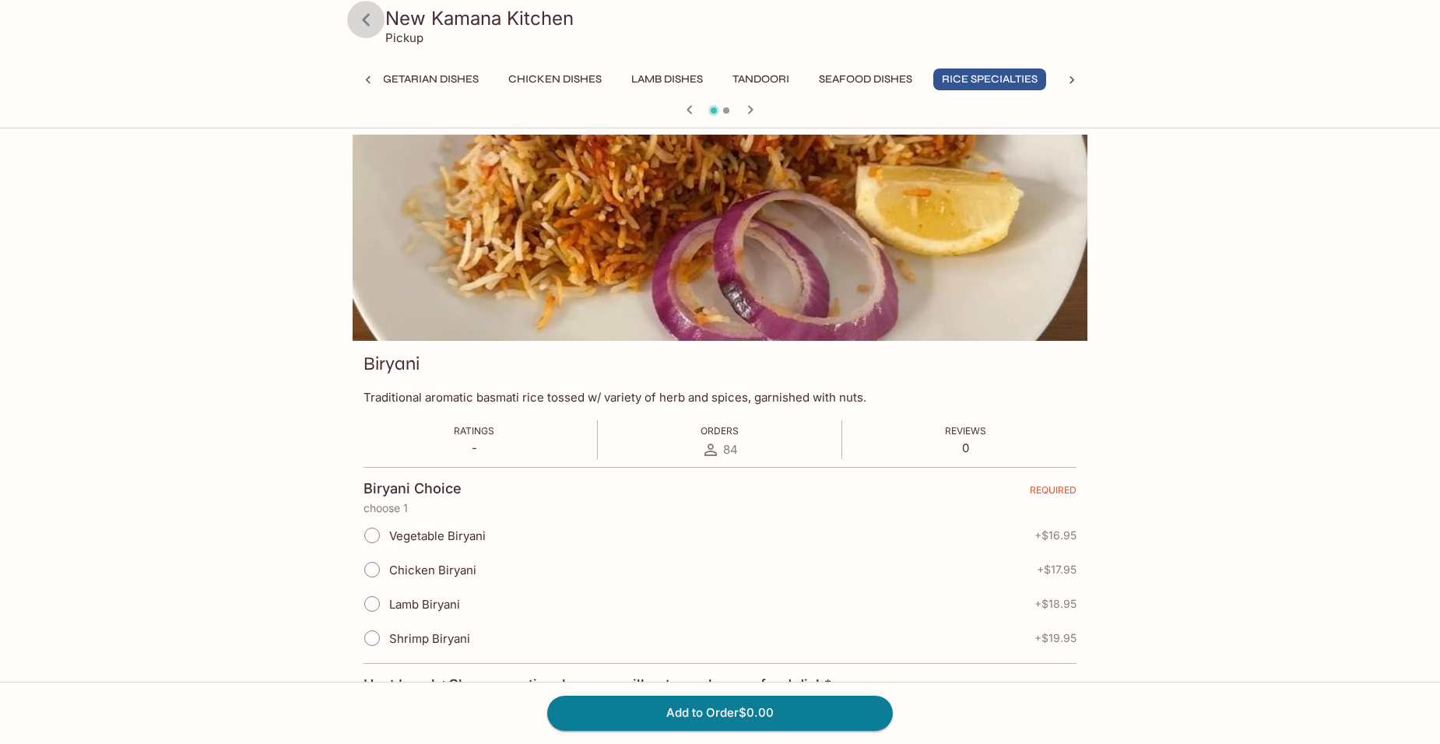
click at [360, 27] on icon at bounding box center [366, 19] width 27 height 27
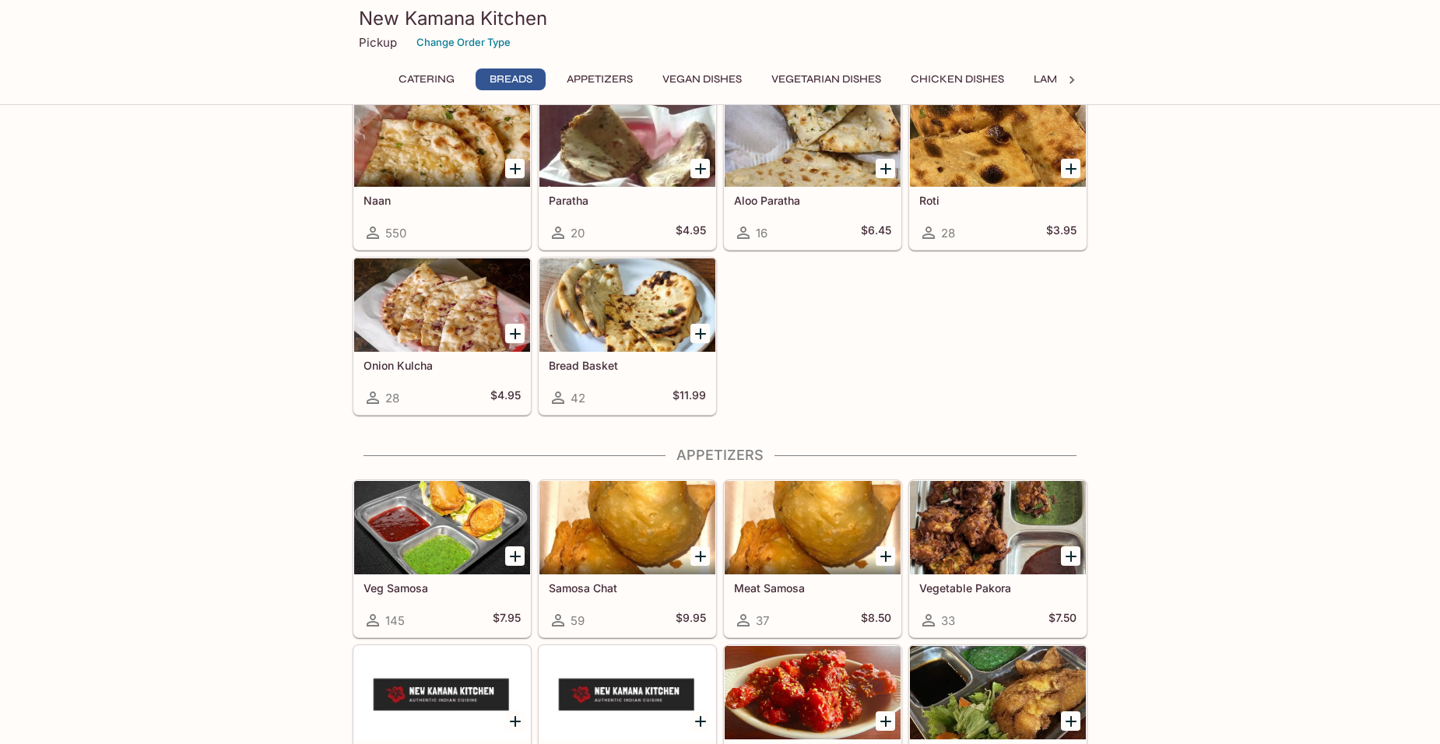
scroll to position [623, 0]
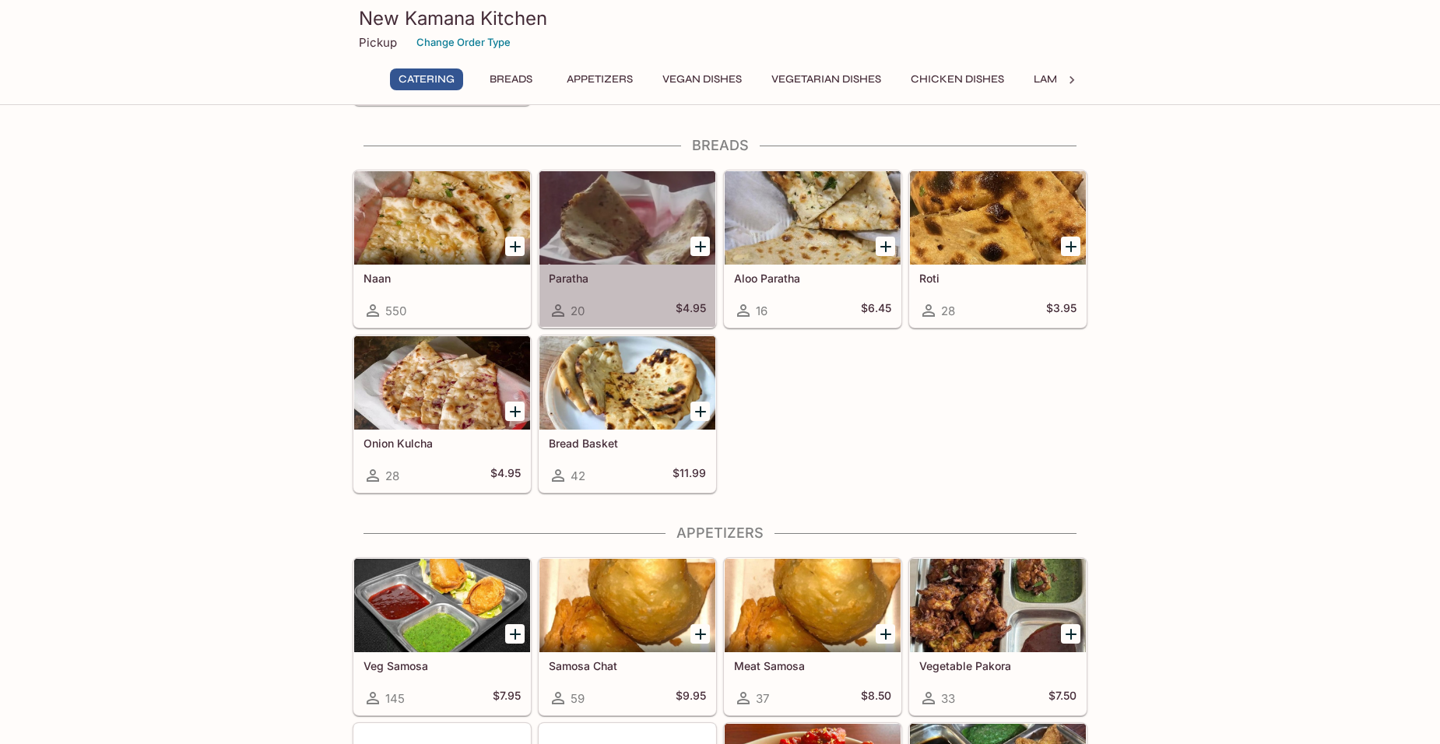
click at [566, 205] on div at bounding box center [627, 217] width 176 height 93
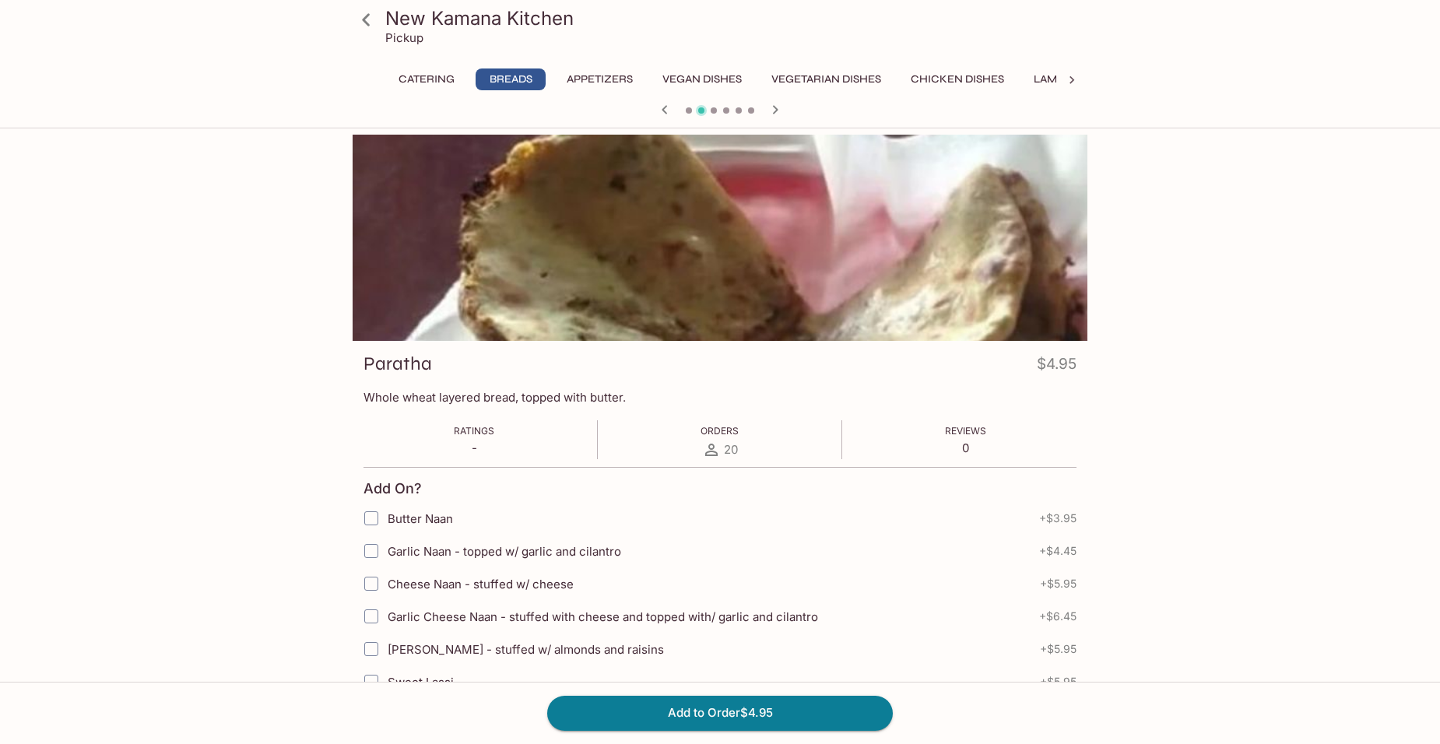
scroll to position [389, 0]
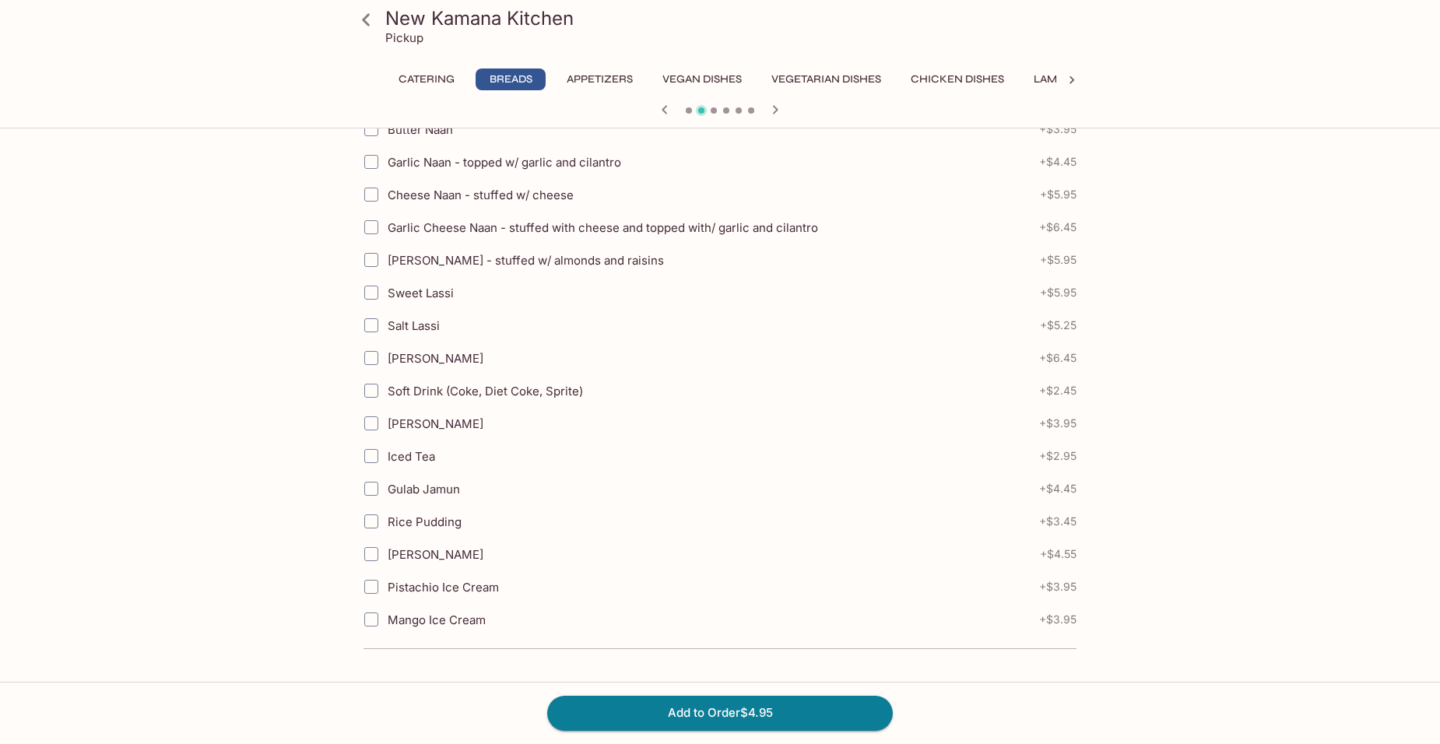
click at [371, 12] on icon at bounding box center [366, 19] width 27 height 27
